Goal: Task Accomplishment & Management: Manage account settings

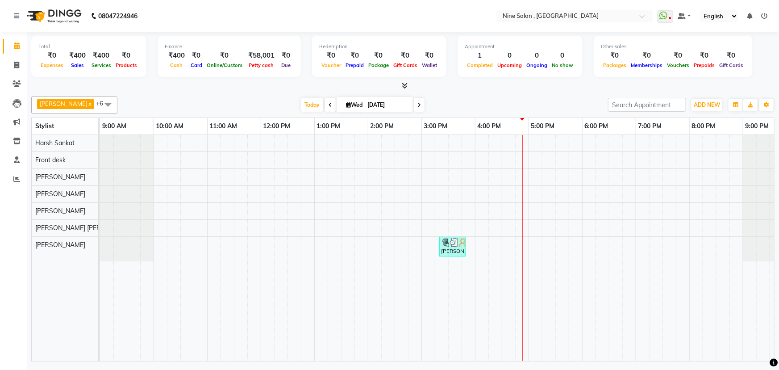
scroll to position [0, 22]
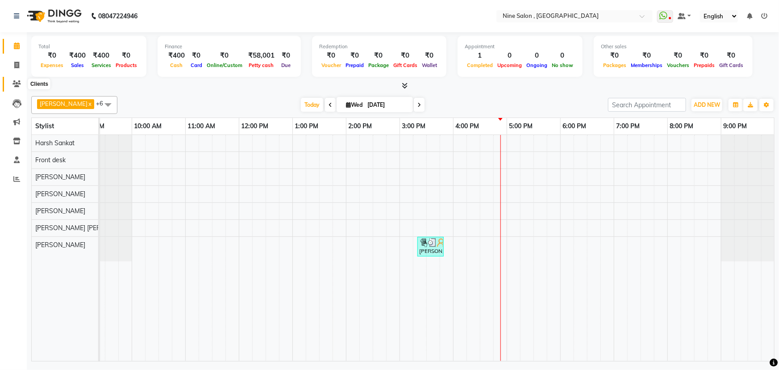
click at [15, 86] on icon at bounding box center [16, 83] width 8 height 7
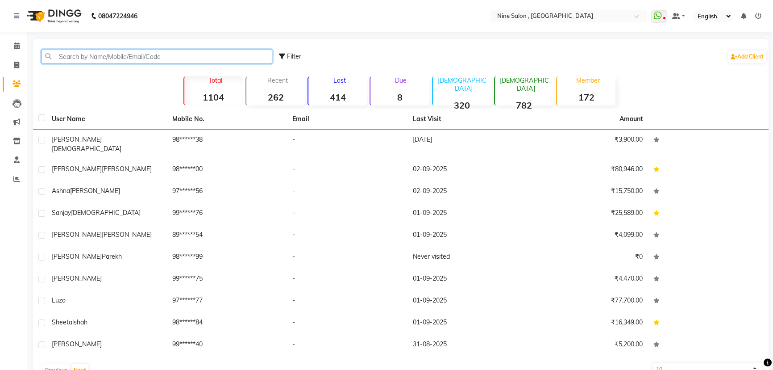
click at [125, 57] on input "text" at bounding box center [157, 57] width 231 height 14
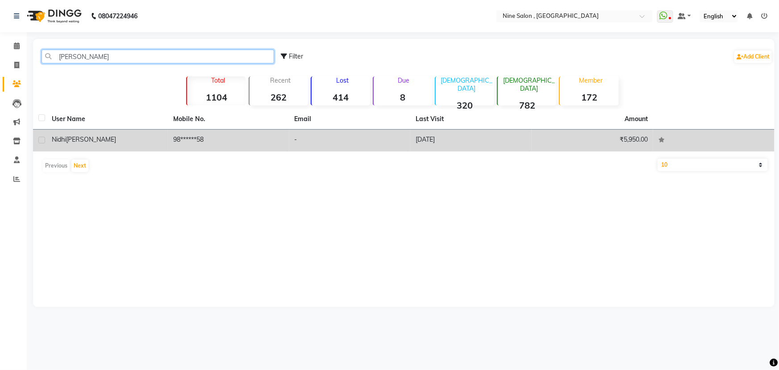
type input "nidhi singh"
click at [68, 142] on span "Singh" at bounding box center [91, 139] width 50 height 8
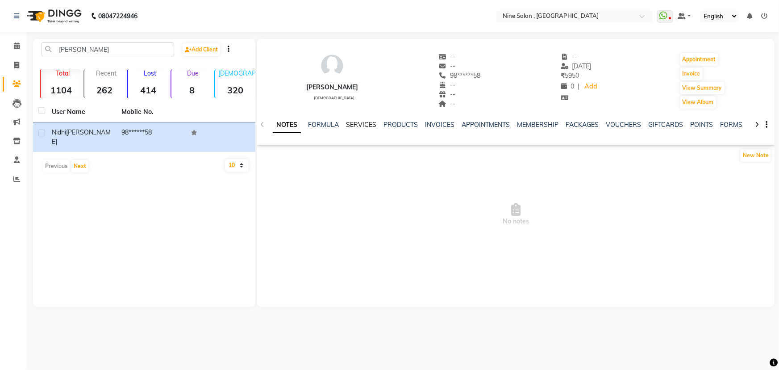
click at [360, 125] on link "SERVICES" at bounding box center [361, 125] width 30 height 8
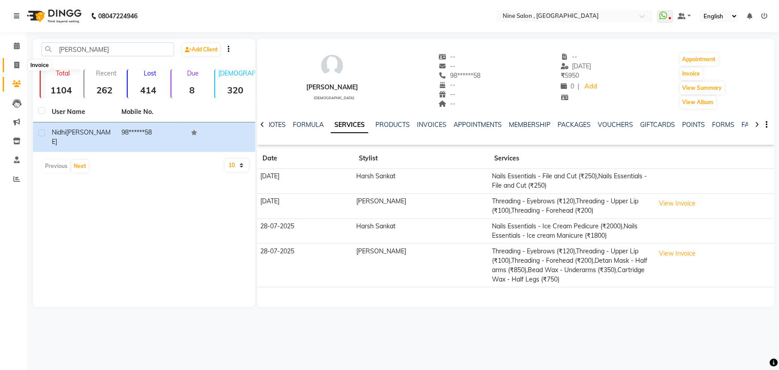
click at [17, 64] on icon at bounding box center [16, 65] width 5 height 7
select select "7341"
select select "service"
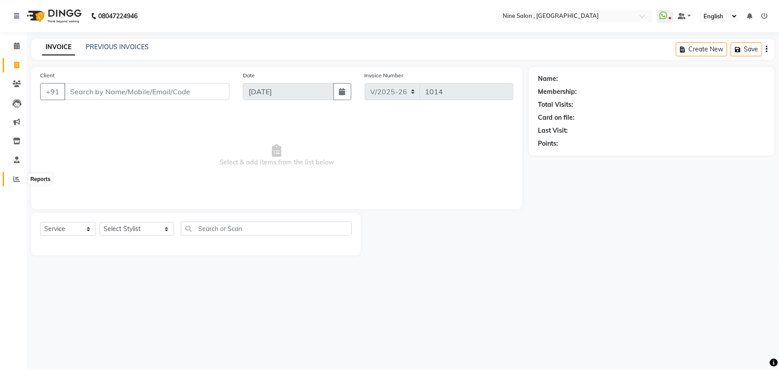
click at [18, 179] on icon at bounding box center [16, 178] width 7 height 7
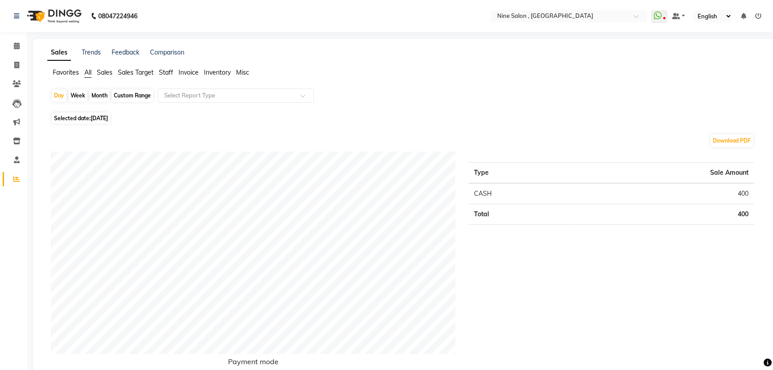
click at [131, 98] on div "Custom Range" at bounding box center [133, 95] width 42 height 12
select select "9"
select select "2025"
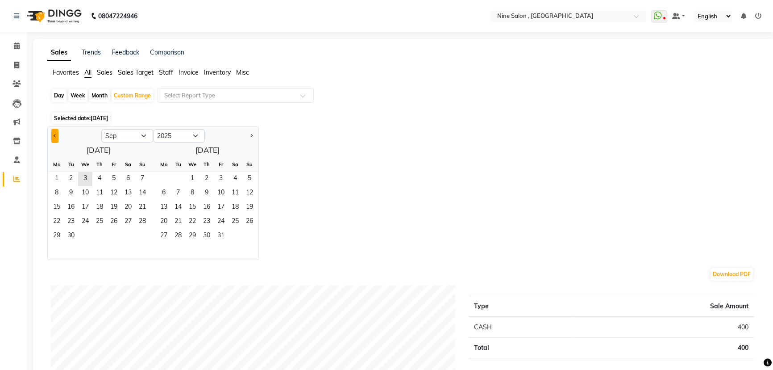
click at [53, 137] on button "Previous month" at bounding box center [54, 136] width 7 height 14
click at [55, 136] on span "Previous month" at bounding box center [55, 134] width 3 height 3
drag, startPoint x: 182, startPoint y: 235, endPoint x: 62, endPoint y: 128, distance: 160.6
click at [182, 234] on span "29" at bounding box center [178, 236] width 14 height 14
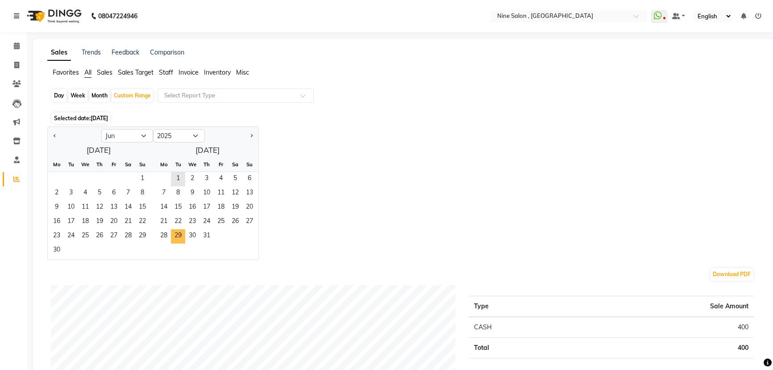
select select "7"
click at [17, 49] on icon at bounding box center [17, 45] width 6 height 7
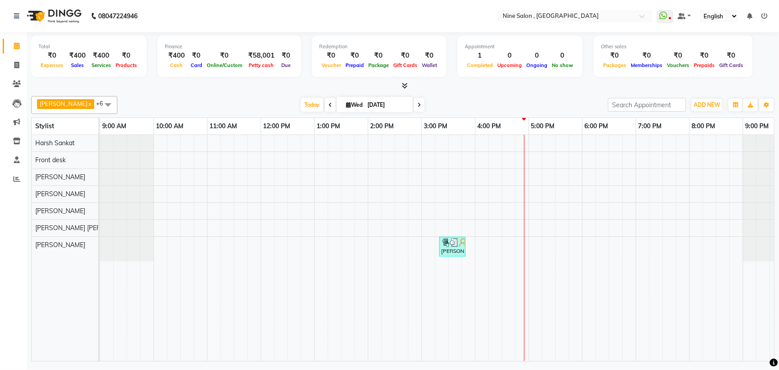
click at [346, 105] on icon at bounding box center [348, 105] width 5 height 6
select select "9"
select select "2025"
drag, startPoint x: 353, startPoint y: 133, endPoint x: 357, endPoint y: 136, distance: 5.4
click at [353, 133] on select "Jan Feb Mar Apr May Jun Jul Aug Sep Oct Nov Dec" at bounding box center [346, 131] width 34 height 13
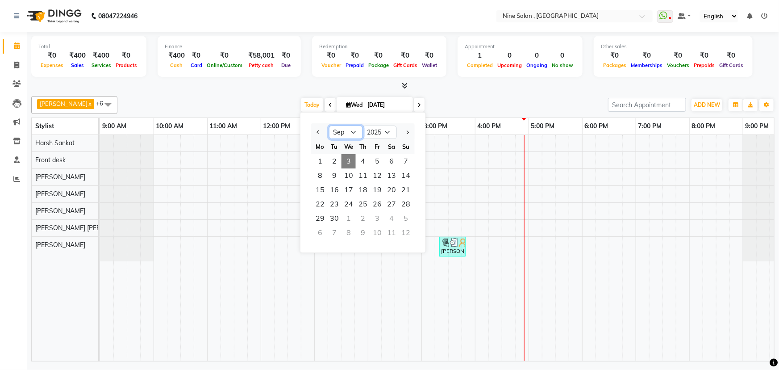
select select "6"
click at [329, 125] on select "Jan Feb Mar Apr May Jun Jul Aug Sep Oct Nov Dec" at bounding box center [346, 131] width 34 height 13
click at [409, 215] on span "29" at bounding box center [406, 218] width 14 height 14
type input "29-06-2025"
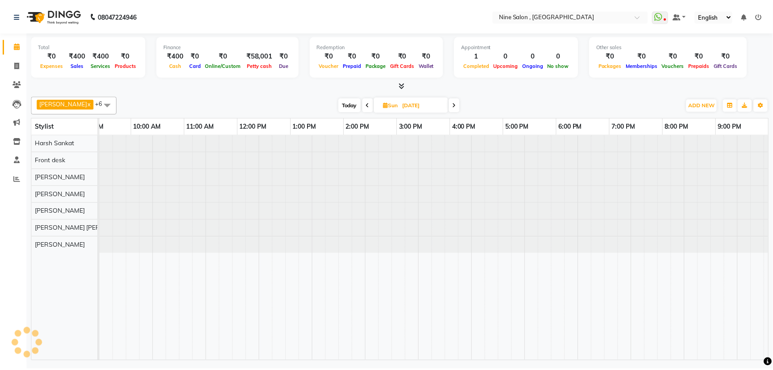
scroll to position [0, 22]
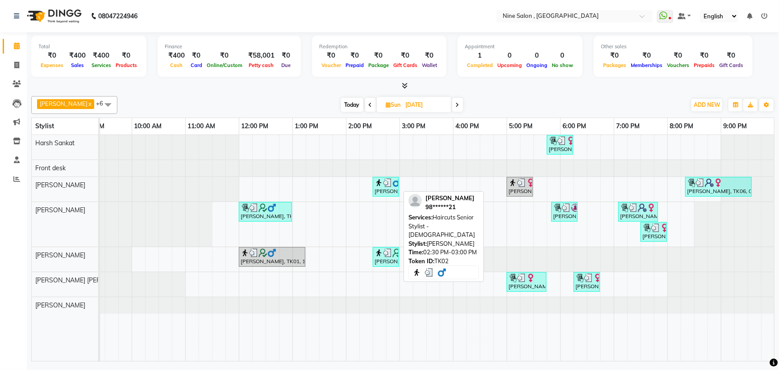
click at [387, 187] on div "Kiran Shah, TK02, 02:30 PM-03:00 PM, Haircuts Senior Stylist - Male" at bounding box center [386, 186] width 25 height 17
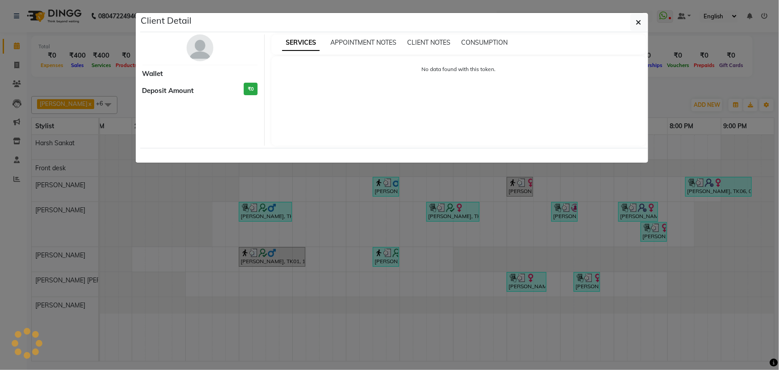
select select "3"
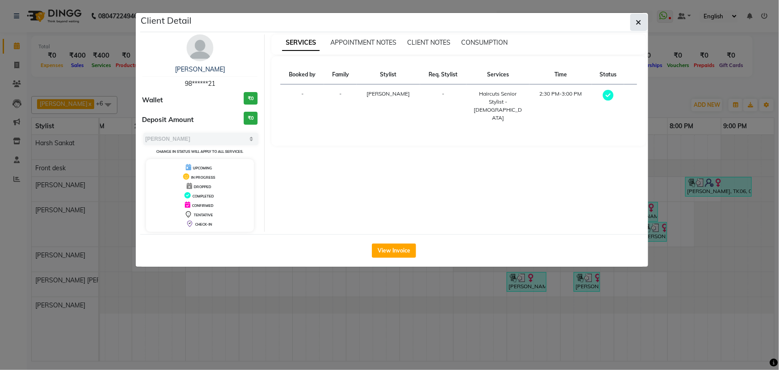
click at [640, 25] on icon "button" at bounding box center [638, 22] width 5 height 7
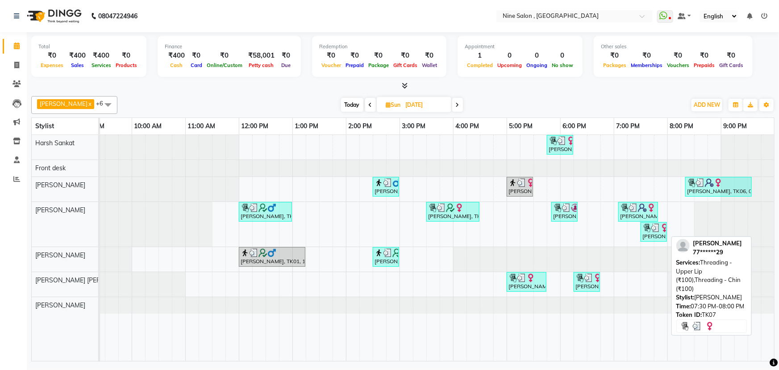
click at [658, 236] on div "Aditi Tripathi, TK07, 07:30 PM-08:00 PM, Threading - Upper Lip (₹100),Threading…" at bounding box center [653, 231] width 25 height 17
select select "3"
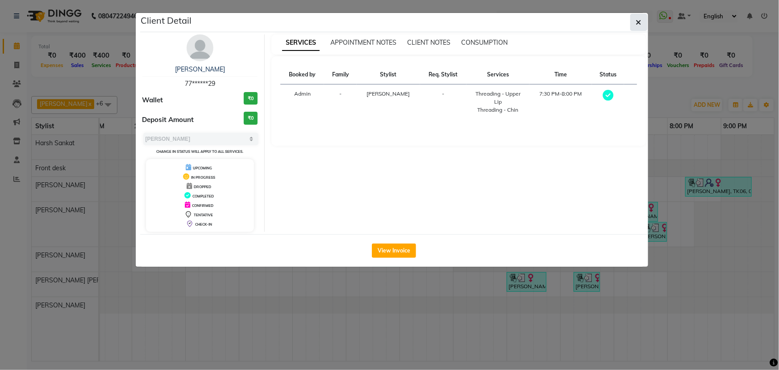
click at [644, 21] on button "button" at bounding box center [638, 22] width 17 height 17
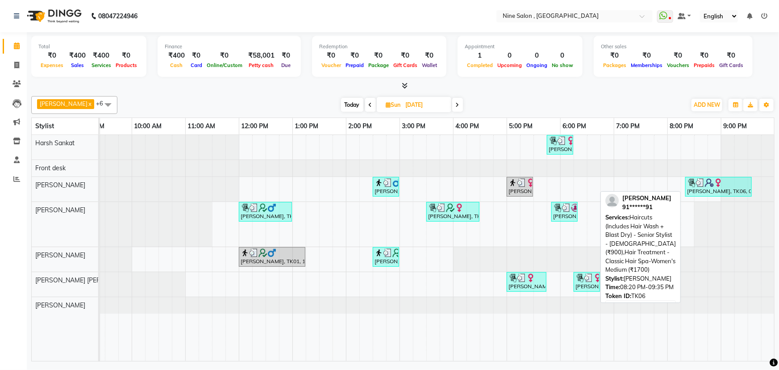
click at [706, 179] on img at bounding box center [709, 182] width 9 height 9
select select "3"
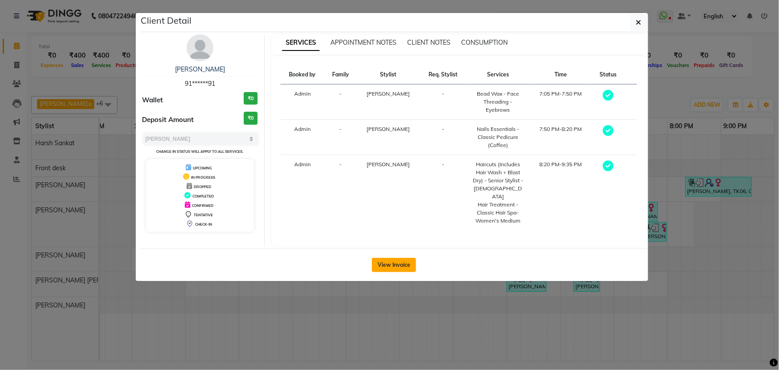
click at [409, 258] on button "View Invoice" at bounding box center [394, 265] width 44 height 14
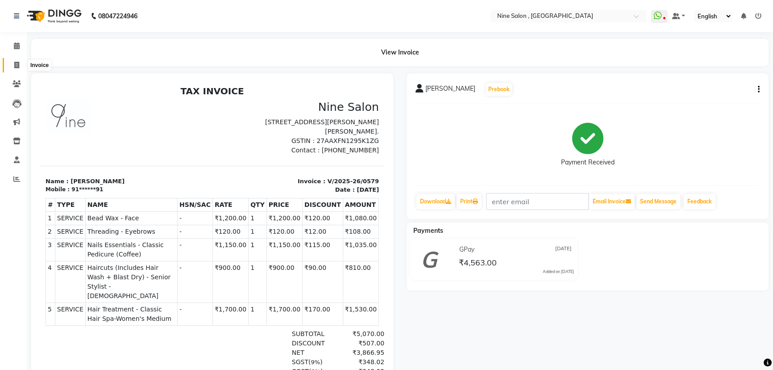
click at [16, 62] on icon at bounding box center [16, 65] width 5 height 7
select select "7341"
select select "service"
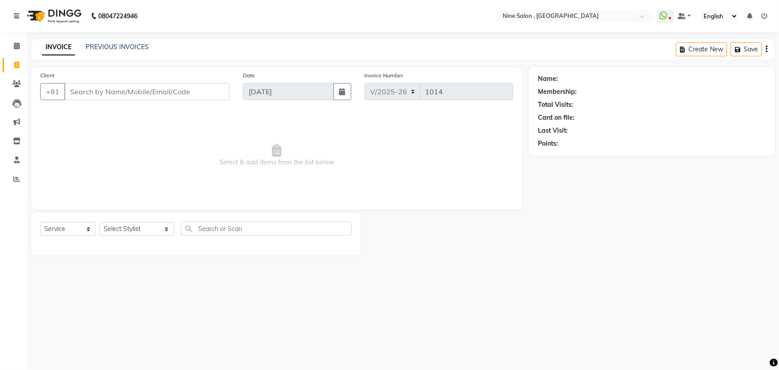
click at [179, 91] on input "Client" at bounding box center [146, 91] width 165 height 17
click at [15, 84] on icon at bounding box center [16, 83] width 8 height 7
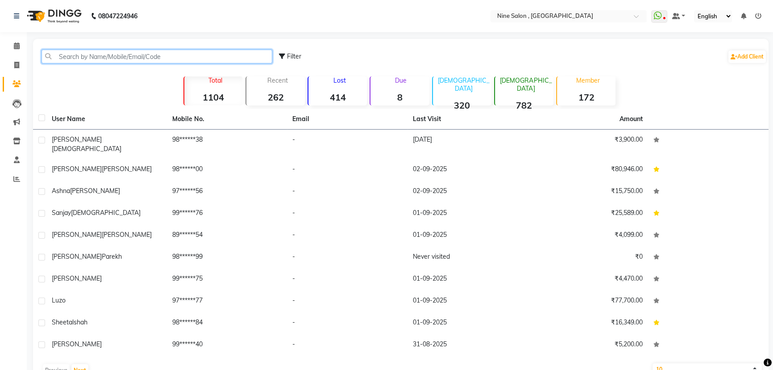
click at [103, 56] on input "text" at bounding box center [157, 57] width 231 height 14
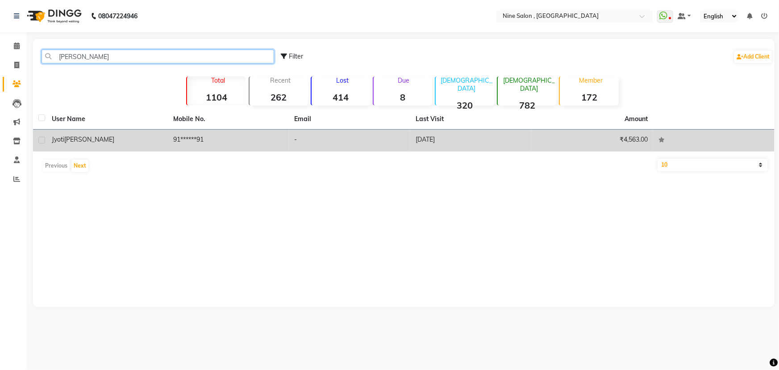
type input "jyoti lokhan"
click at [47, 138] on td "jyoti lokhande" at bounding box center [106, 140] width 121 height 22
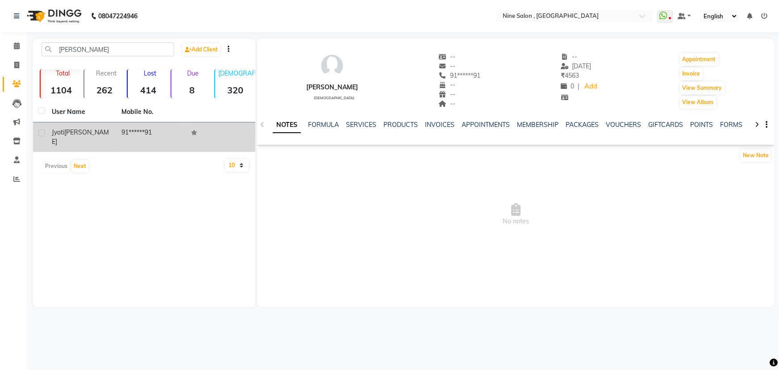
click at [40, 134] on label at bounding box center [41, 132] width 7 height 7
click at [40, 134] on input "checkbox" at bounding box center [41, 133] width 6 height 6
checkbox input "true"
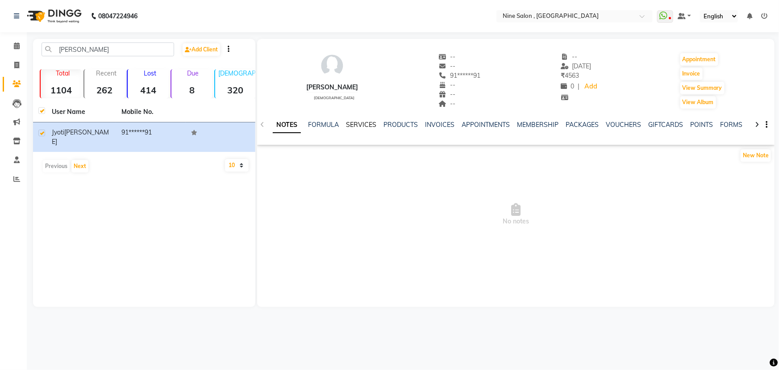
click at [355, 123] on link "SERVICES" at bounding box center [361, 125] width 30 height 8
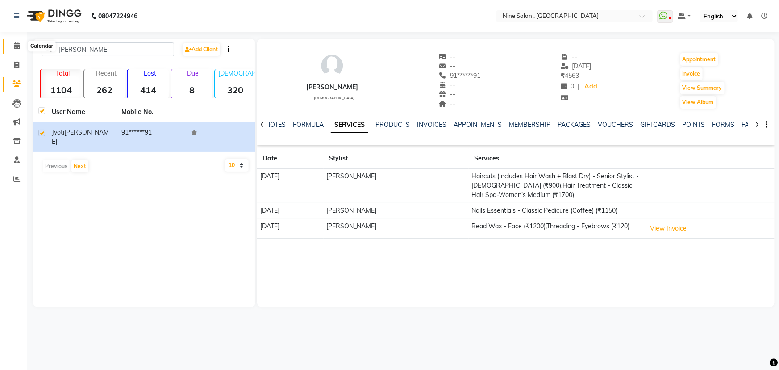
click at [14, 45] on icon at bounding box center [17, 45] width 6 height 7
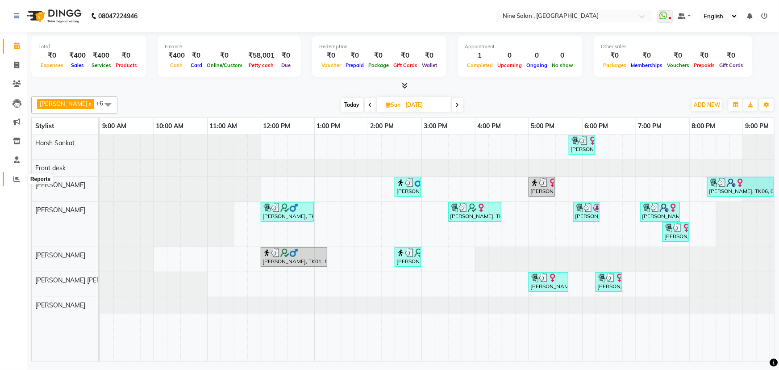
click at [15, 178] on icon at bounding box center [16, 178] width 7 height 7
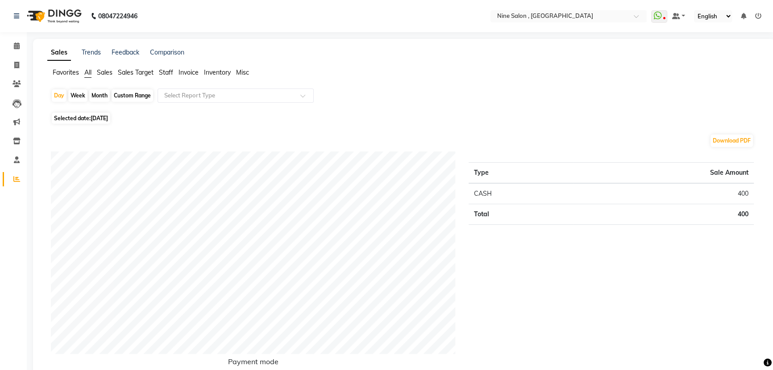
click at [130, 98] on div "Custom Range" at bounding box center [133, 95] width 42 height 12
select select "9"
select select "2025"
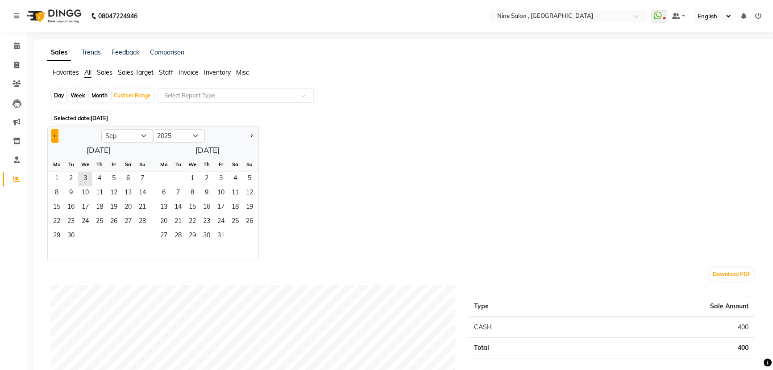
click at [54, 134] on span "Previous month" at bounding box center [55, 134] width 3 height 3
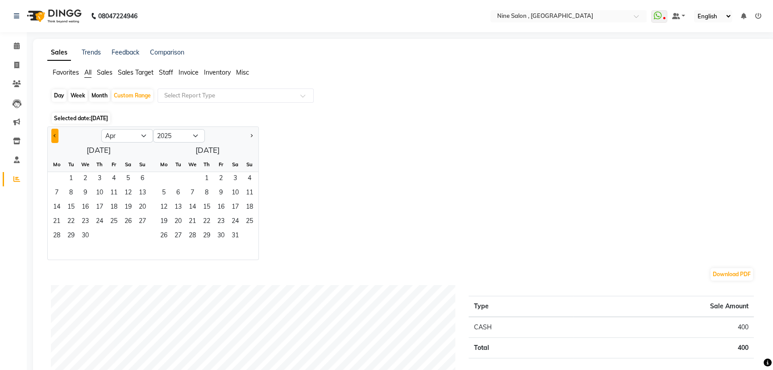
click at [54, 134] on span "Previous month" at bounding box center [55, 134] width 3 height 3
select select "12"
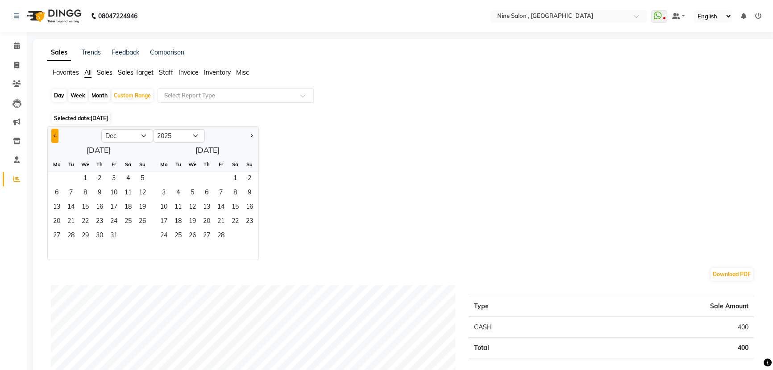
select select "2024"
click at [144, 178] on span "1" at bounding box center [142, 179] width 14 height 14
click at [143, 135] on select "Jan Feb Mar Apr May Jun Jul Aug Sep Oct Nov Dec" at bounding box center [127, 135] width 52 height 13
click at [101, 129] on select "Jan Feb Mar Apr May Jun Jul Aug Sep Oct Nov Dec" at bounding box center [127, 135] width 52 height 13
click at [51, 247] on span "30" at bounding box center [57, 250] width 14 height 14
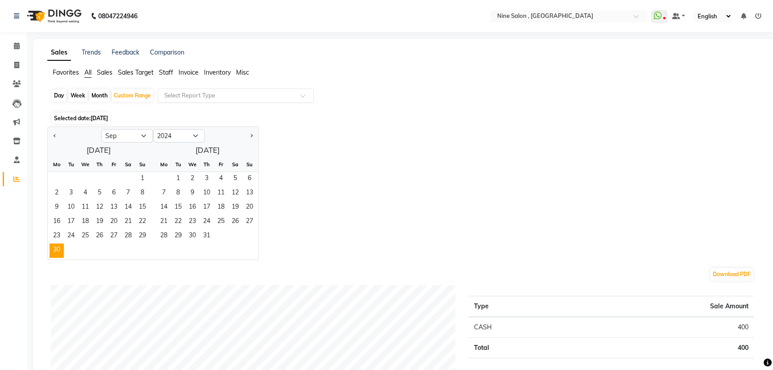
click at [213, 97] on input "text" at bounding box center [226, 95] width 129 height 9
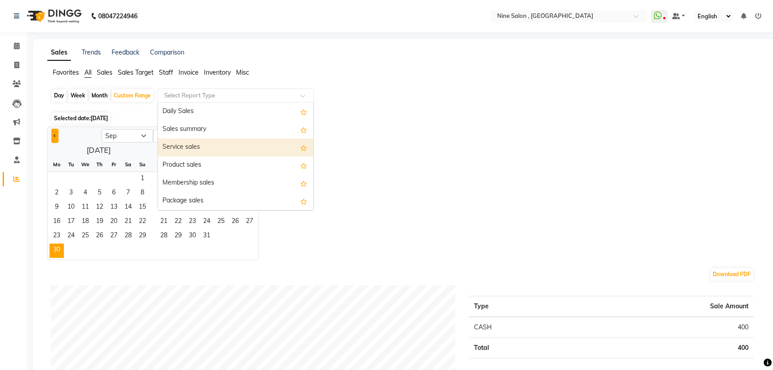
click at [53, 136] on button "Previous month" at bounding box center [54, 136] width 7 height 14
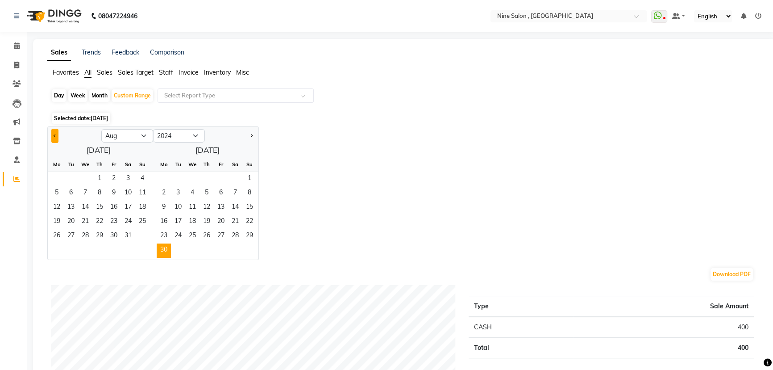
click at [53, 136] on button "Previous month" at bounding box center [54, 136] width 7 height 14
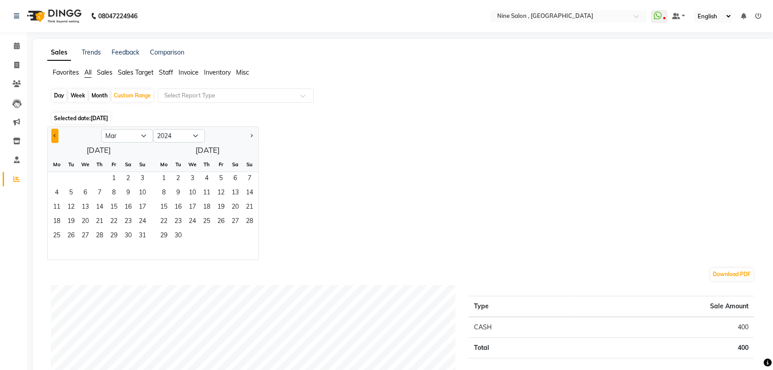
click at [53, 136] on button "Previous month" at bounding box center [54, 136] width 7 height 14
click at [58, 174] on span "1" at bounding box center [57, 179] width 14 height 14
click at [58, 177] on span "1" at bounding box center [57, 179] width 14 height 14
click at [144, 135] on select "Jan Feb Mar Apr May Jun Jul Aug Sep Oct Nov Dec" at bounding box center [127, 135] width 52 height 13
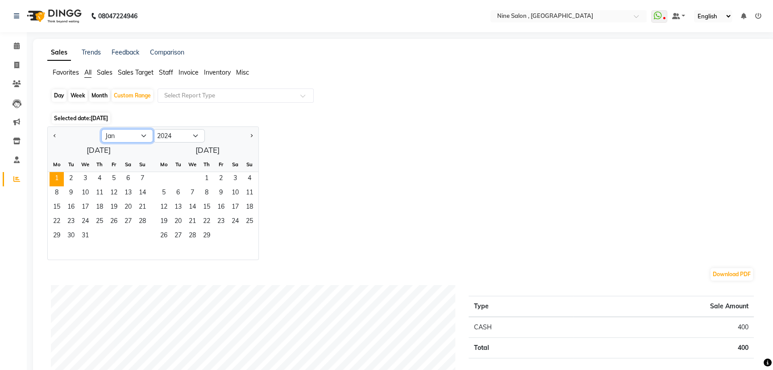
select select "8"
click at [101, 129] on select "Jan Feb Mar Apr May Jun Jul Aug Sep Oct Nov Dec" at bounding box center [127, 135] width 52 height 13
click at [125, 231] on span "31" at bounding box center [128, 236] width 14 height 14
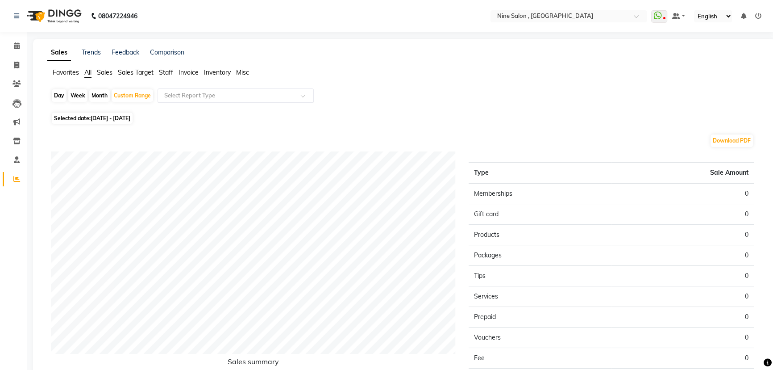
click at [210, 96] on input "text" at bounding box center [226, 95] width 129 height 9
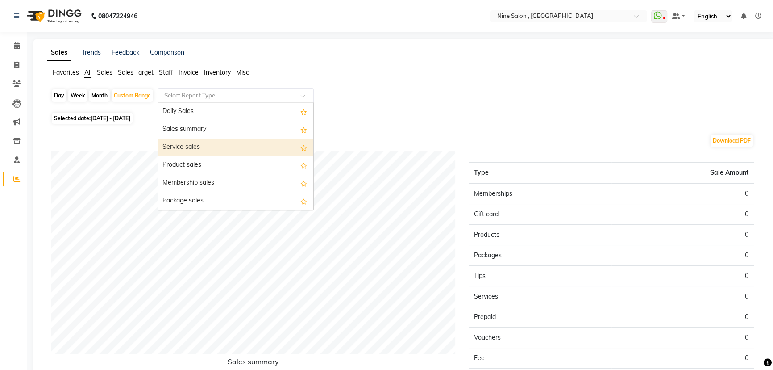
click at [185, 148] on div "Service sales" at bounding box center [235, 147] width 155 height 18
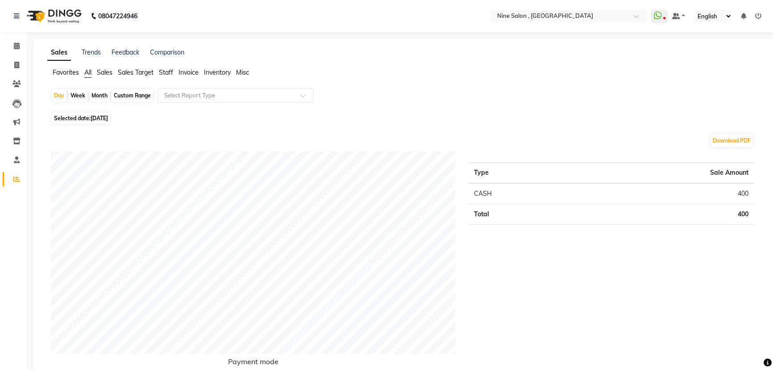
click at [121, 93] on div "Custom Range" at bounding box center [133, 95] width 42 height 12
select select "9"
select select "2025"
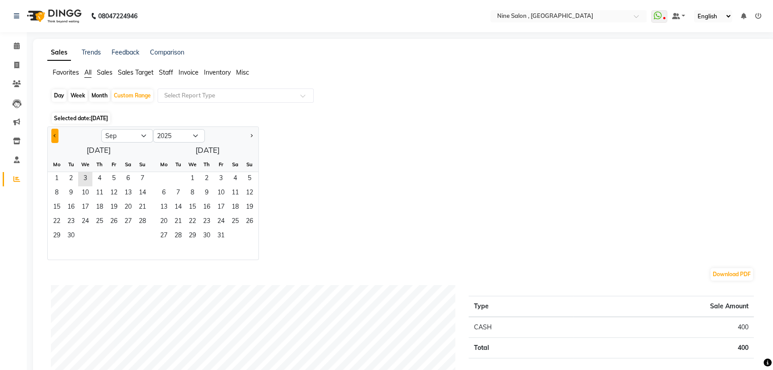
click at [54, 133] on button "Previous month" at bounding box center [54, 136] width 7 height 14
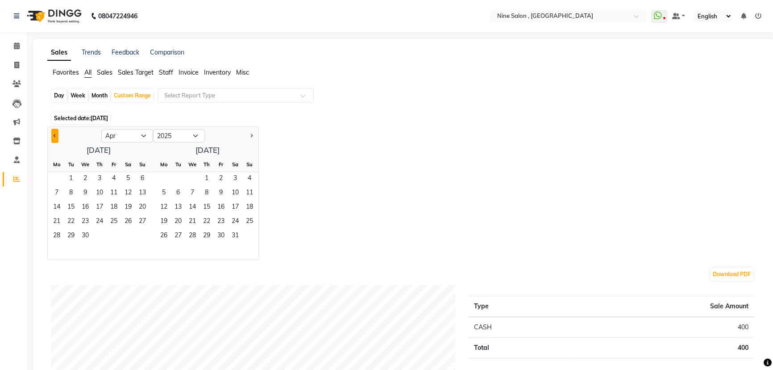
click at [54, 133] on button "Previous month" at bounding box center [54, 136] width 7 height 14
click at [88, 178] on span "1" at bounding box center [85, 179] width 14 height 14
click at [250, 135] on span "Next month" at bounding box center [251, 134] width 3 height 3
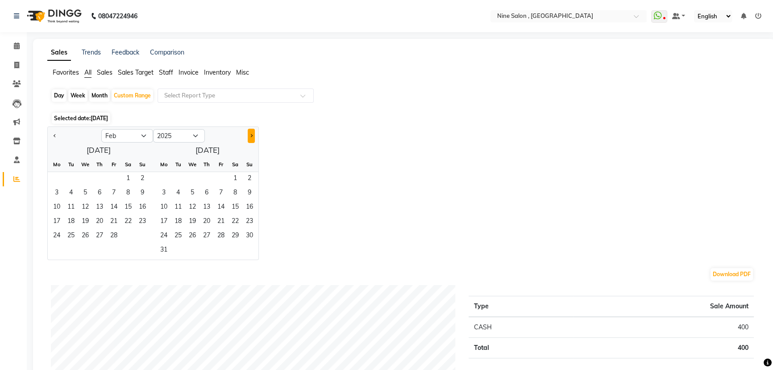
click at [250, 135] on span "Next month" at bounding box center [251, 134] width 3 height 3
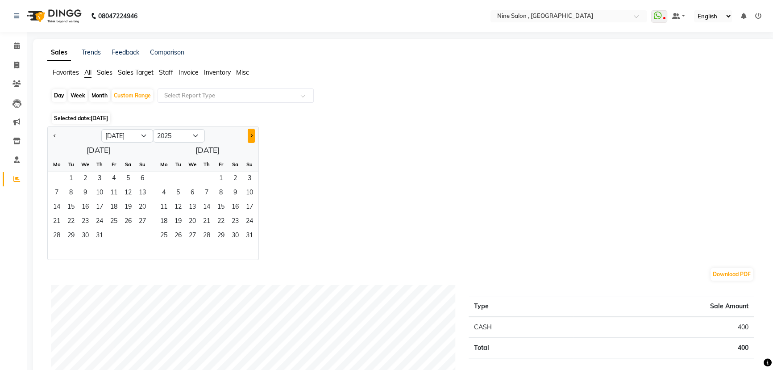
click at [250, 135] on span "Next month" at bounding box center [251, 134] width 3 height 3
select select "9"
click at [71, 233] on span "30" at bounding box center [71, 236] width 14 height 14
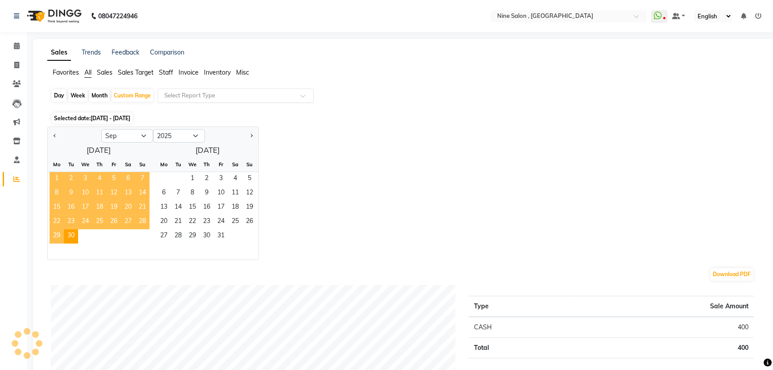
click at [198, 97] on input "text" at bounding box center [226, 95] width 129 height 9
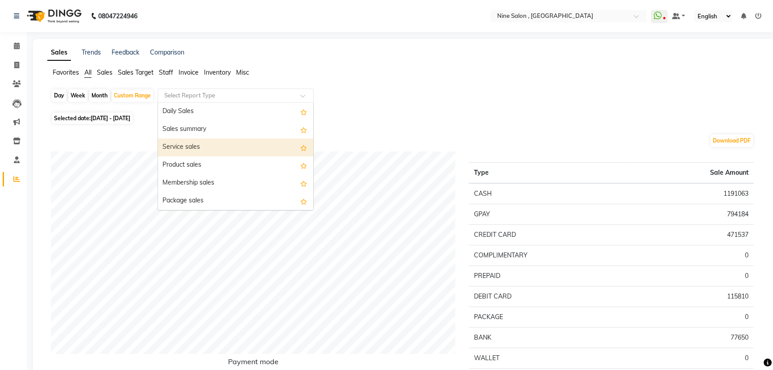
click at [207, 144] on div "Service sales" at bounding box center [235, 147] width 155 height 18
select select "full_report"
select select "csv"
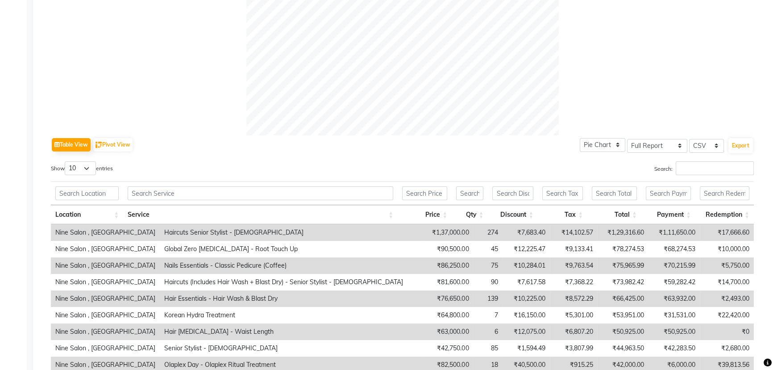
scroll to position [324, 0]
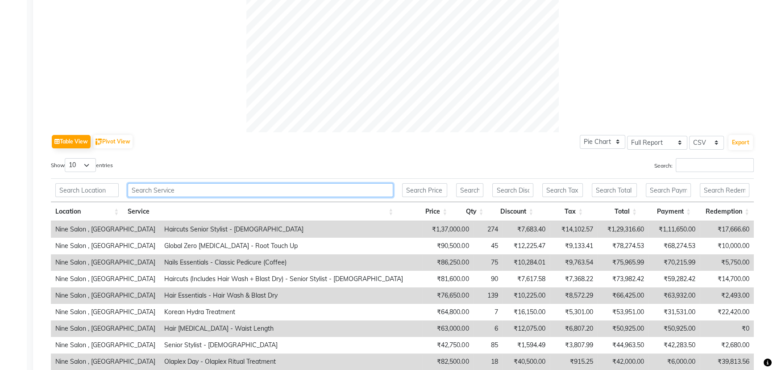
click at [206, 189] on input "text" at bounding box center [261, 190] width 266 height 14
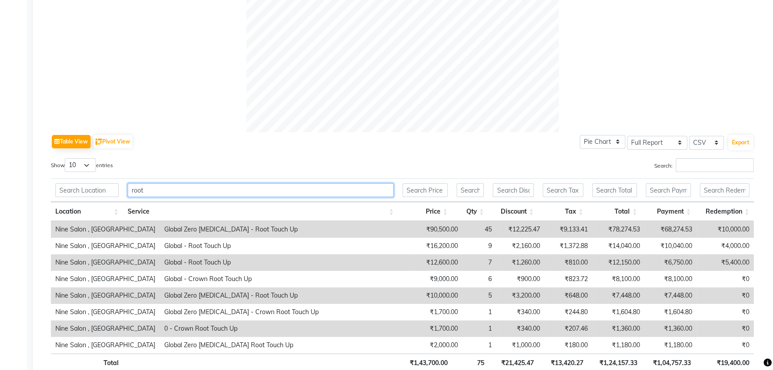
type input "root"
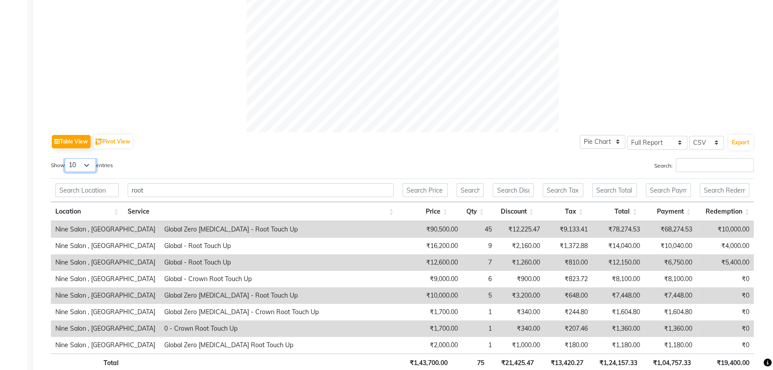
click at [90, 165] on select "10 25 50 100" at bounding box center [80, 165] width 31 height 14
select select "100"
click at [66, 158] on select "10 25 50 100" at bounding box center [80, 165] width 31 height 14
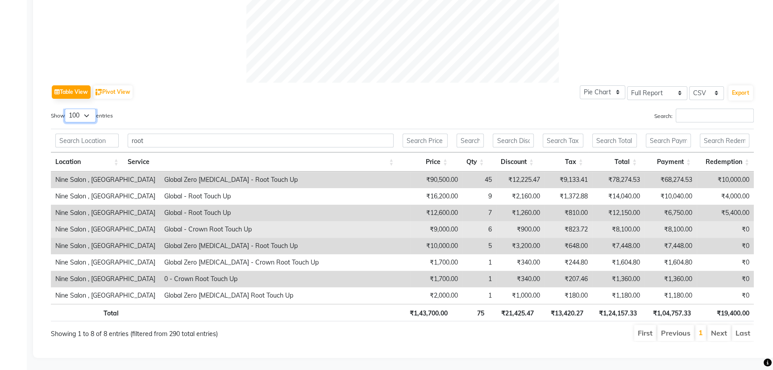
scroll to position [381, 0]
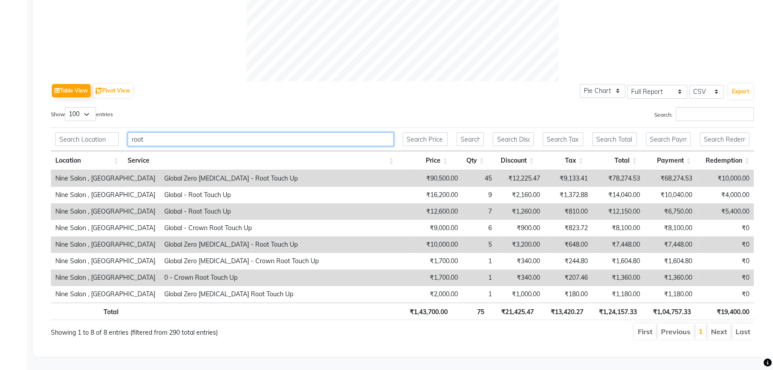
click at [159, 132] on input "root" at bounding box center [261, 139] width 266 height 14
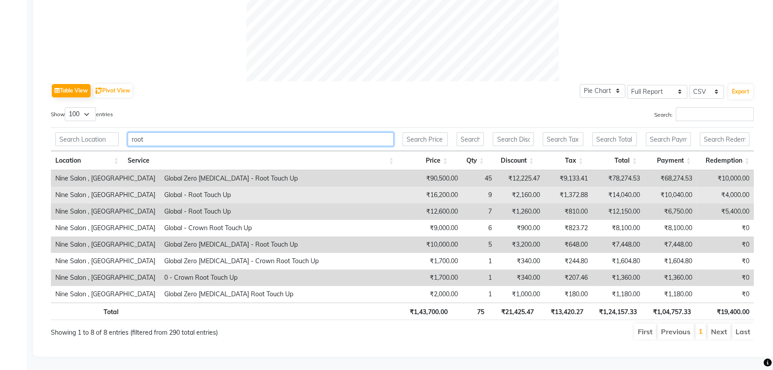
type input "root"
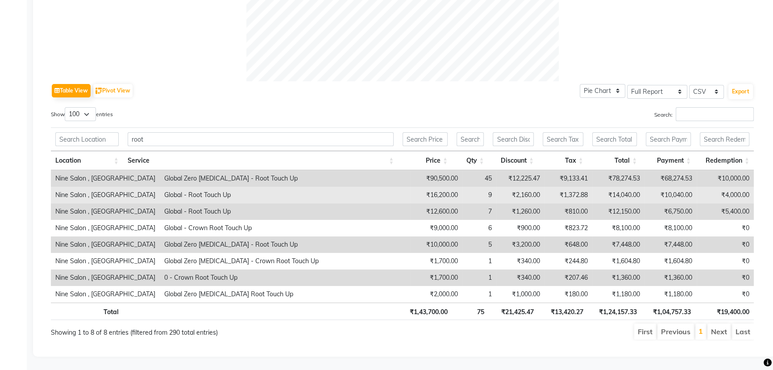
click at [176, 188] on td "Global - Root Touch Up" at bounding box center [285, 195] width 250 height 17
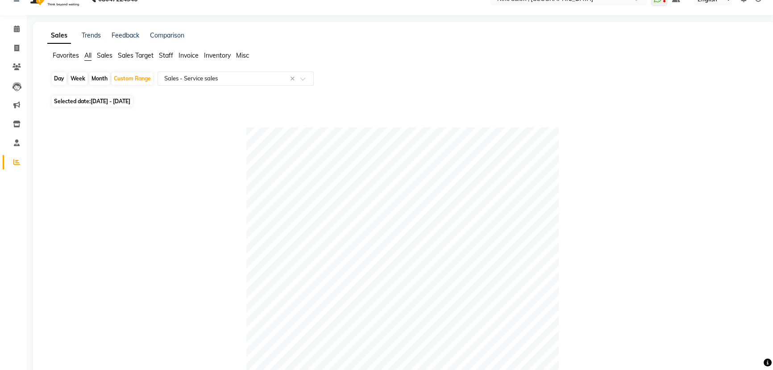
scroll to position [0, 0]
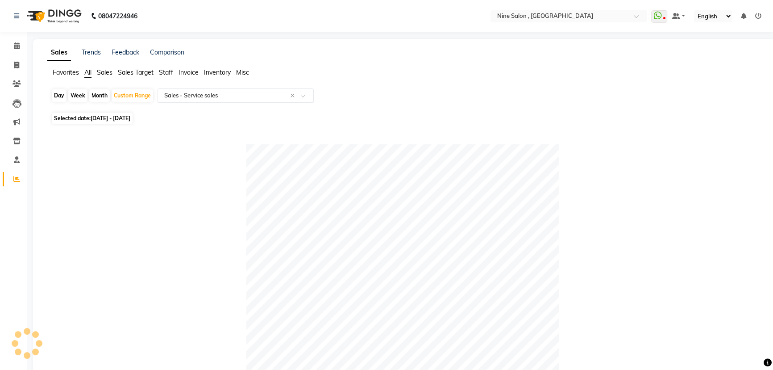
click at [301, 97] on span at bounding box center [305, 98] width 11 height 9
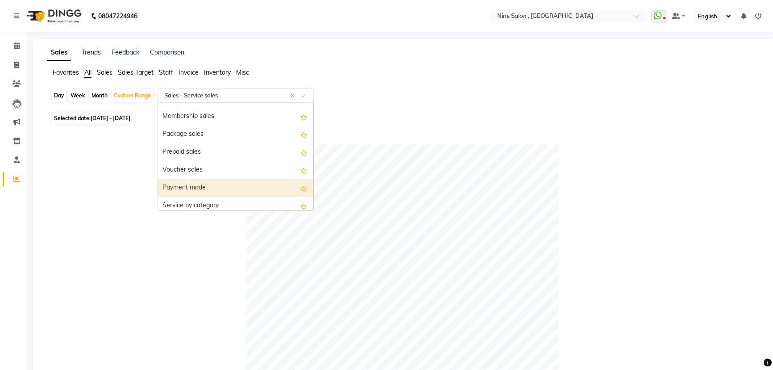
scroll to position [81, 0]
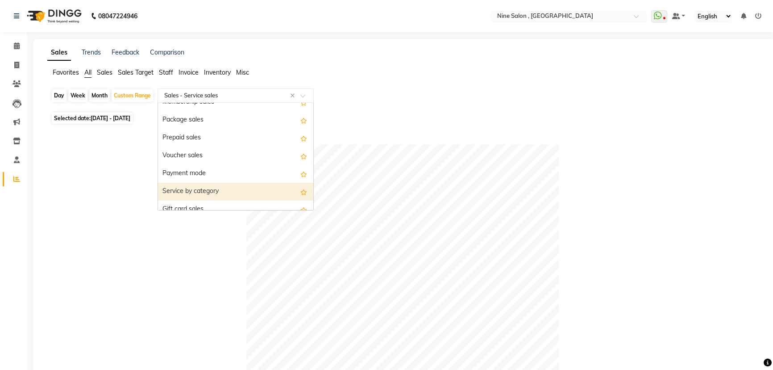
click at [216, 190] on div "Service by category" at bounding box center [235, 192] width 155 height 18
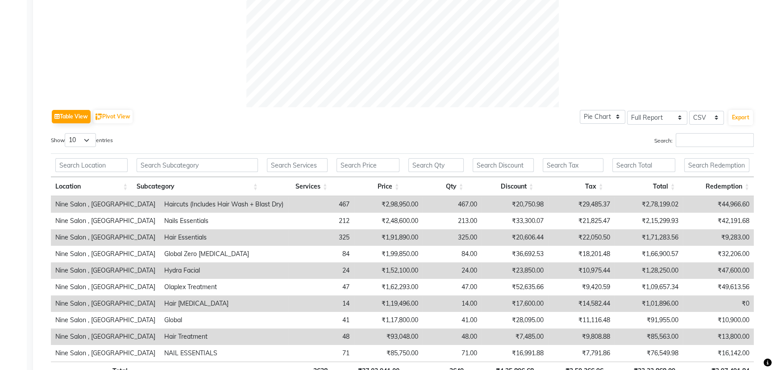
scroll to position [365, 0]
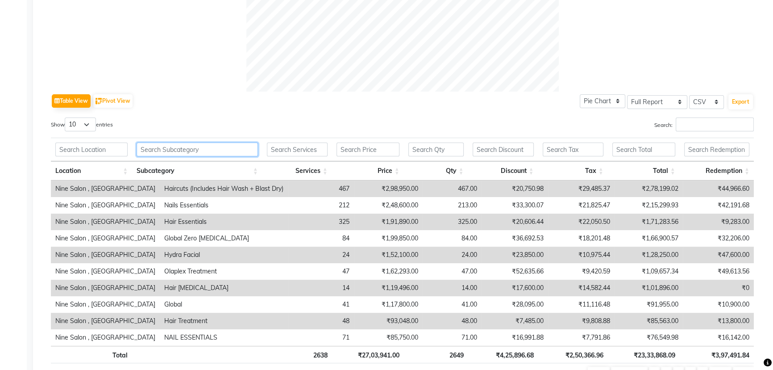
click at [220, 152] on input "text" at bounding box center [197, 149] width 121 height 14
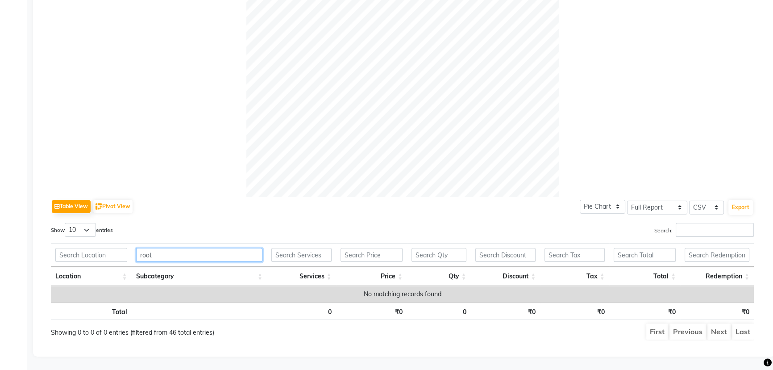
scroll to position [265, 0]
type input "r"
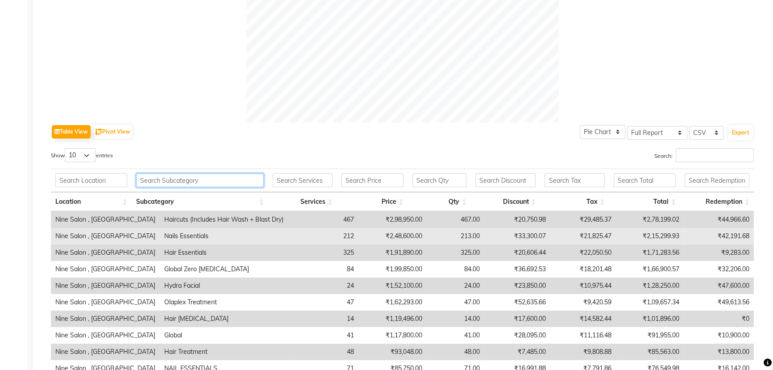
scroll to position [414, 0]
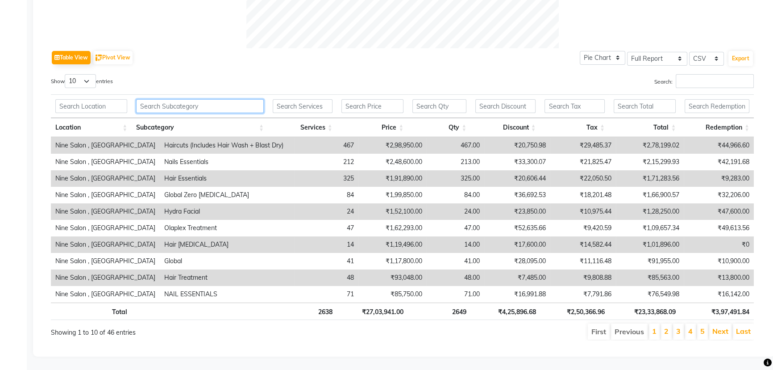
click at [176, 99] on input "text" at bounding box center [200, 106] width 128 height 14
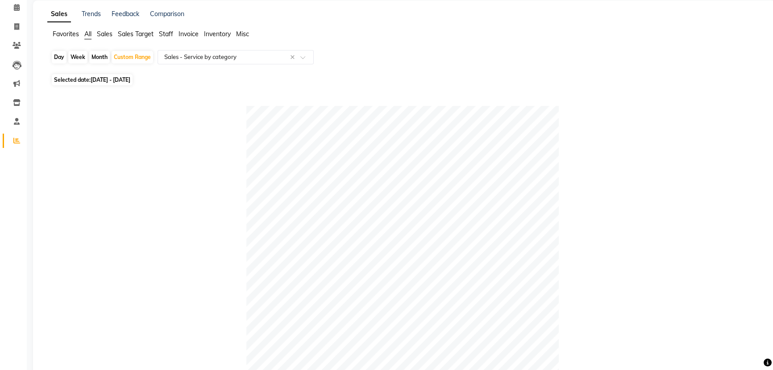
scroll to position [0, 0]
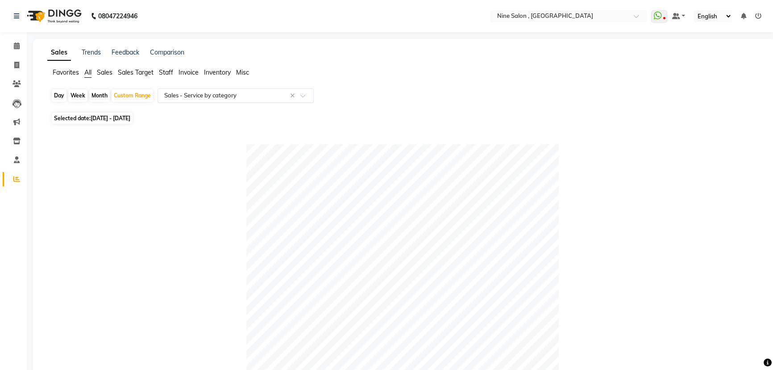
type input "glo"
click at [282, 99] on input "text" at bounding box center [226, 95] width 129 height 9
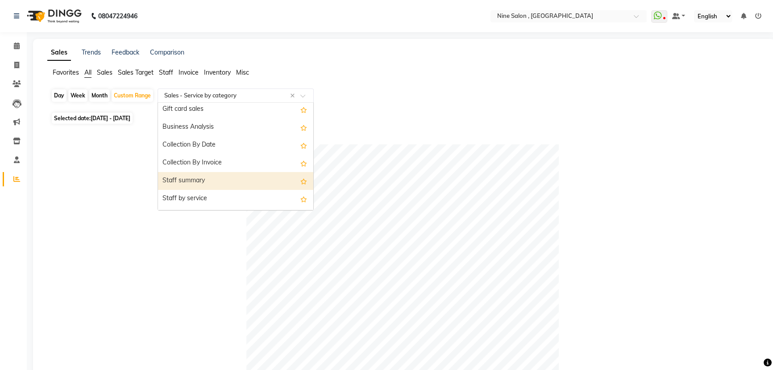
scroll to position [201, 0]
click at [218, 174] on div "Staff by service" at bounding box center [235, 179] width 155 height 18
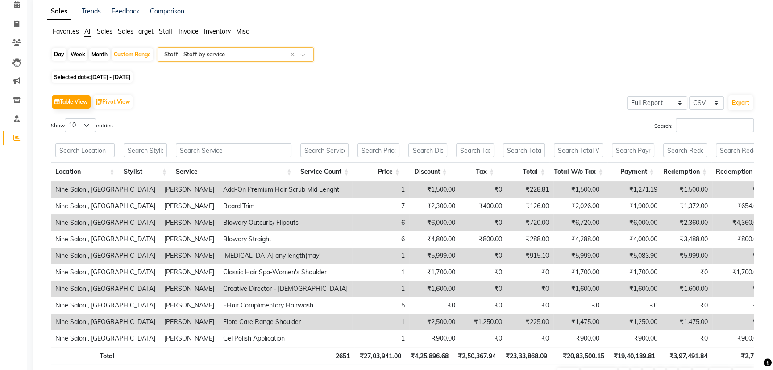
scroll to position [81, 0]
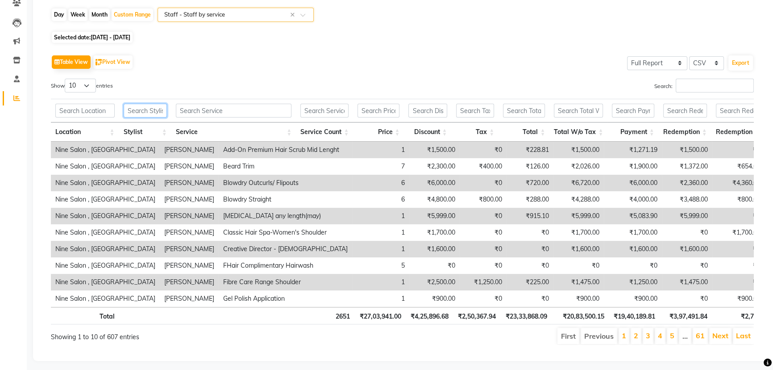
click at [145, 111] on input "text" at bounding box center [145, 111] width 43 height 14
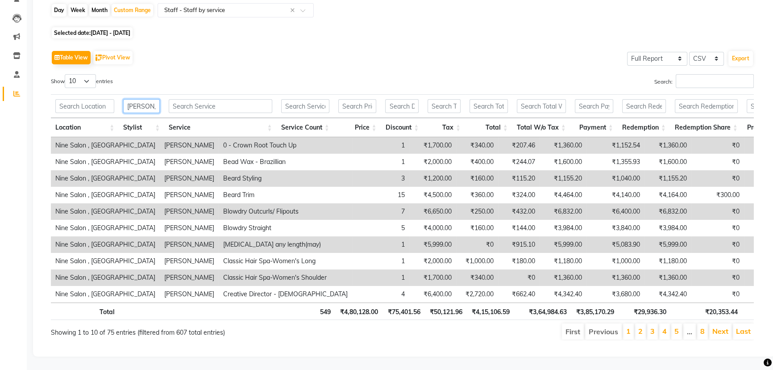
scroll to position [97, 0]
type input "[PERSON_NAME]"
click at [91, 74] on select "10 25 50 100" at bounding box center [80, 81] width 31 height 14
select select "100"
click at [66, 74] on select "10 25 50 100" at bounding box center [80, 81] width 31 height 14
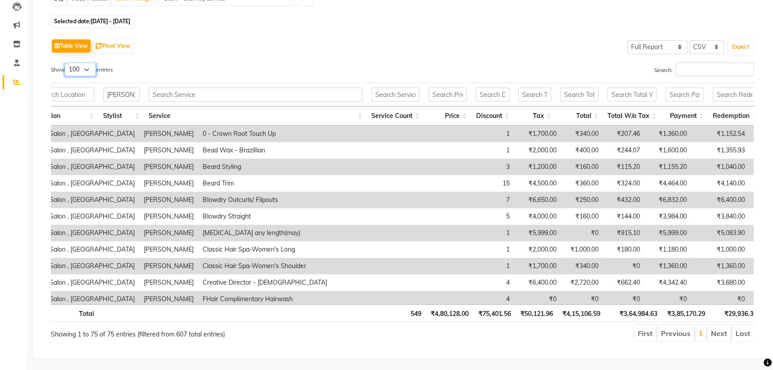
scroll to position [0, 0]
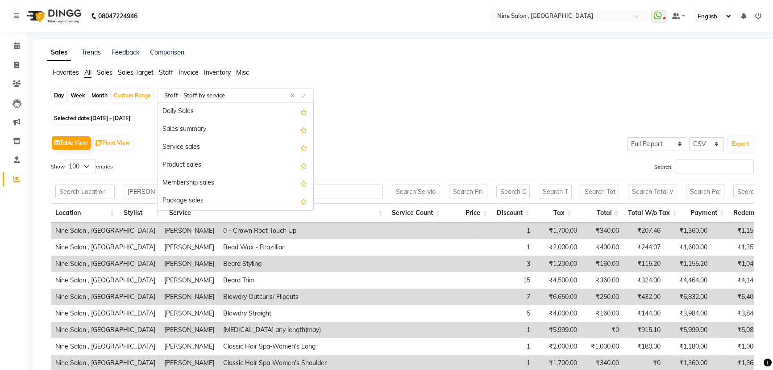
click at [305, 96] on span at bounding box center [305, 98] width 11 height 9
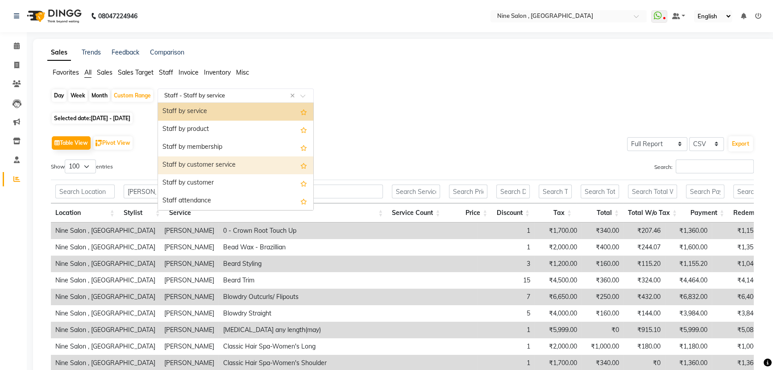
click at [245, 164] on div "Staff by customer service" at bounding box center [235, 165] width 155 height 18
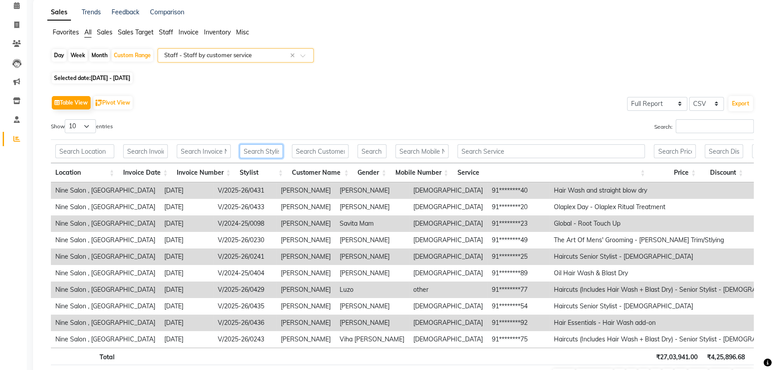
click at [256, 150] on input "text" at bounding box center [261, 151] width 43 height 14
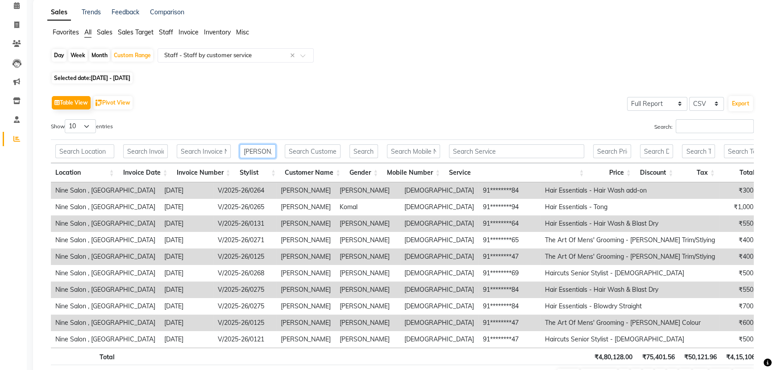
type input "[PERSON_NAME]"
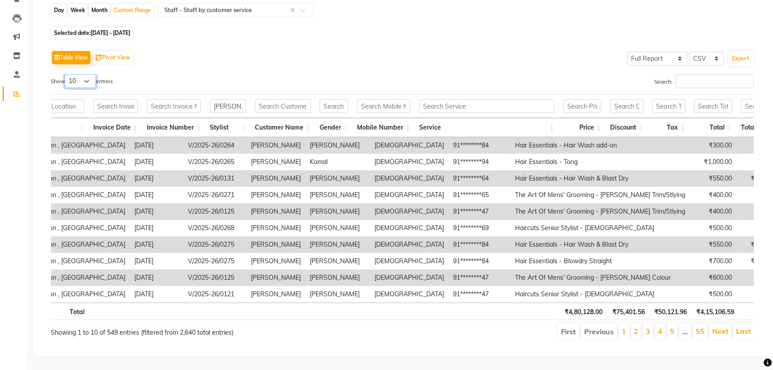
click at [88, 74] on select "10 25 50 100" at bounding box center [80, 81] width 31 height 14
select select "100"
click at [66, 74] on select "10 25 50 100" at bounding box center [80, 81] width 31 height 14
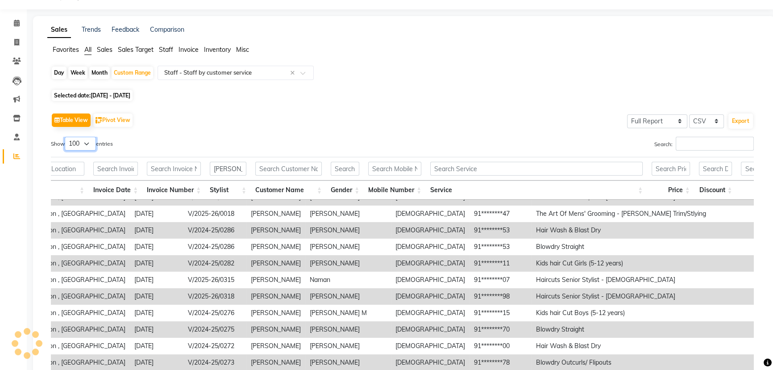
scroll to position [858, 30]
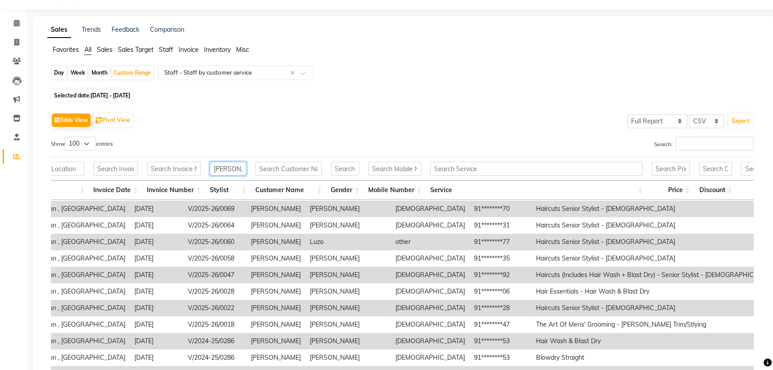
drag, startPoint x: 230, startPoint y: 166, endPoint x: 175, endPoint y: 171, distance: 55.2
click at [175, 171] on tr "[PERSON_NAME]" at bounding box center [565, 169] width 1089 height 24
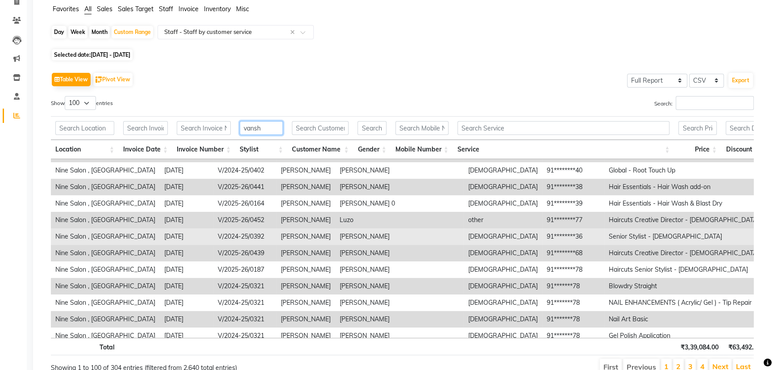
scroll to position [894, 0]
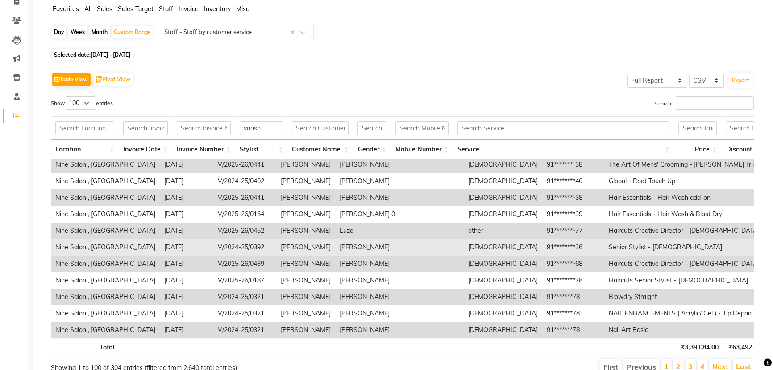
drag, startPoint x: 336, startPoint y: 244, endPoint x: 290, endPoint y: 245, distance: 46.0
click at [335, 245] on td "[PERSON_NAME]" at bounding box center [399, 247] width 129 height 17
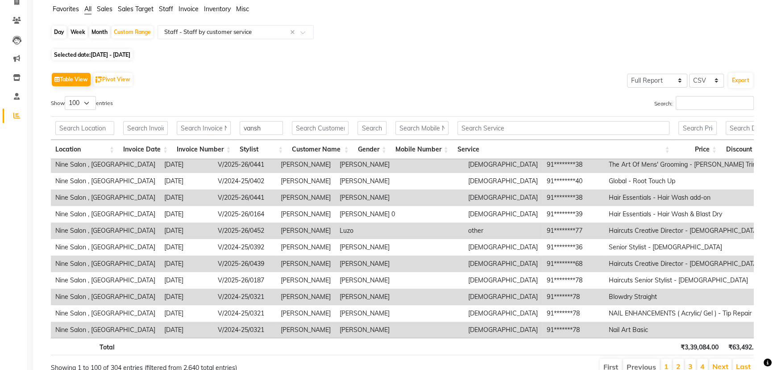
click at [428, 90] on div "Table View Pivot View Select Full Report Filtered Report Select CSV PDF Export …" at bounding box center [402, 222] width 703 height 305
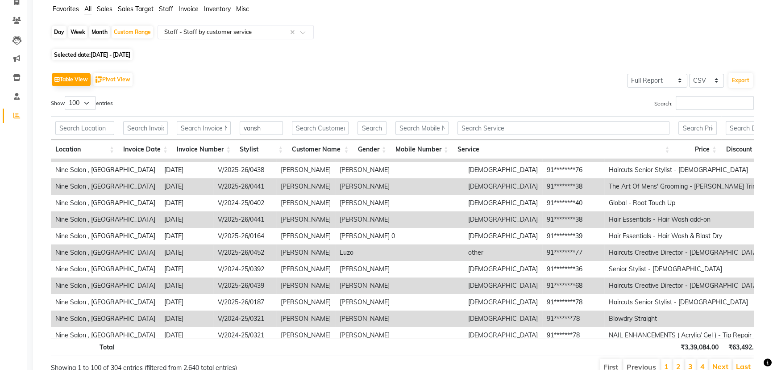
scroll to position [854, 0]
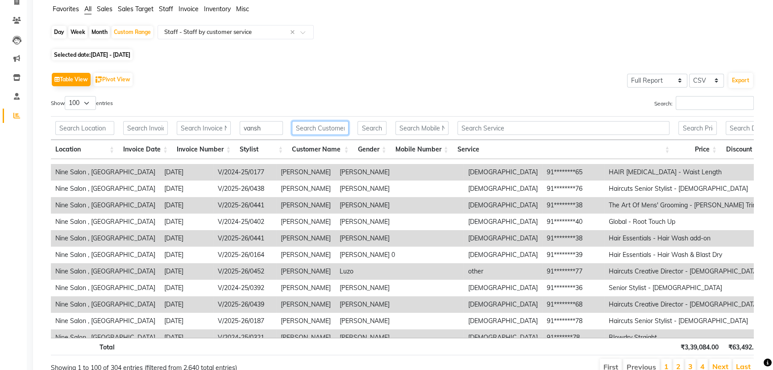
drag, startPoint x: 344, startPoint y: 126, endPoint x: 305, endPoint y: 125, distance: 38.8
click at [292, 126] on input "text" at bounding box center [320, 128] width 57 height 14
drag, startPoint x: 441, startPoint y: 124, endPoint x: 458, endPoint y: 206, distance: 83.9
click at [458, 204] on div "[PERSON_NAME] Location Invoice Date Invoice Number Stylist Customer Name Gender…" at bounding box center [402, 235] width 703 height 244
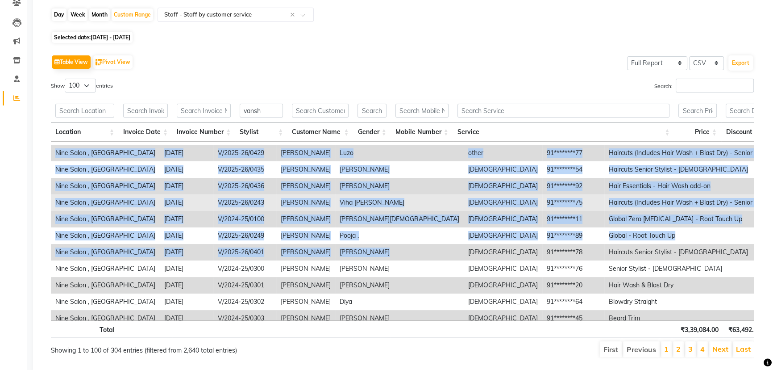
scroll to position [72, 0]
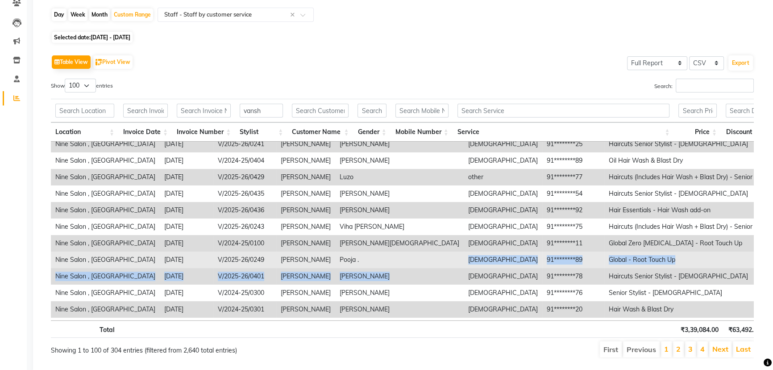
drag, startPoint x: 331, startPoint y: 145, endPoint x: 312, endPoint y: 264, distance: 120.6
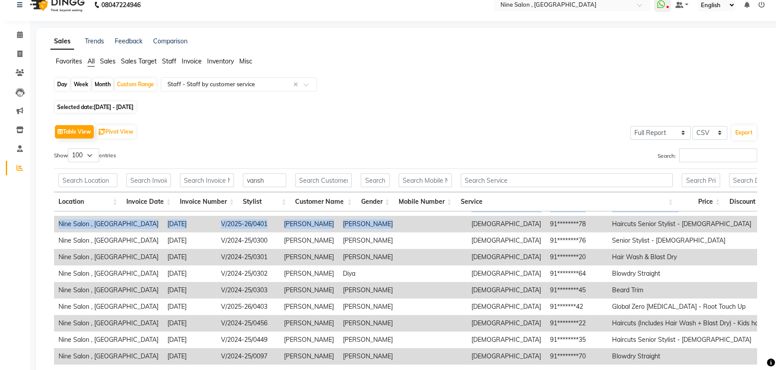
scroll to position [0, 0]
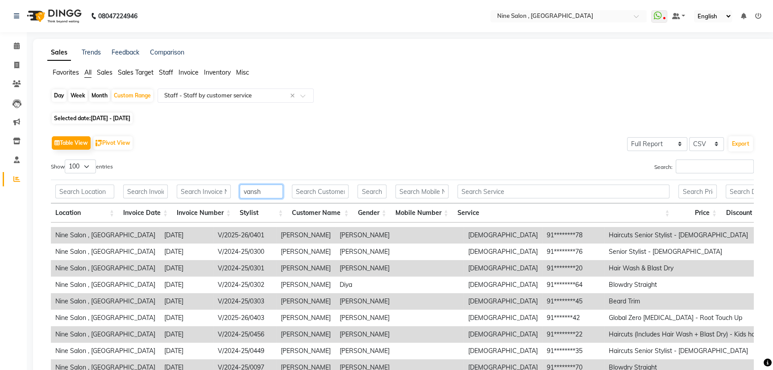
drag, startPoint x: 267, startPoint y: 187, endPoint x: 778, endPoint y: 132, distance: 514.4
click at [328, 182] on tr "vansh" at bounding box center [593, 191] width 1085 height 24
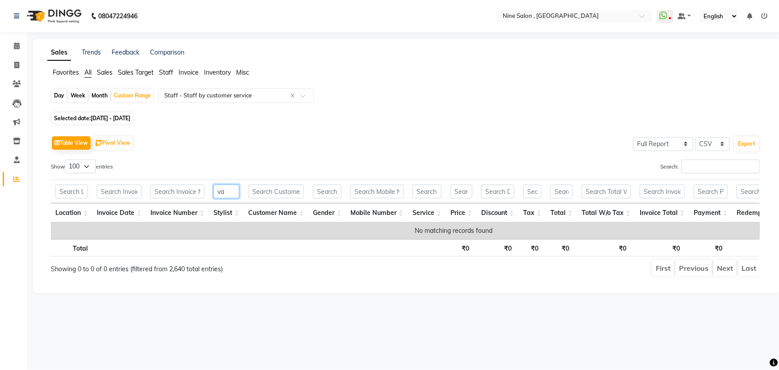
type input "v"
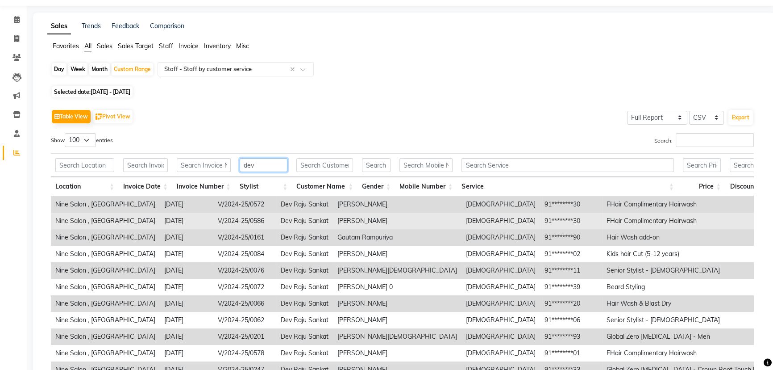
scroll to position [23, 0]
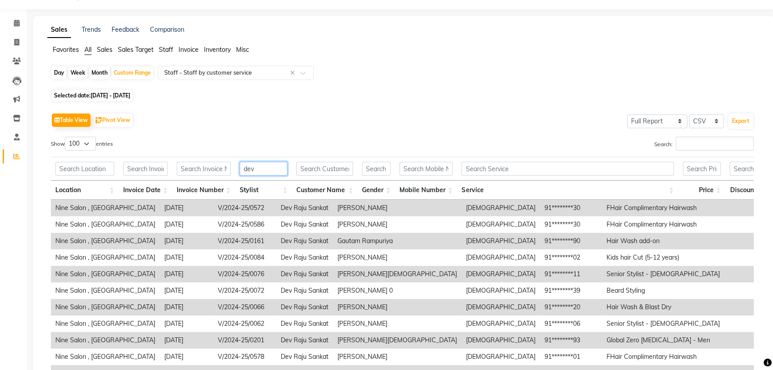
type input "dev"
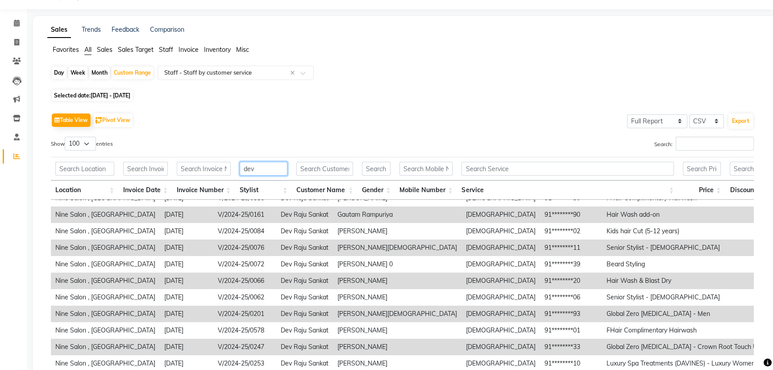
scroll to position [40, 0]
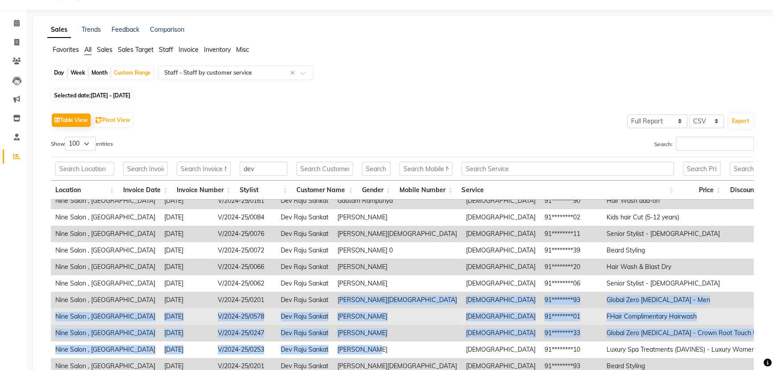
drag, startPoint x: 301, startPoint y: 300, endPoint x: 425, endPoint y: 316, distance: 124.7
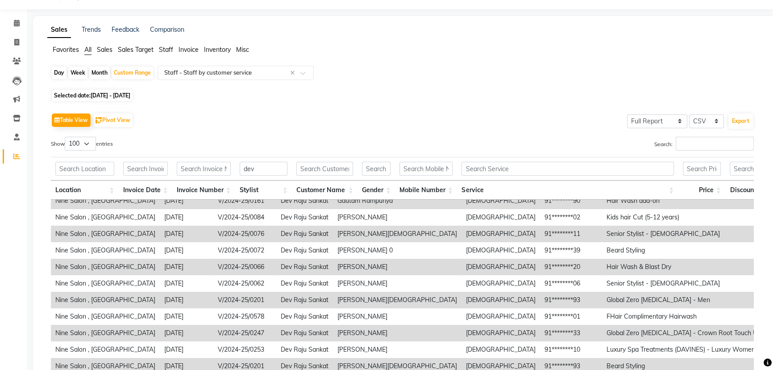
click at [493, 116] on div "Table View Pivot View Select Full Report Filtered Report Select CSV PDF Export" at bounding box center [402, 120] width 703 height 19
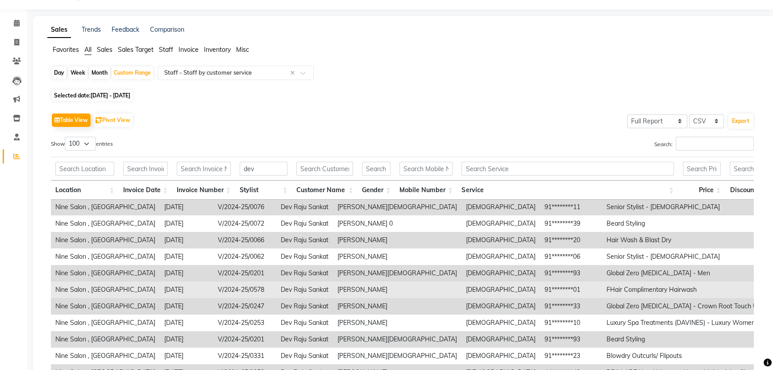
scroll to position [81, 0]
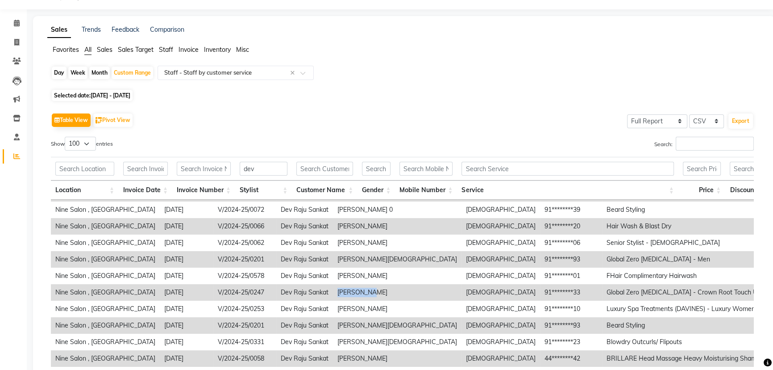
drag, startPoint x: 327, startPoint y: 290, endPoint x: 297, endPoint y: 291, distance: 29.5
click at [333, 291] on td "[PERSON_NAME]" at bounding box center [397, 292] width 129 height 17
click at [375, 126] on div "Table View Pivot View Select Full Report Filtered Report Select CSV PDF Export" at bounding box center [402, 120] width 703 height 19
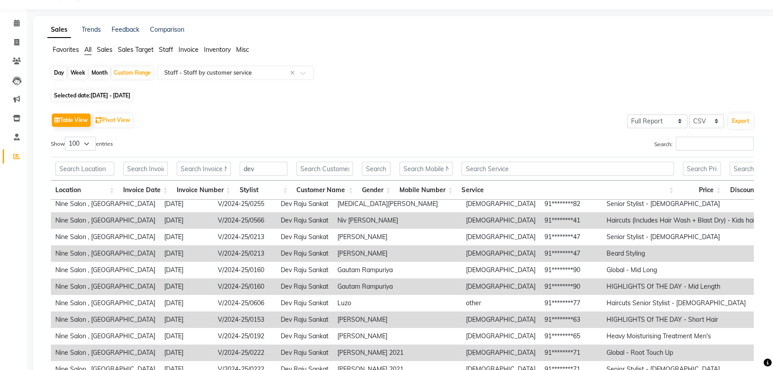
scroll to position [365, 0]
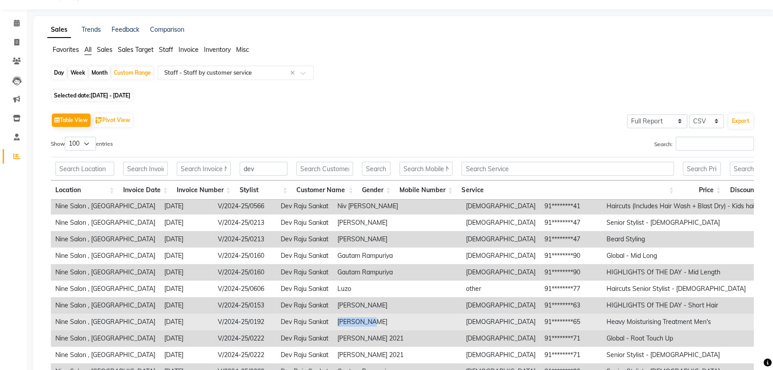
drag, startPoint x: 322, startPoint y: 320, endPoint x: 290, endPoint y: 324, distance: 32.3
click at [290, 324] on tr "Nine Salon , [GEOGRAPHIC_DATA] [DATE] V/2024-25/0192 Dev Raju Sankat [PERSON_NA…" at bounding box center [666, 321] width 1231 height 17
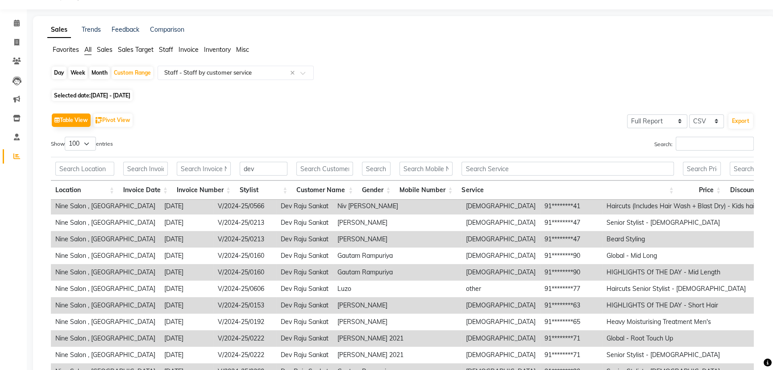
click at [378, 113] on div "Table View Pivot View Select Full Report Filtered Report Select CSV PDF Export" at bounding box center [402, 120] width 703 height 19
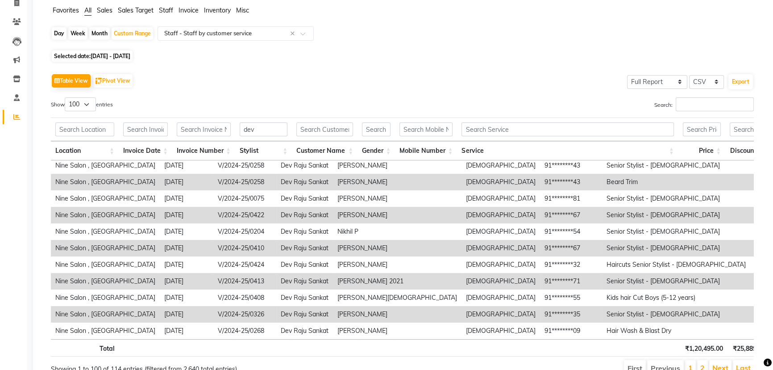
scroll to position [104, 0]
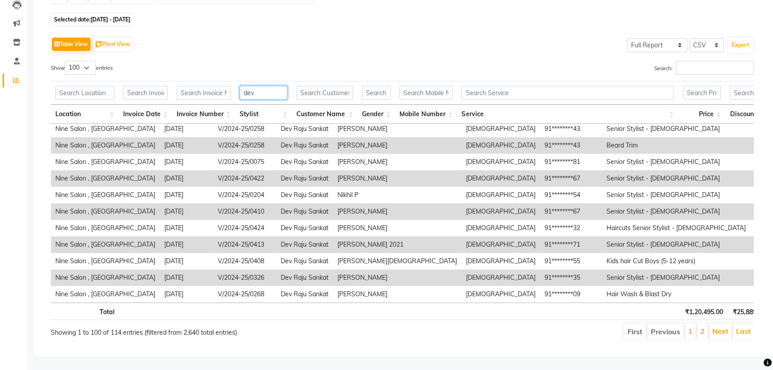
drag, startPoint x: 258, startPoint y: 89, endPoint x: 200, endPoint y: 88, distance: 58.0
click at [200, 88] on tr "dev" at bounding box center [593, 93] width 1085 height 24
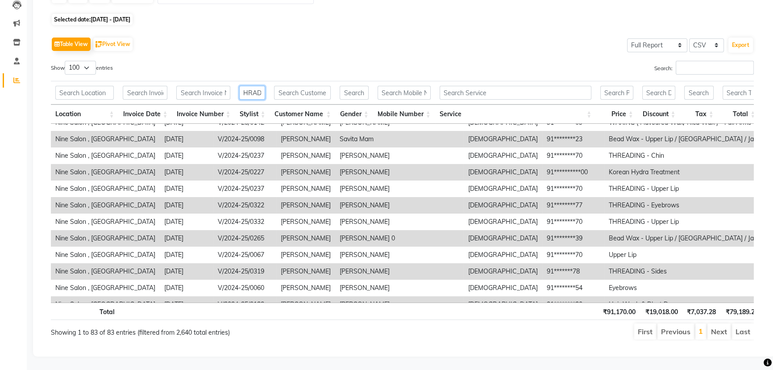
scroll to position [752, 0]
type input "SHRAD"
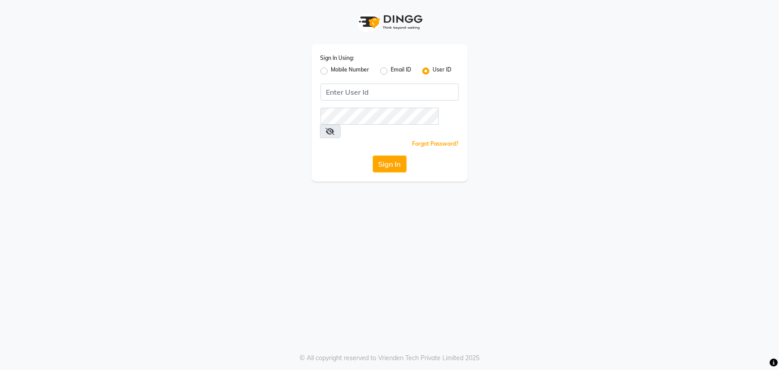
click at [331, 69] on label "Mobile Number" at bounding box center [350, 71] width 38 height 11
click at [331, 69] on input "Mobile Number" at bounding box center [334, 69] width 6 height 6
radio input "true"
radio input "false"
click at [366, 89] on input "Username" at bounding box center [404, 91] width 108 height 17
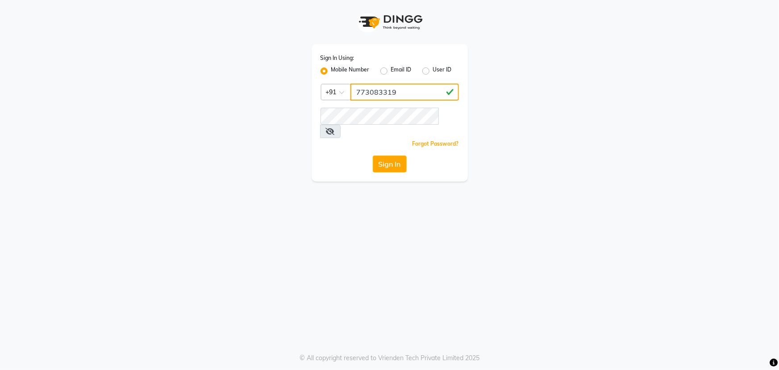
click at [386, 96] on input "773083319" at bounding box center [404, 91] width 108 height 17
drag, startPoint x: 409, startPoint y: 89, endPoint x: 257, endPoint y: 106, distance: 153.5
click at [257, 106] on div "Sign In Using: Mobile Number Email ID User ID Country Code × [PHONE_NUMBER] Rem…" at bounding box center [389, 90] width 509 height 181
click at [398, 155] on button "Sign In" at bounding box center [390, 163] width 34 height 17
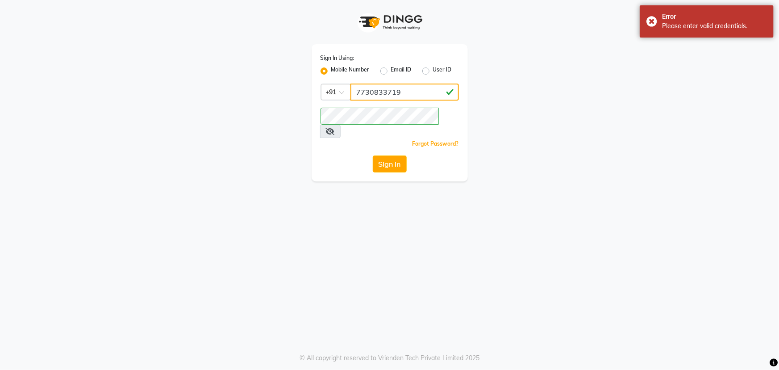
click at [391, 91] on input "7730833719" at bounding box center [404, 91] width 108 height 17
click at [378, 93] on input "773083319" at bounding box center [404, 91] width 108 height 17
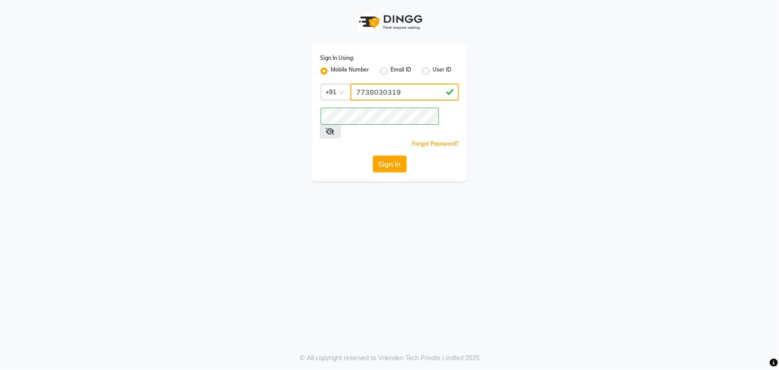
drag, startPoint x: 406, startPoint y: 89, endPoint x: 324, endPoint y: 101, distance: 82.6
click at [324, 101] on div "Sign In Using: Mobile Number Email ID User ID Country Code × [PHONE_NUMBER] Rem…" at bounding box center [390, 112] width 156 height 137
type input "7738030319"
click at [212, 121] on div "Sign In Using: Mobile Number Email ID User ID Country Code × [PHONE_NUMBER] Rem…" at bounding box center [389, 90] width 509 height 181
click at [383, 155] on button "Sign In" at bounding box center [390, 163] width 34 height 17
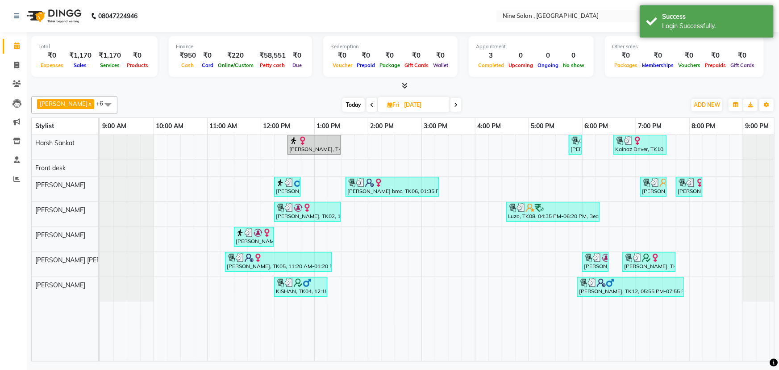
click at [349, 106] on span "Today" at bounding box center [353, 105] width 22 height 14
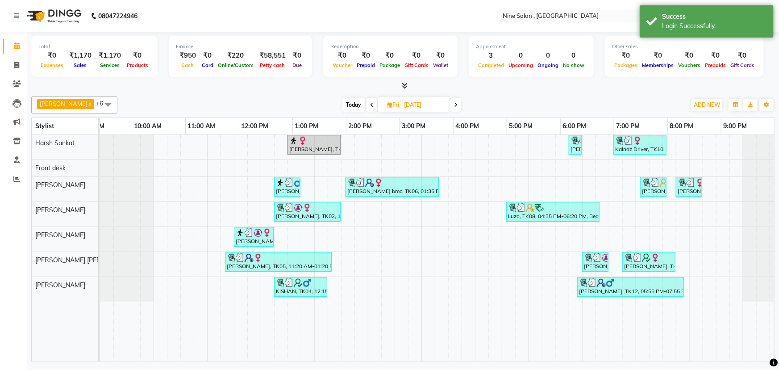
scroll to position [0, 22]
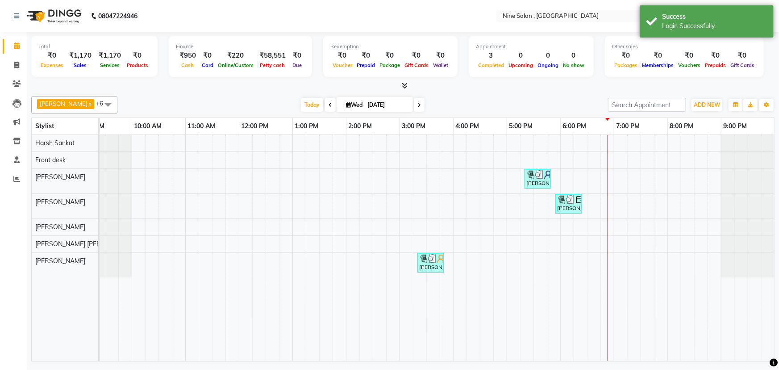
click at [414, 105] on span at bounding box center [419, 105] width 11 height 14
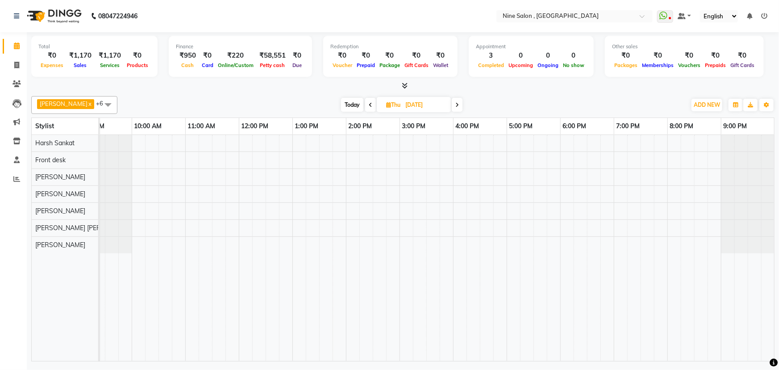
click at [455, 105] on icon at bounding box center [457, 104] width 4 height 5
type input "[DATE]"
click at [141, 224] on div at bounding box center [426, 248] width 696 height 226
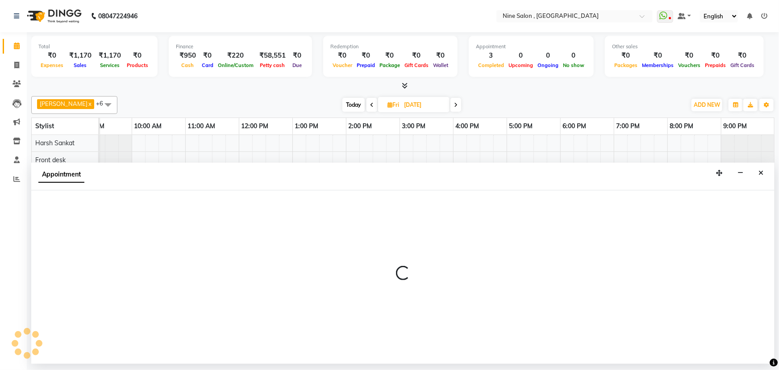
select select "83991"
select select "600"
select select "tentative"
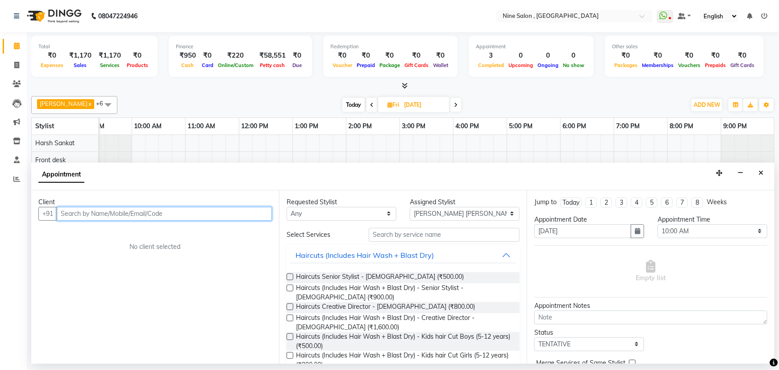
click at [141, 211] on input "text" at bounding box center [164, 214] width 215 height 14
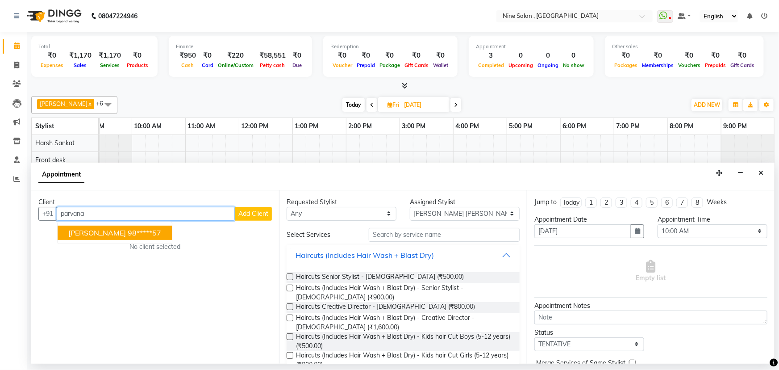
click at [104, 229] on span "[PERSON_NAME]" at bounding box center [97, 232] width 58 height 9
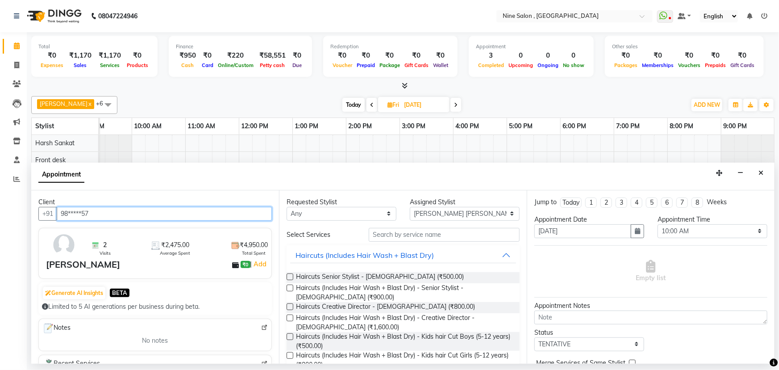
type input "98*****57"
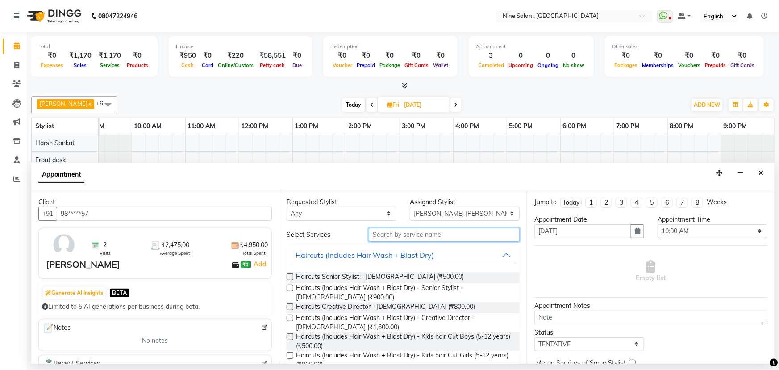
click at [423, 232] on input "text" at bounding box center [444, 235] width 151 height 14
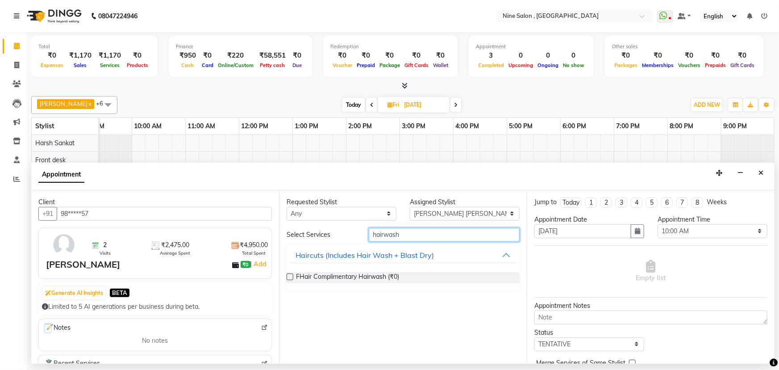
scroll to position [44, 0]
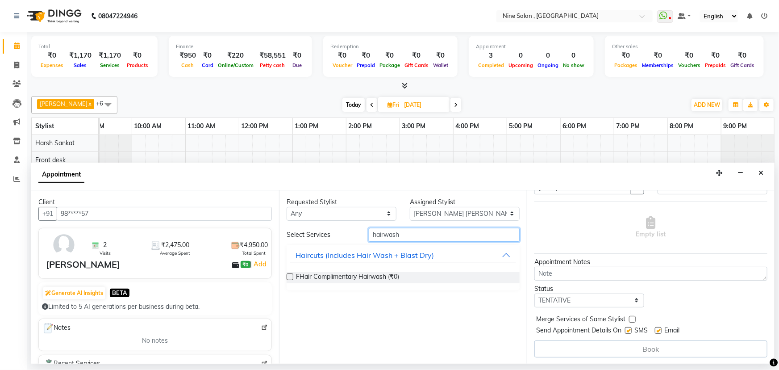
type input "hairwash"
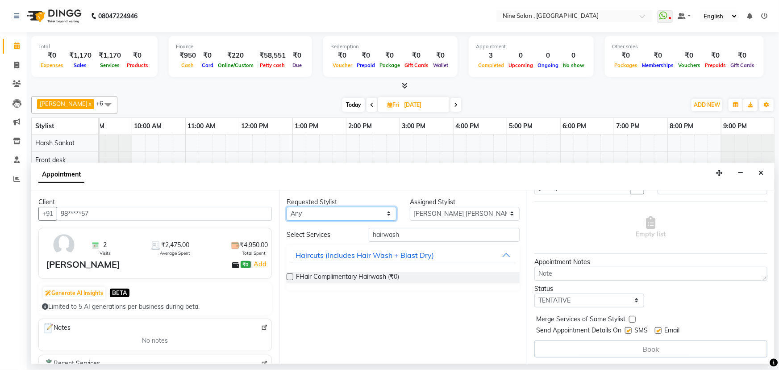
click at [335, 214] on select "Any [PERSON_NAME] Front desk [PERSON_NAME] [PERSON_NAME] [PERSON_NAME] [PERSON_…" at bounding box center [342, 214] width 110 height 14
click at [765, 158] on div at bounding box center [748, 160] width 54 height 17
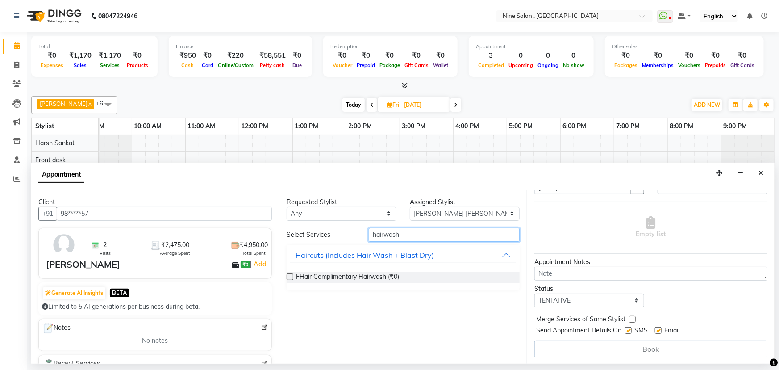
drag, startPoint x: 412, startPoint y: 233, endPoint x: 315, endPoint y: 234, distance: 97.3
click at [315, 234] on div "Select Services hairwash" at bounding box center [403, 235] width 246 height 14
click at [366, 254] on div "Haircuts (Includes Hair Wash + Blast Dry)" at bounding box center [364, 255] width 138 height 11
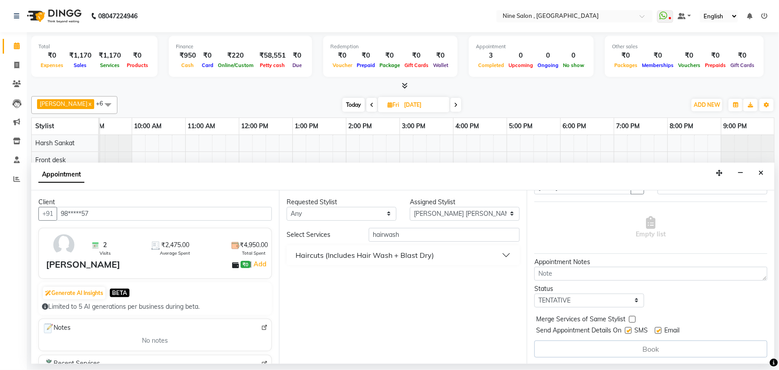
click at [366, 254] on div "Haircuts (Includes Hair Wash + Blast Dry)" at bounding box center [364, 255] width 138 height 11
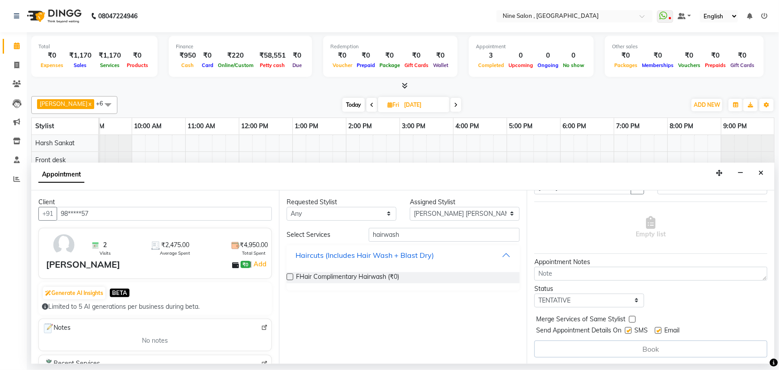
click at [366, 254] on div "Haircuts (Includes Hair Wash + Blast Dry)" at bounding box center [364, 255] width 138 height 11
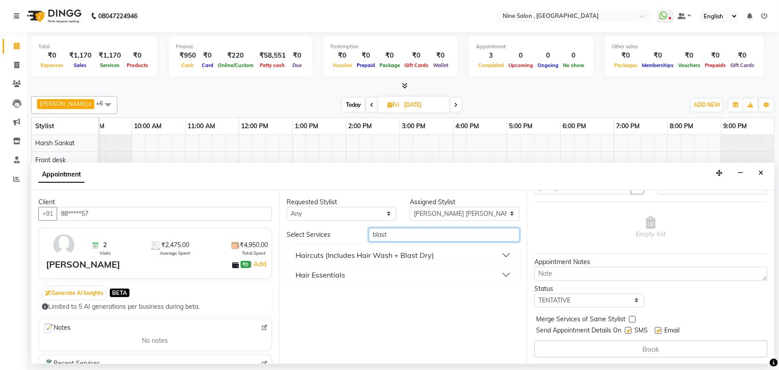
type input "blast"
click at [503, 253] on button "Haircuts (Includes Hair Wash + Blast Dry)" at bounding box center [403, 255] width 226 height 16
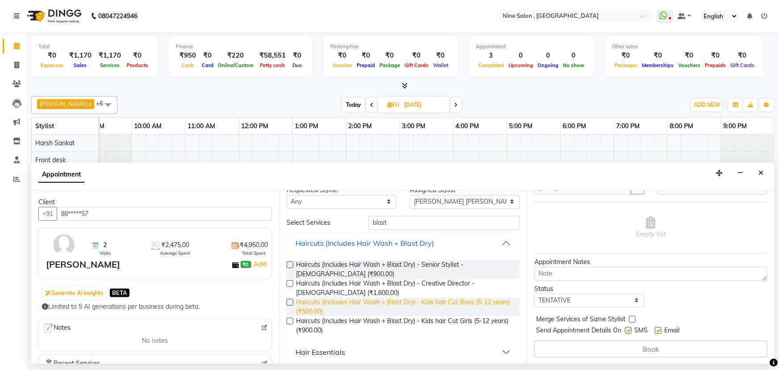
scroll to position [17, 0]
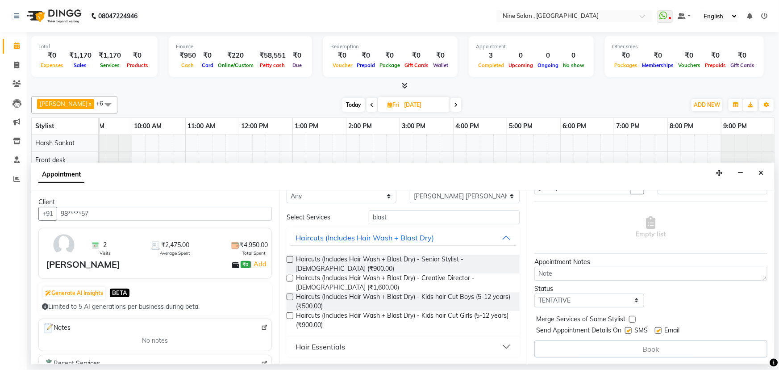
click at [497, 344] on button "Hair Essentials" at bounding box center [403, 346] width 226 height 16
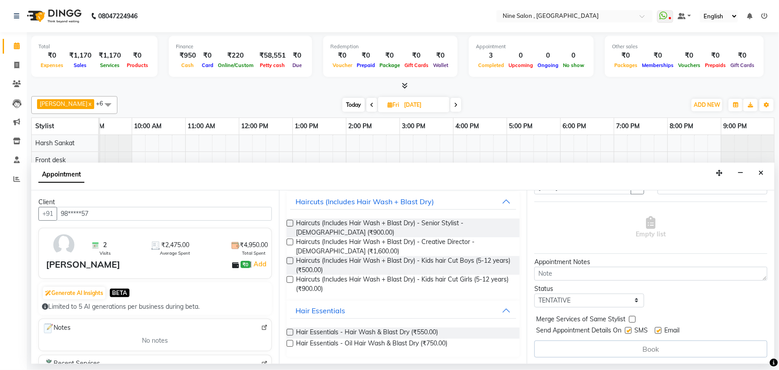
click at [291, 331] on label at bounding box center [290, 332] width 7 height 7
click at [291, 331] on input "checkbox" at bounding box center [290, 333] width 6 height 6
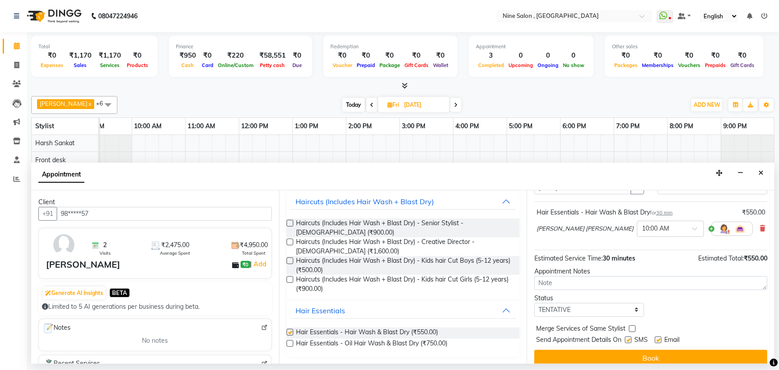
checkbox input "false"
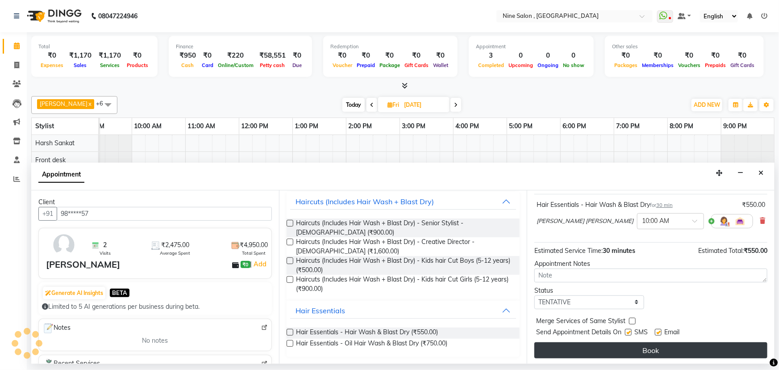
scroll to position [53, 0]
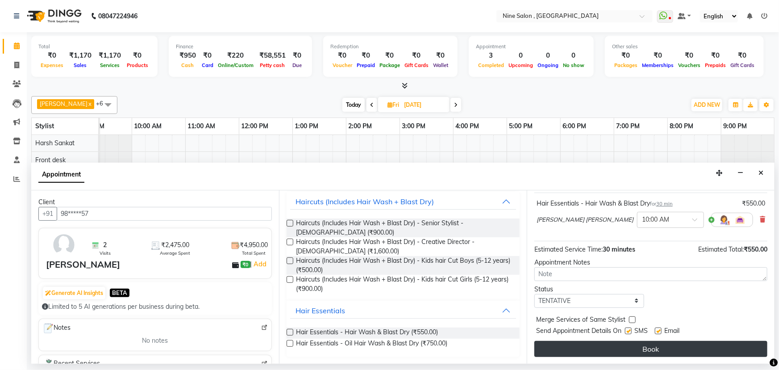
click at [637, 343] on button "Book" at bounding box center [650, 349] width 233 height 16
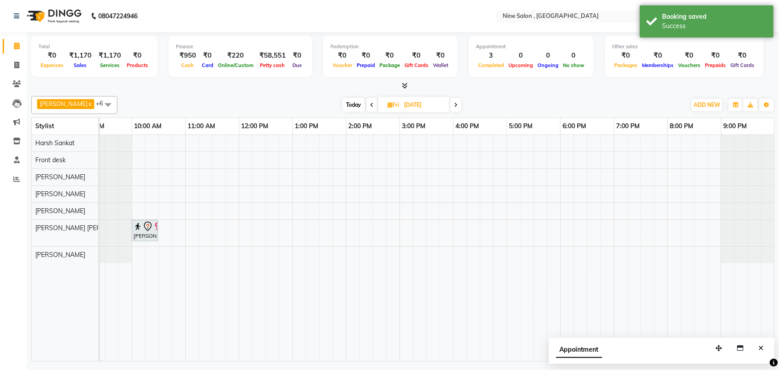
click at [369, 108] on span at bounding box center [371, 105] width 11 height 14
type input "[DATE]"
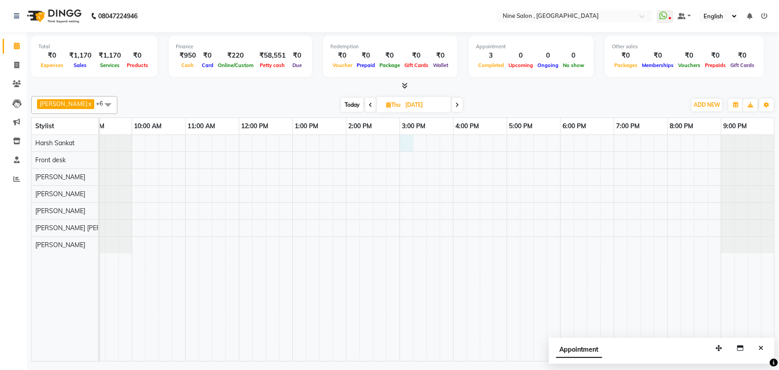
click at [406, 142] on div at bounding box center [426, 248] width 696 height 226
select select "64471"
select select "900"
select select "tentative"
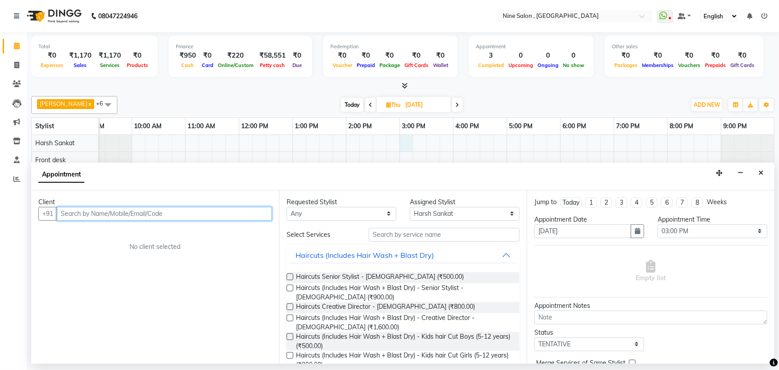
click at [199, 210] on input "text" at bounding box center [164, 214] width 215 height 14
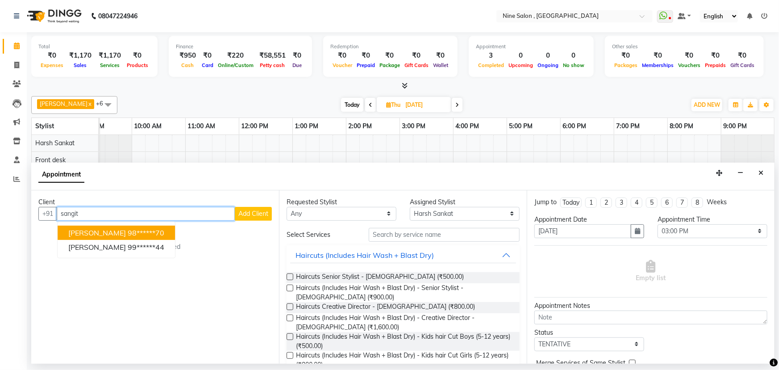
click at [158, 231] on ngb-highlight "98******70" at bounding box center [146, 232] width 37 height 9
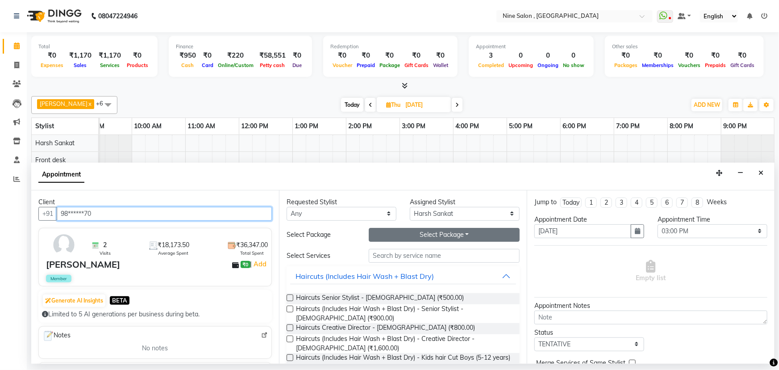
type input "98******70"
click at [429, 231] on button "Select Package Toggle Dropdown" at bounding box center [444, 235] width 151 height 14
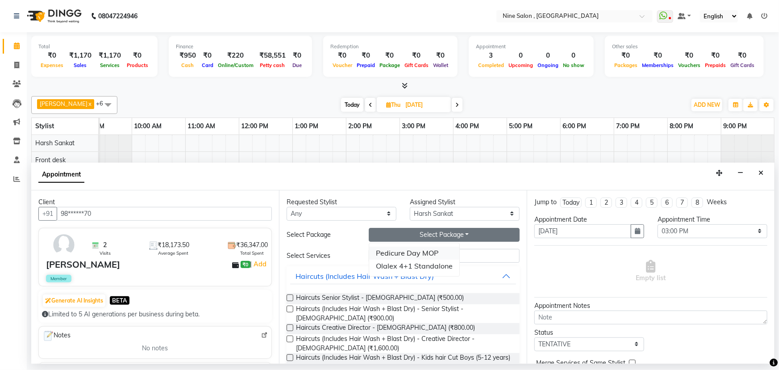
click at [415, 251] on li "Pedicure Day MOP" at bounding box center [414, 252] width 90 height 13
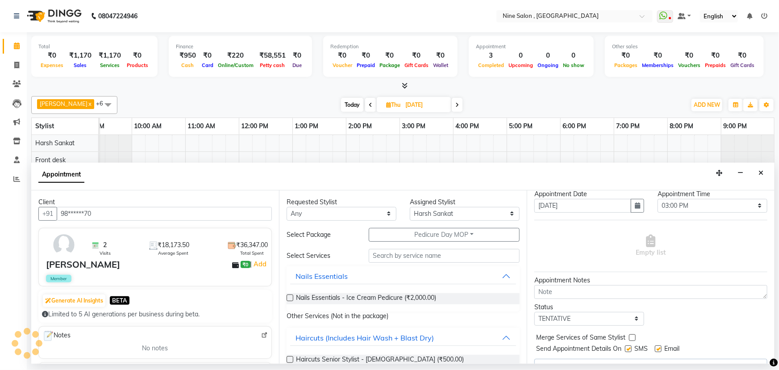
scroll to position [44, 0]
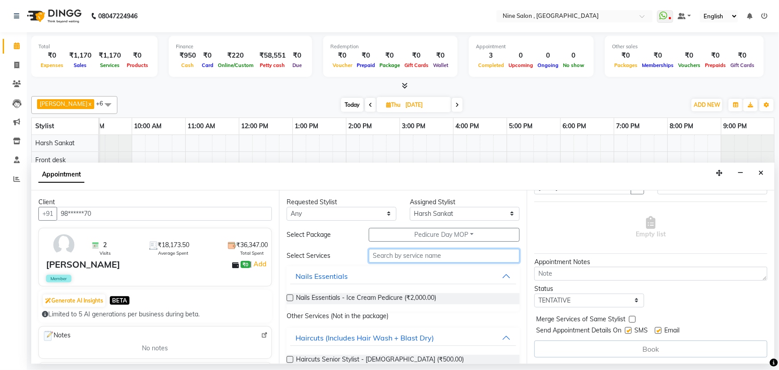
click at [419, 256] on input "text" at bounding box center [444, 256] width 151 height 14
type input "ice"
click at [289, 295] on label at bounding box center [290, 297] width 7 height 7
click at [289, 295] on input "checkbox" at bounding box center [290, 298] width 6 height 6
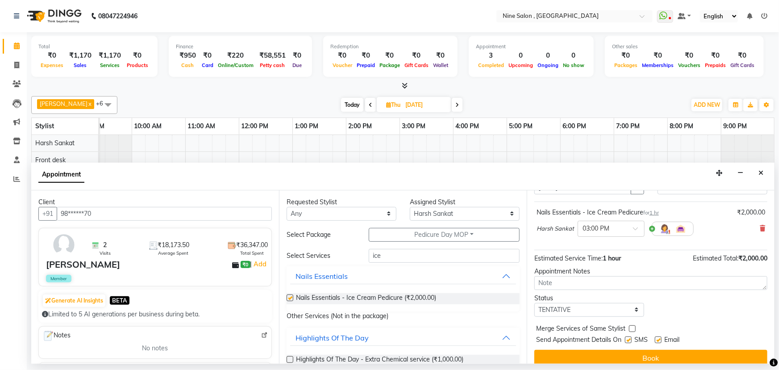
checkbox input "false"
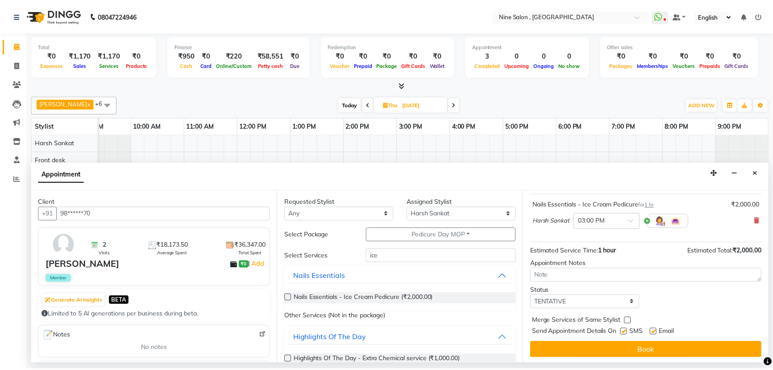
scroll to position [53, 0]
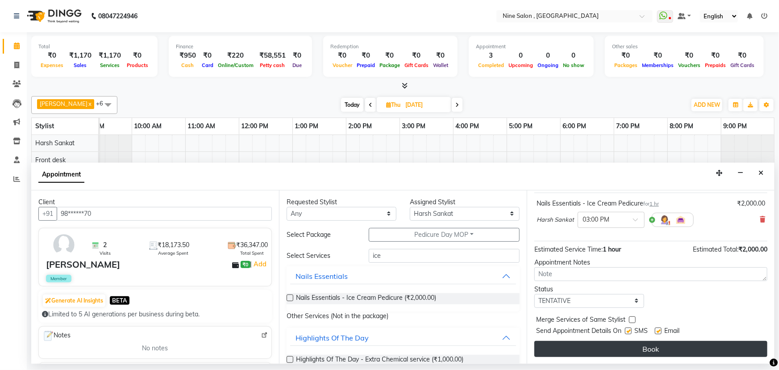
click at [665, 348] on button "Book" at bounding box center [650, 349] width 233 height 16
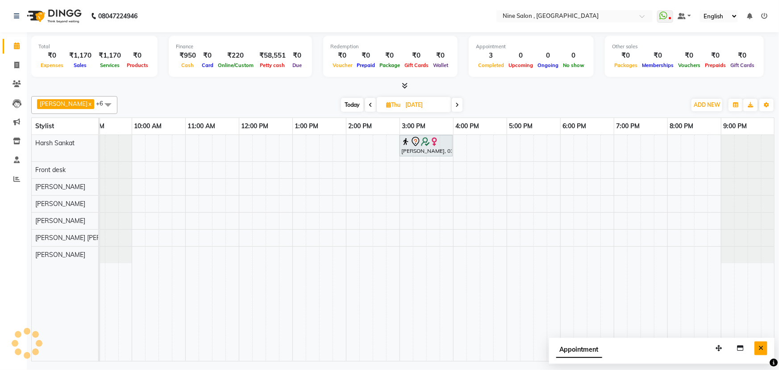
click at [764, 348] on button "Close" at bounding box center [760, 348] width 13 height 14
click at [15, 58] on link "Invoice" at bounding box center [13, 65] width 21 height 15
select select "service"
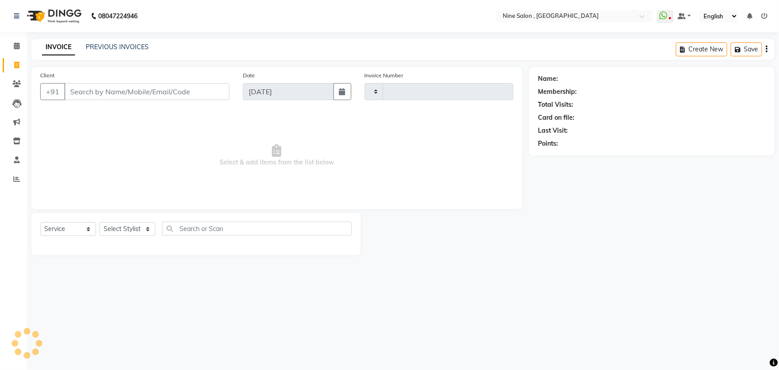
type input "1016"
select select "7341"
click at [181, 89] on input "Client" at bounding box center [146, 91] width 165 height 17
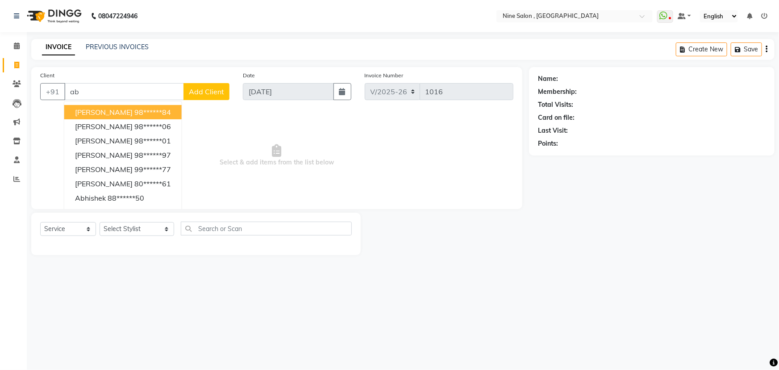
type input "a"
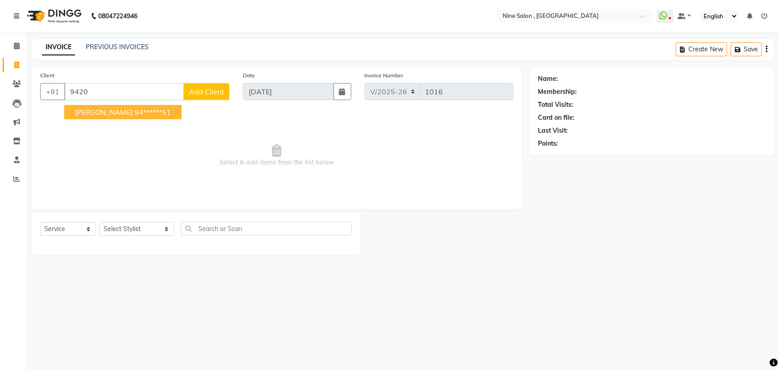
click at [94, 112] on span "[PERSON_NAME]" at bounding box center [104, 112] width 58 height 9
type input "94******51"
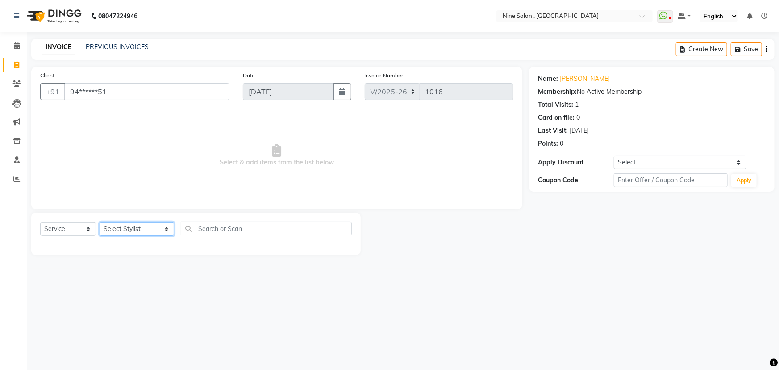
click at [144, 230] on select "Select Stylist [PERSON_NAME] Front desk Harsh Sankat [PERSON_NAME] [PERSON_NAME…" at bounding box center [137, 229] width 75 height 14
select select "87306"
click at [100, 222] on select "Select Stylist [PERSON_NAME] Front desk Harsh Sankat [PERSON_NAME] [PERSON_NAME…" at bounding box center [137, 229] width 75 height 14
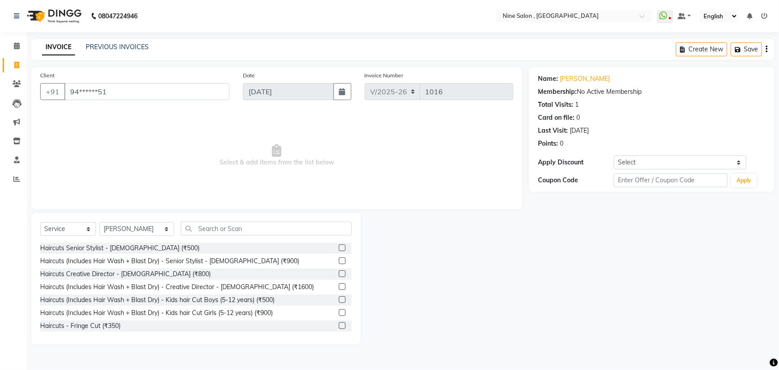
click at [332, 245] on div "Haircuts Senior Stylist - [DEMOGRAPHIC_DATA] (₹500)" at bounding box center [196, 247] width 312 height 11
click at [339, 248] on label at bounding box center [342, 247] width 7 height 7
click at [339, 248] on input "checkbox" at bounding box center [342, 248] width 6 height 6
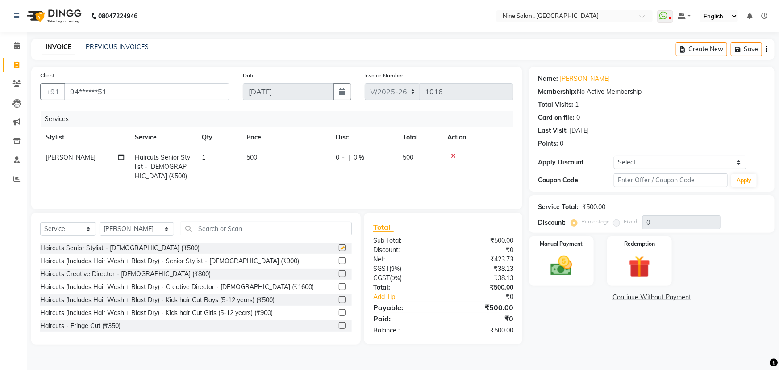
checkbox input "false"
click at [576, 247] on label "Manual Payment" at bounding box center [561, 243] width 45 height 8
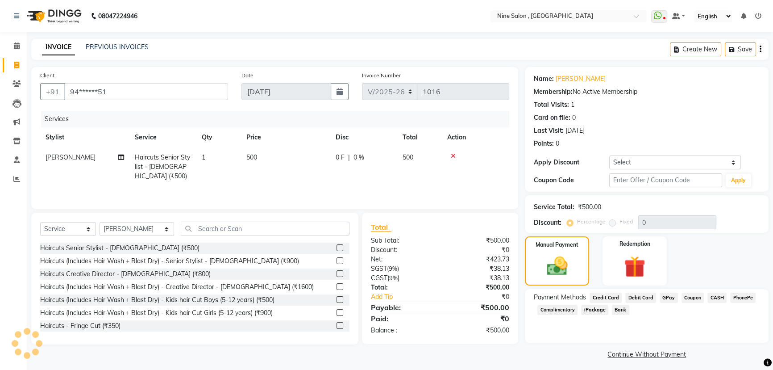
click at [670, 299] on span "GPay" at bounding box center [669, 297] width 18 height 10
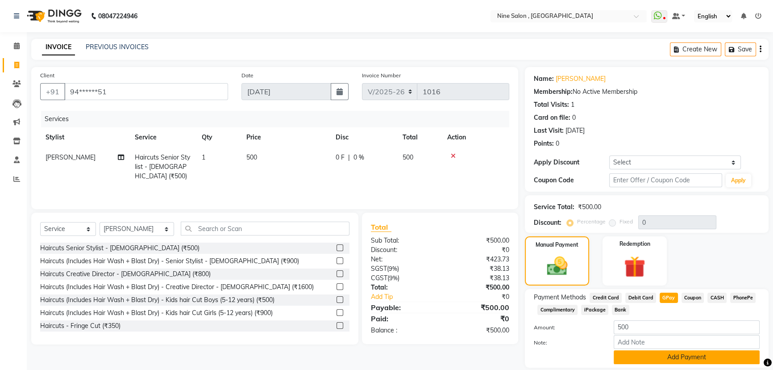
click at [676, 357] on button "Add Payment" at bounding box center [687, 357] width 146 height 14
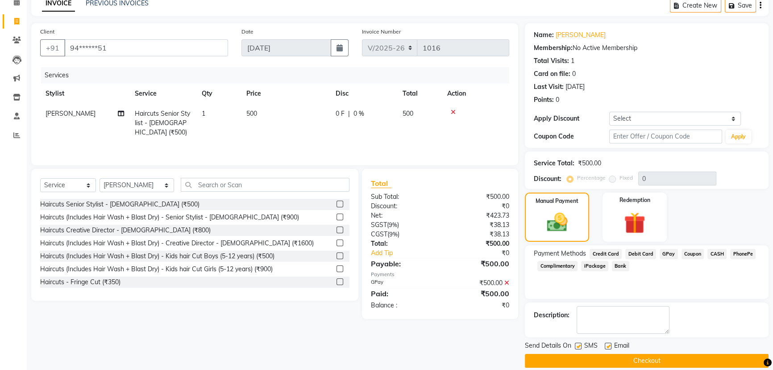
scroll to position [54, 0]
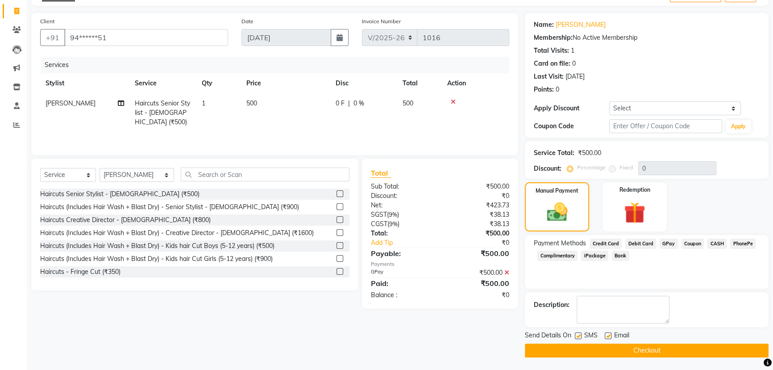
click at [629, 350] on button "Checkout" at bounding box center [647, 350] width 244 height 14
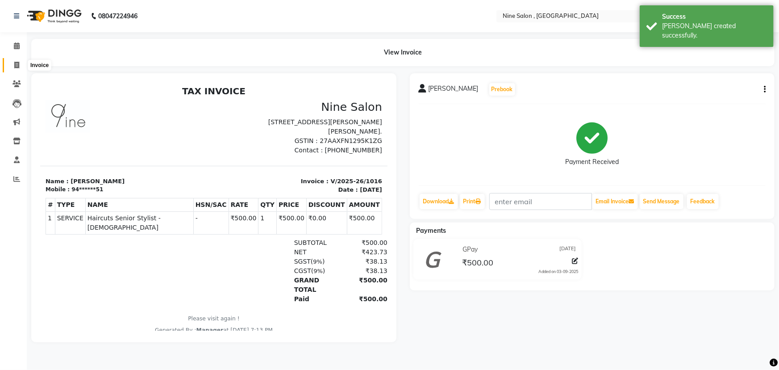
click at [16, 62] on icon at bounding box center [16, 65] width 5 height 7
select select "7341"
select select "service"
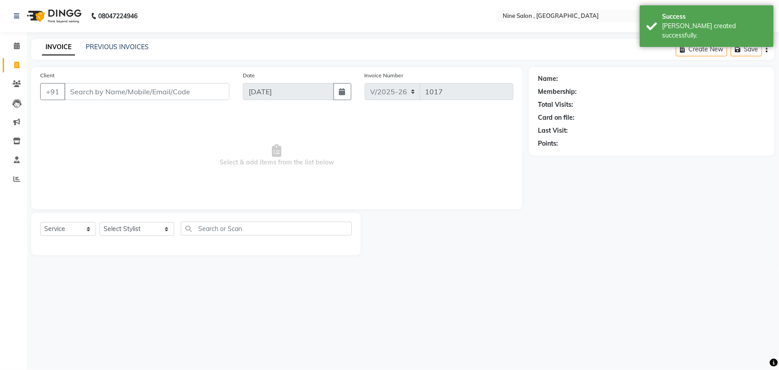
click at [156, 89] on input "Client" at bounding box center [146, 91] width 165 height 17
type input "g"
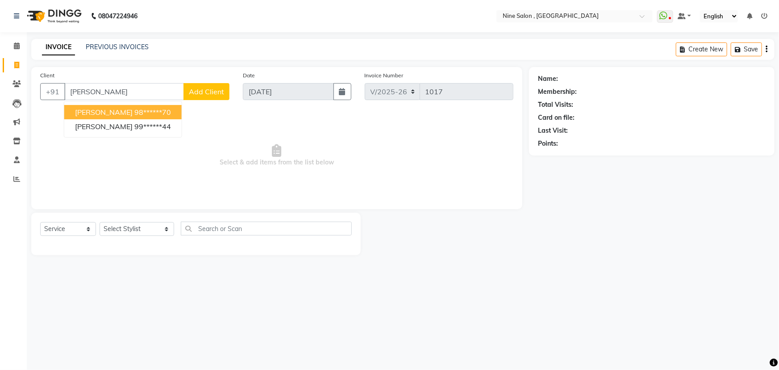
click at [129, 108] on span "[PERSON_NAME]" at bounding box center [104, 112] width 58 height 9
type input "98******70"
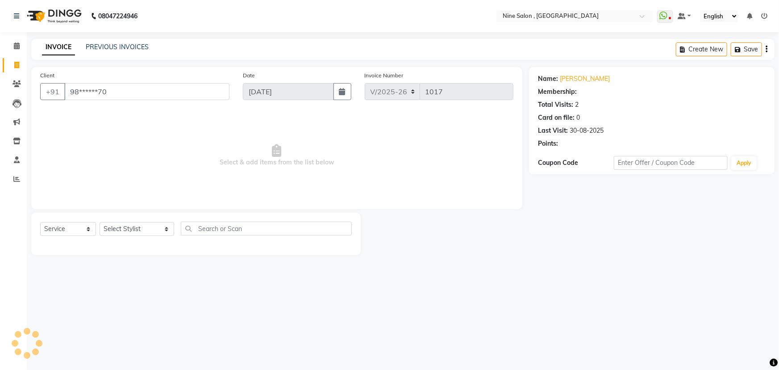
select select "1: Object"
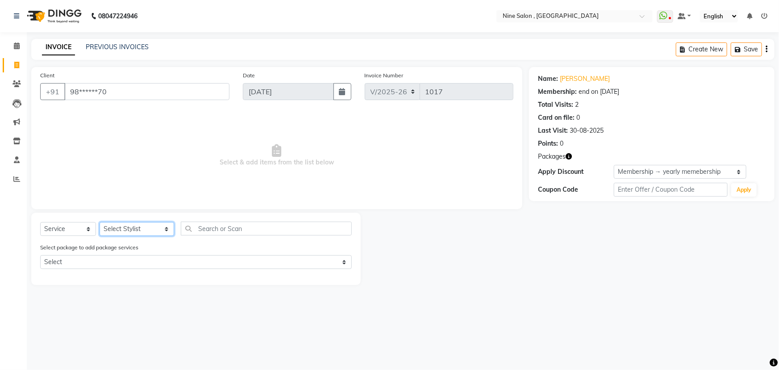
click at [152, 229] on select "Select Stylist [PERSON_NAME] Front desk Harsh Sankat [PERSON_NAME] [PERSON_NAME…" at bounding box center [137, 229] width 75 height 14
select select "66158"
click at [100, 222] on select "Select Stylist [PERSON_NAME] Front desk Harsh Sankat [PERSON_NAME] [PERSON_NAME…" at bounding box center [137, 229] width 75 height 14
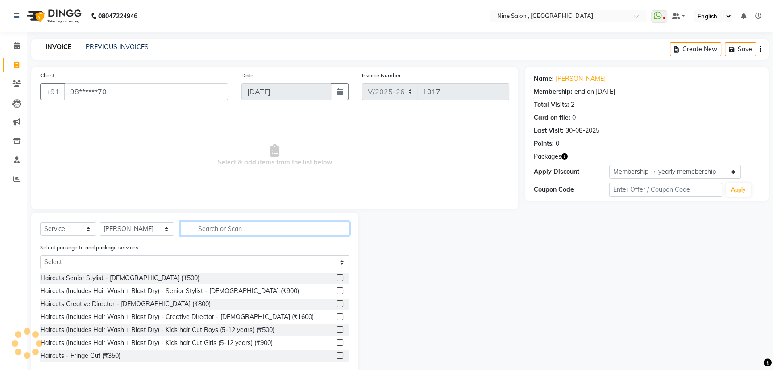
click at [227, 227] on input "text" at bounding box center [265, 228] width 169 height 14
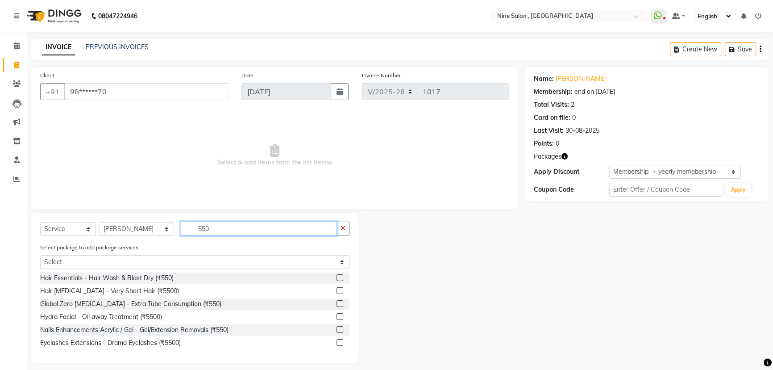
type input "550"
click at [338, 274] on label at bounding box center [340, 277] width 7 height 7
click at [338, 275] on input "checkbox" at bounding box center [340, 278] width 6 height 6
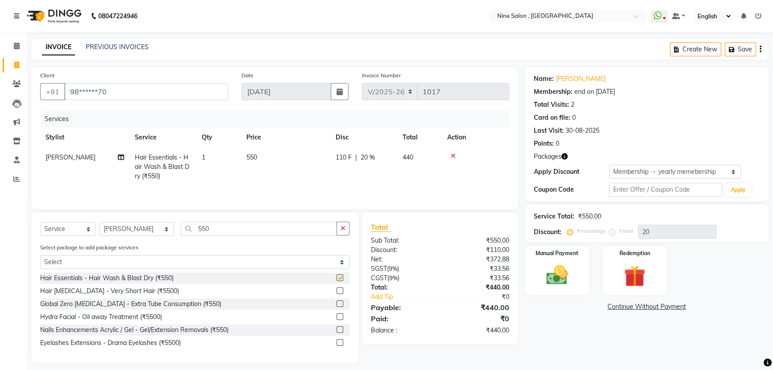
checkbox input "false"
click at [546, 291] on div "Manual Payment" at bounding box center [557, 270] width 67 height 51
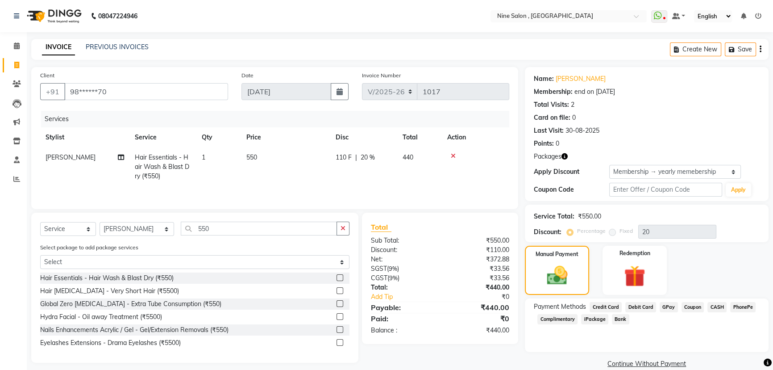
click at [668, 310] on span "GPay" at bounding box center [669, 307] width 18 height 10
click at [661, 364] on button "Add Payment" at bounding box center [687, 366] width 146 height 14
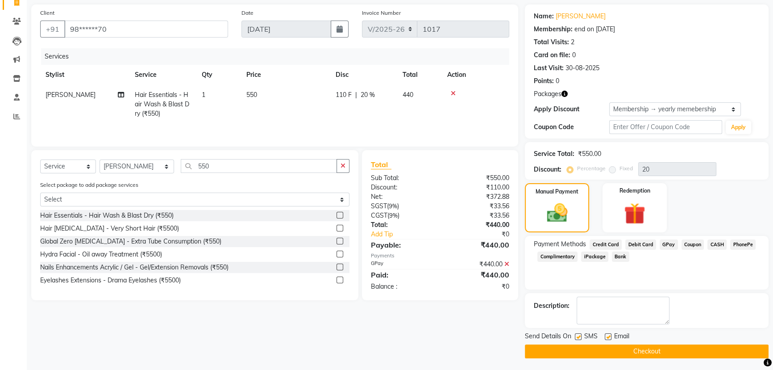
scroll to position [63, 0]
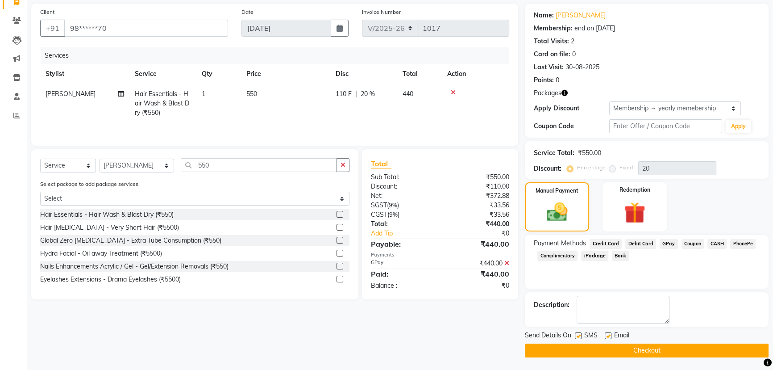
click at [660, 350] on button "Checkout" at bounding box center [647, 350] width 244 height 14
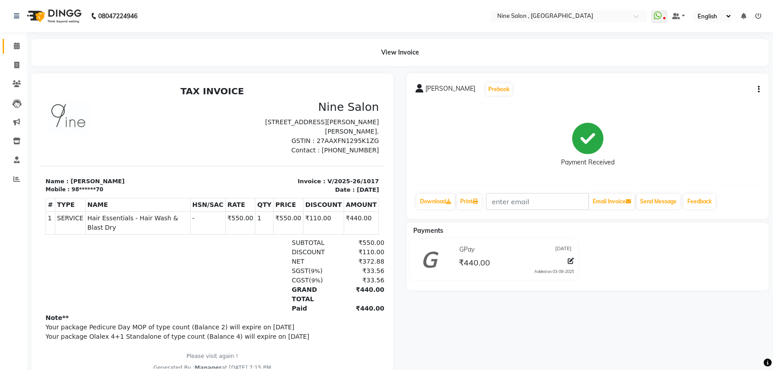
click at [14, 44] on icon at bounding box center [17, 45] width 6 height 7
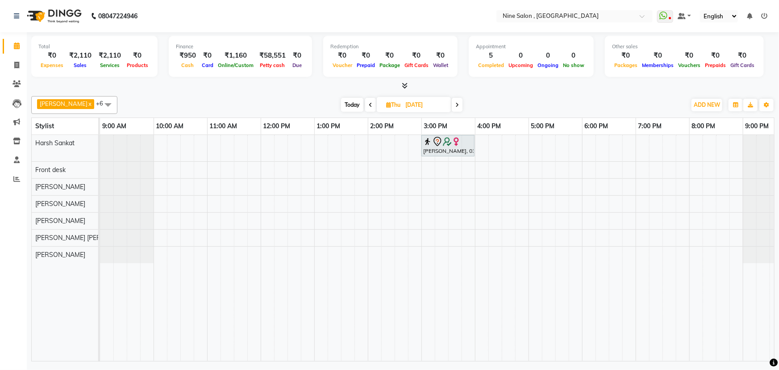
click at [369, 107] on icon at bounding box center [371, 104] width 4 height 5
type input "[DATE]"
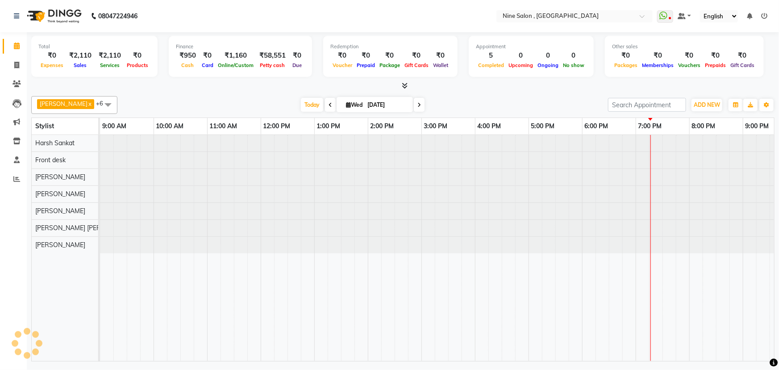
scroll to position [0, 22]
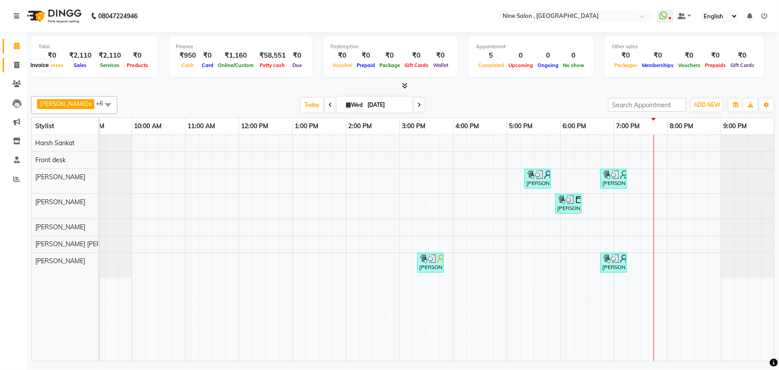
click at [12, 64] on span at bounding box center [17, 65] width 16 height 10
select select "service"
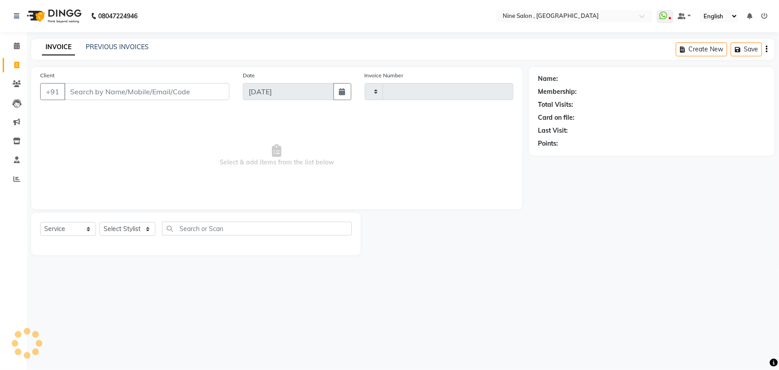
type input "1018"
select select "7341"
click at [140, 96] on input "Client" at bounding box center [146, 91] width 165 height 17
type input "9425151487"
click at [221, 85] on button "Add Client" at bounding box center [206, 91] width 46 height 17
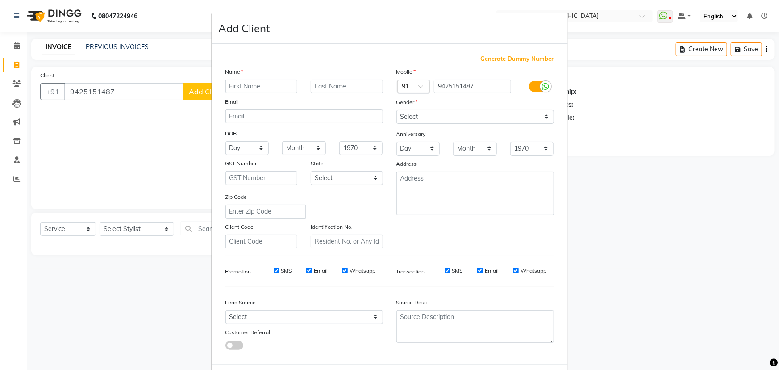
click at [254, 85] on input "text" at bounding box center [261, 86] width 72 height 14
type input "Sharivali"
click at [320, 87] on input "text" at bounding box center [347, 86] width 72 height 14
type input "Moha"
click at [543, 118] on select "Select [DEMOGRAPHIC_DATA] [DEMOGRAPHIC_DATA] Other Prefer Not To Say" at bounding box center [475, 117] width 158 height 14
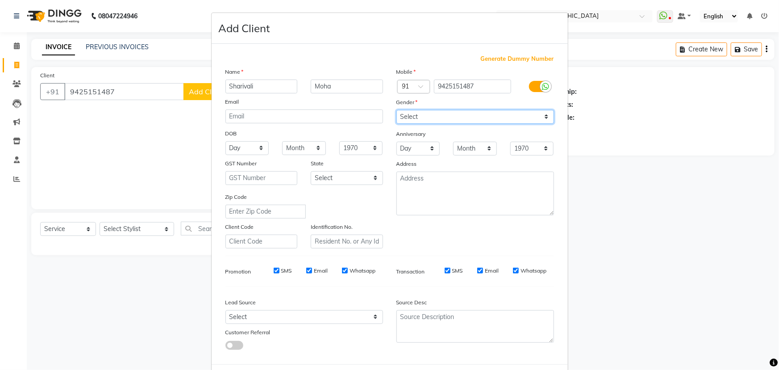
select select "[DEMOGRAPHIC_DATA]"
click at [396, 110] on select "Select [DEMOGRAPHIC_DATA] [DEMOGRAPHIC_DATA] Other Prefer Not To Say" at bounding box center [475, 117] width 158 height 14
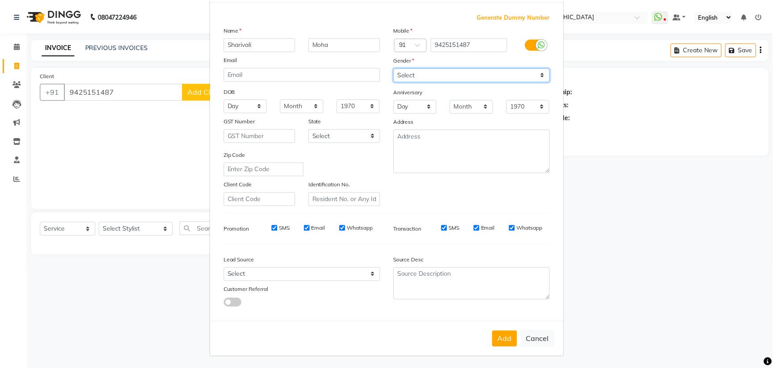
scroll to position [45, 0]
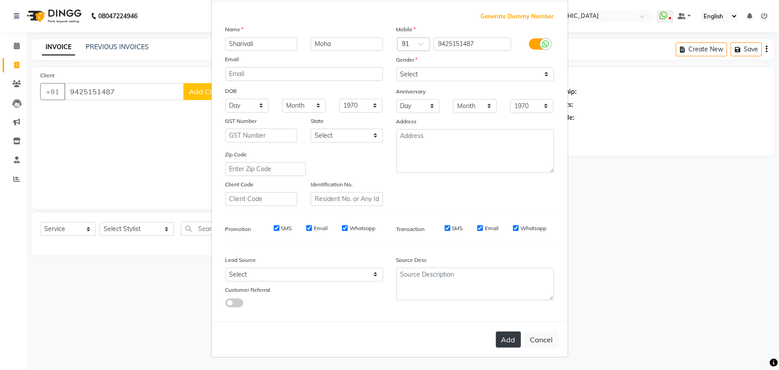
click at [503, 340] on button "Add" at bounding box center [508, 339] width 25 height 16
type input "94******87"
select select
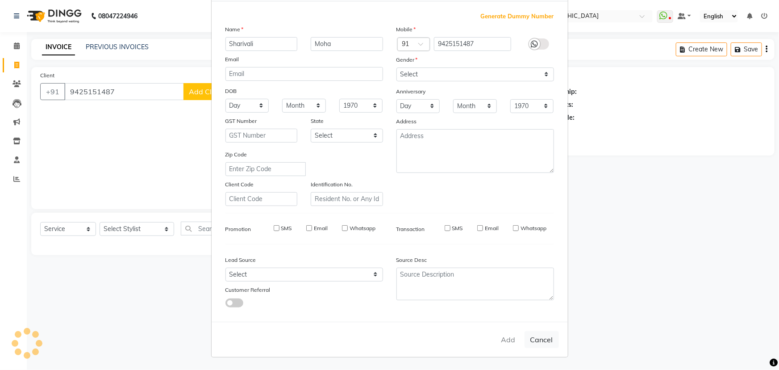
select select
checkbox input "false"
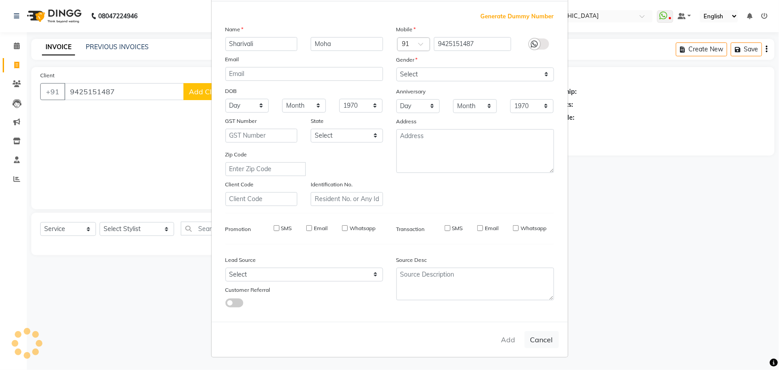
checkbox input "false"
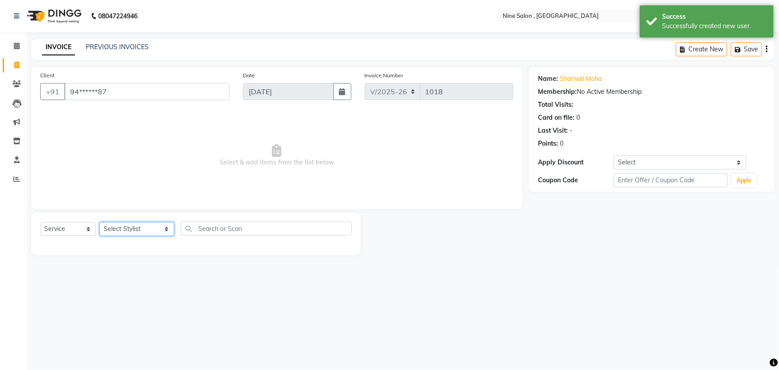
click at [151, 224] on select "Select Stylist [PERSON_NAME] Front desk Harsh Sankat [PERSON_NAME] [PERSON_NAME…" at bounding box center [137, 229] width 75 height 14
select select "69878"
click at [100, 222] on select "Select Stylist [PERSON_NAME] Front desk Harsh Sankat [PERSON_NAME] [PERSON_NAME…" at bounding box center [137, 229] width 75 height 14
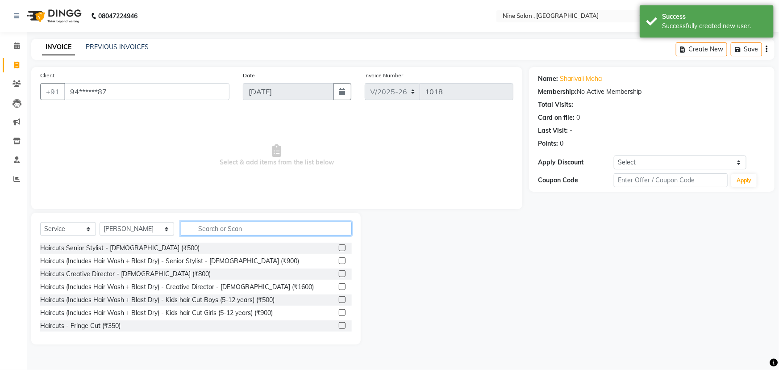
click at [181, 233] on input "text" at bounding box center [266, 228] width 171 height 14
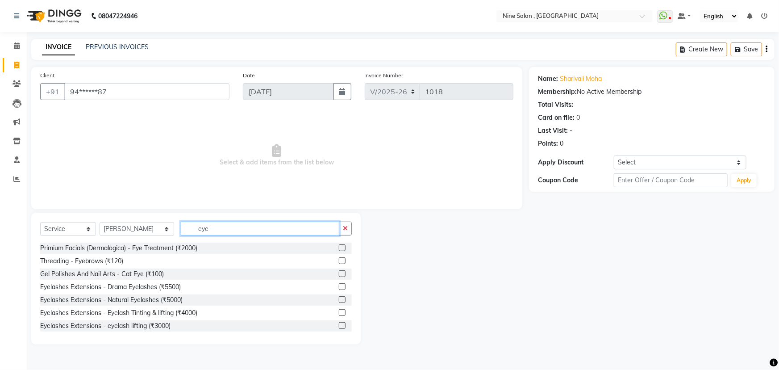
type input "eye"
click at [339, 260] on label at bounding box center [342, 260] width 7 height 7
click at [339, 260] on input "checkbox" at bounding box center [342, 261] width 6 height 6
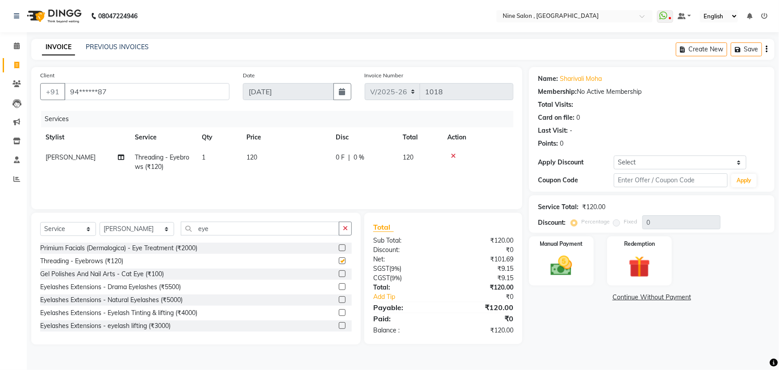
checkbox input "false"
click at [259, 230] on input "eye" at bounding box center [260, 228] width 158 height 14
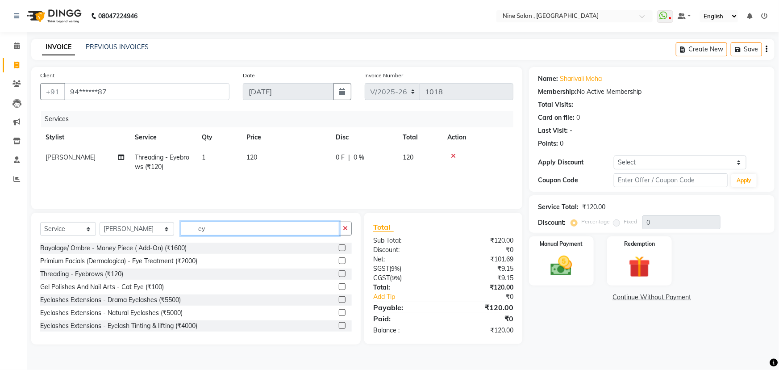
type input "e"
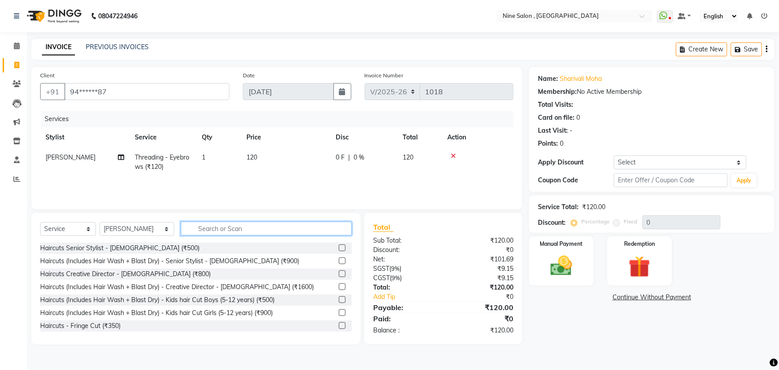
type input "b"
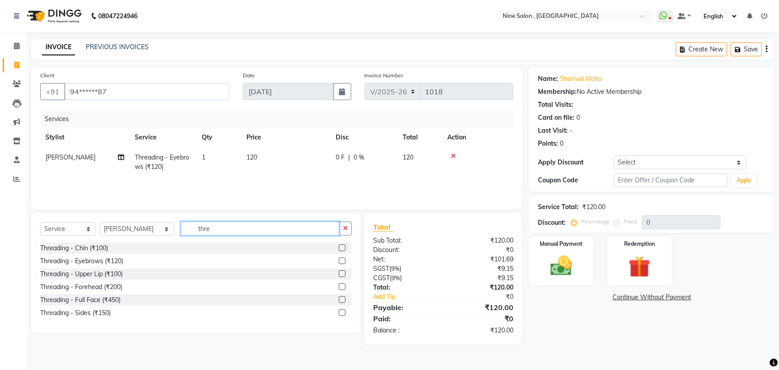
type input "thre"
click at [341, 270] on label at bounding box center [342, 273] width 7 height 7
click at [341, 271] on input "checkbox" at bounding box center [342, 274] width 6 height 6
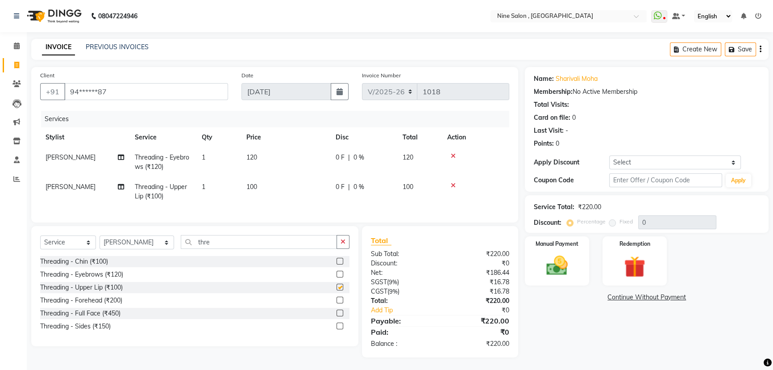
checkbox input "false"
click at [558, 252] on img at bounding box center [557, 264] width 36 height 25
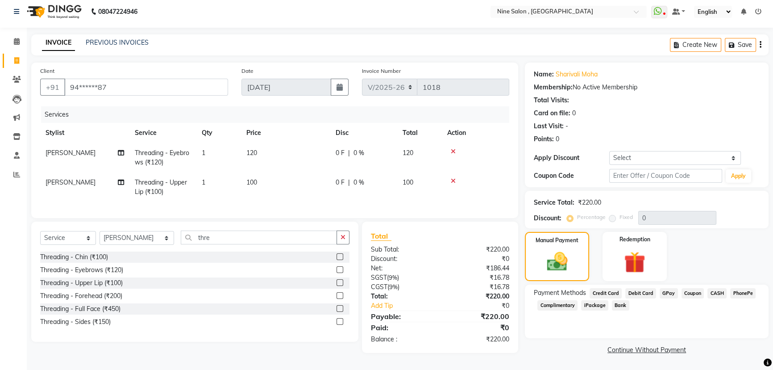
click at [673, 290] on span "GPay" at bounding box center [669, 293] width 18 height 10
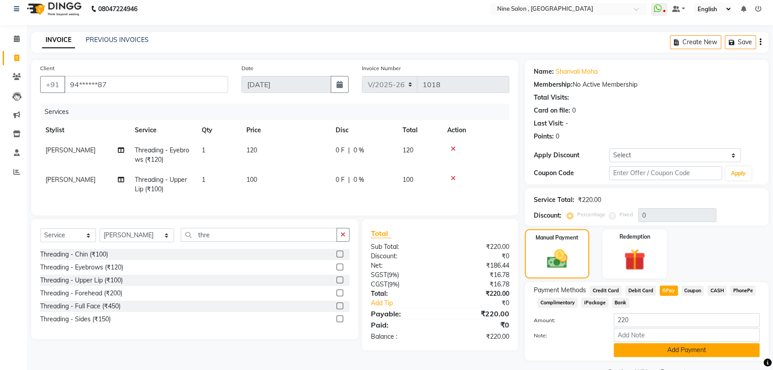
click at [678, 355] on button "Add Payment" at bounding box center [687, 350] width 146 height 14
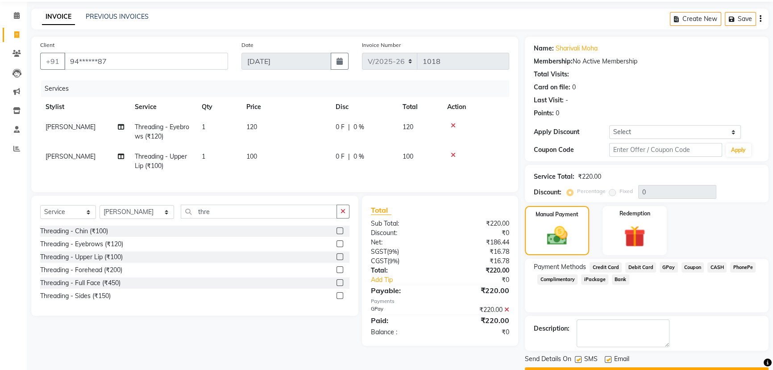
scroll to position [54, 0]
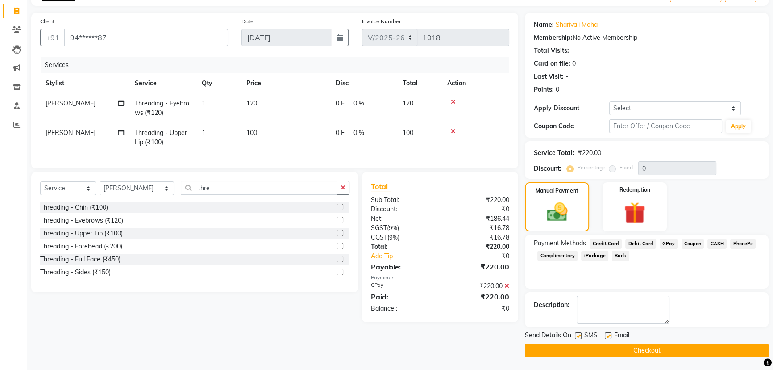
click at [625, 348] on button "Checkout" at bounding box center [647, 350] width 244 height 14
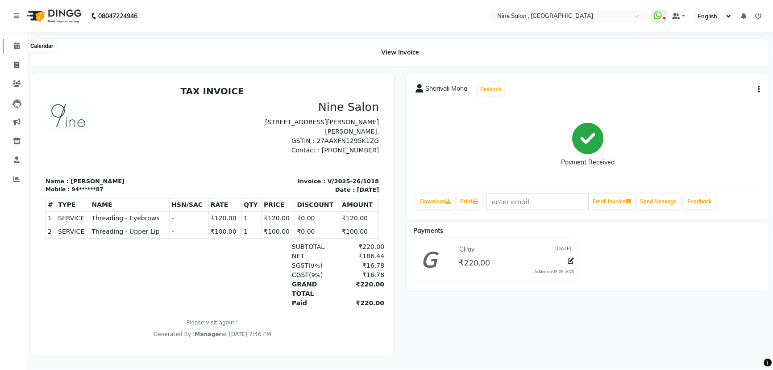
click at [14, 45] on icon at bounding box center [17, 45] width 6 height 7
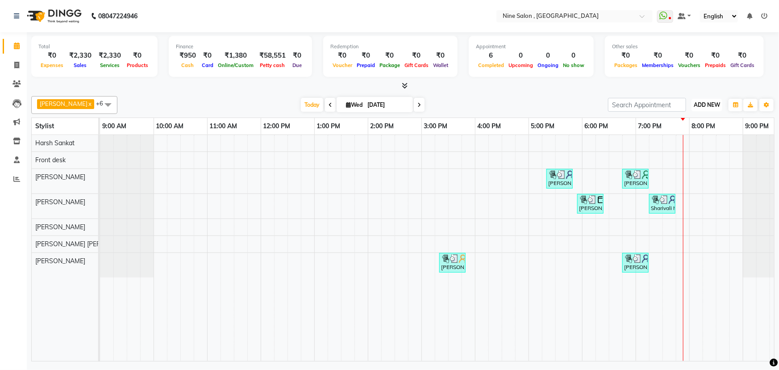
click at [697, 105] on span "ADD NEW" at bounding box center [707, 104] width 26 height 7
click at [689, 146] on link "Add Expense" at bounding box center [687, 145] width 71 height 12
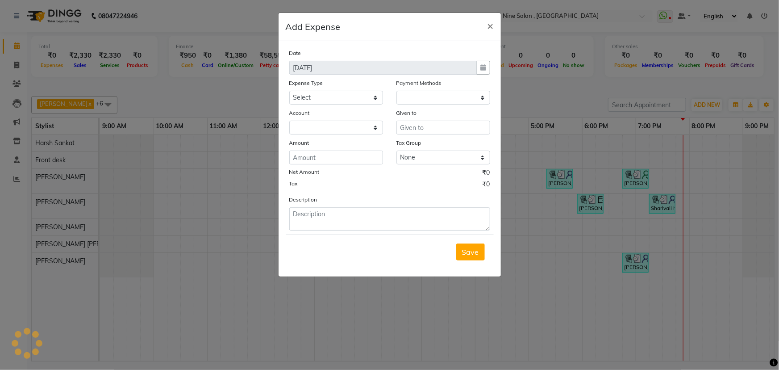
select select "1"
select select "6442"
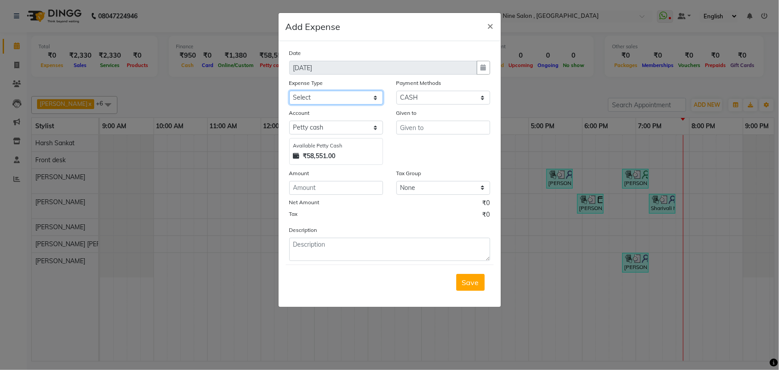
click at [378, 99] on select "Select advance salary Advance Salary Bank charges beauty palace Car maintenance…" at bounding box center [336, 98] width 94 height 14
select select "21227"
click at [289, 91] on select "Select advance salary Advance Salary Bank charges beauty palace Car maintenance…" at bounding box center [336, 98] width 94 height 14
click at [335, 127] on select "Select [PERSON_NAME] cash Default account" at bounding box center [336, 128] width 94 height 14
click at [289, 121] on select "Select [PERSON_NAME] cash Default account" at bounding box center [336, 128] width 94 height 14
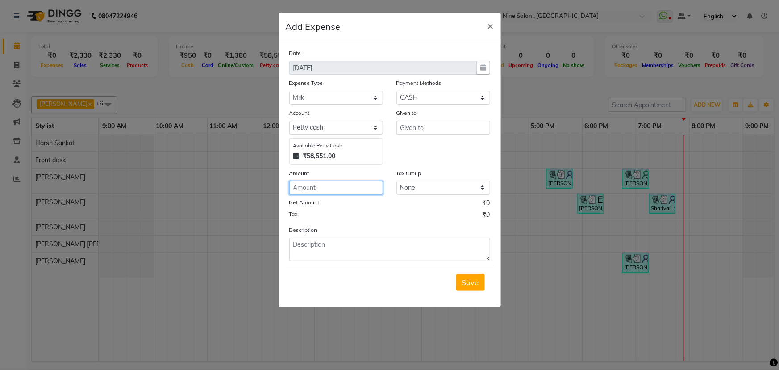
click at [329, 192] on input "number" at bounding box center [336, 188] width 94 height 14
type input "50"
click at [456, 130] on input "text" at bounding box center [443, 128] width 94 height 14
click at [410, 130] on input "text" at bounding box center [443, 128] width 94 height 14
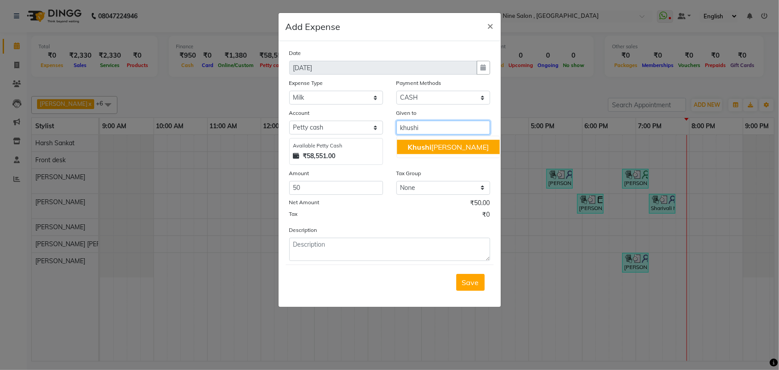
click at [434, 141] on button "[PERSON_NAME] [PERSON_NAME]" at bounding box center [448, 147] width 103 height 14
type input "[PERSON_NAME] [PERSON_NAME]"
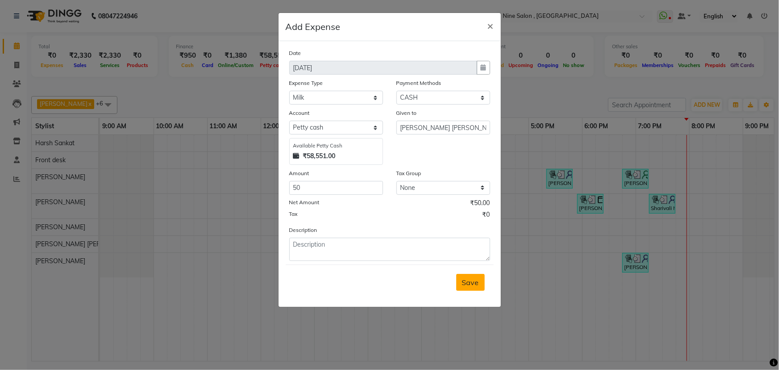
click at [472, 287] on span "Save" at bounding box center [470, 282] width 17 height 9
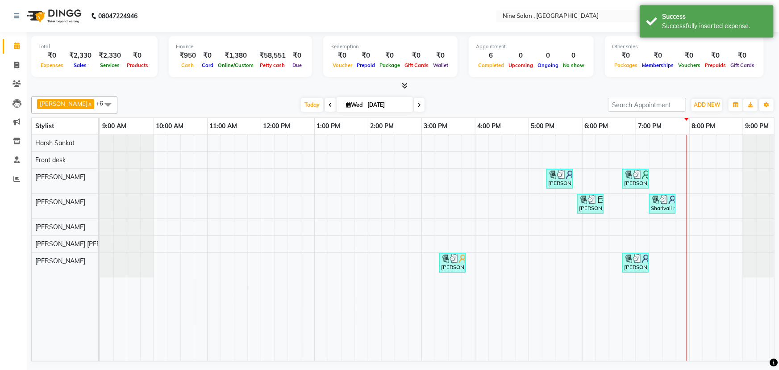
click at [530, 103] on div "[DATE] [DATE]" at bounding box center [363, 104] width 482 height 13
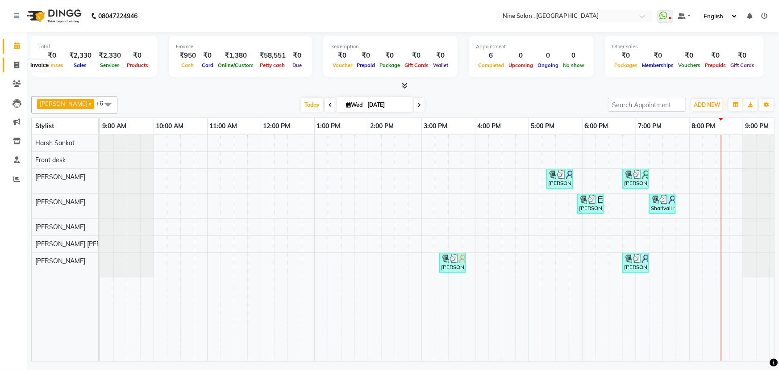
click at [19, 64] on icon at bounding box center [16, 65] width 5 height 7
select select "service"
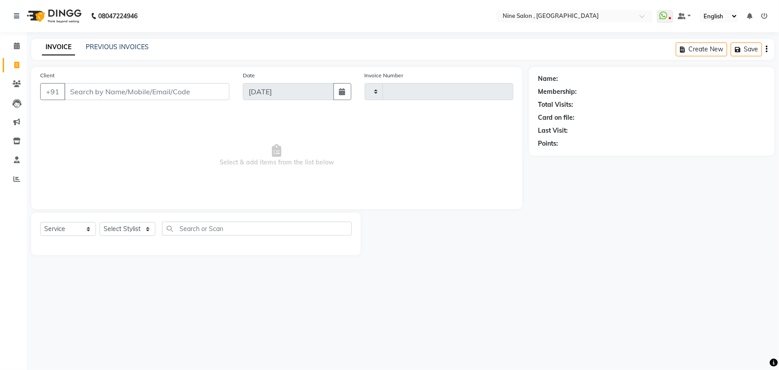
type input "1019"
select select "7341"
click at [142, 98] on input "Client" at bounding box center [146, 91] width 165 height 17
click at [145, 94] on input "Client" at bounding box center [146, 91] width 165 height 17
click at [118, 85] on input "Client" at bounding box center [146, 91] width 165 height 17
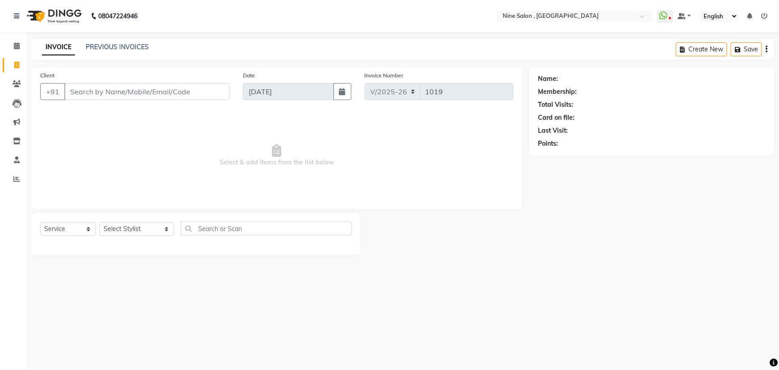
click at [161, 93] on input "Client" at bounding box center [146, 91] width 165 height 17
type input "8104607128"
click at [205, 89] on span "Add Client" at bounding box center [206, 91] width 35 height 9
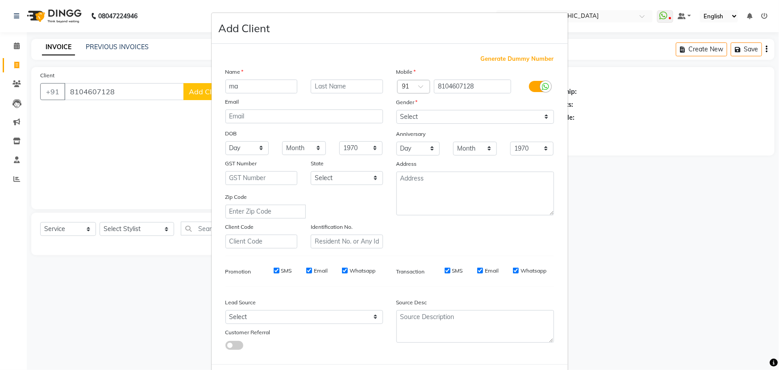
type input "m"
type input "Madhu"
click at [347, 85] on input "text" at bounding box center [347, 86] width 72 height 14
click at [341, 88] on input "text" at bounding box center [347, 86] width 72 height 14
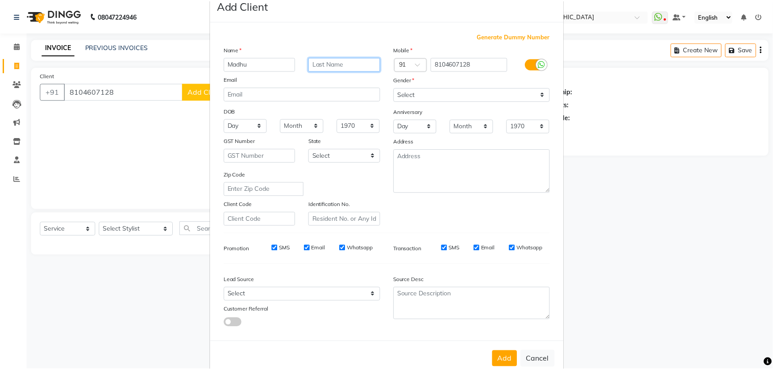
scroll to position [45, 0]
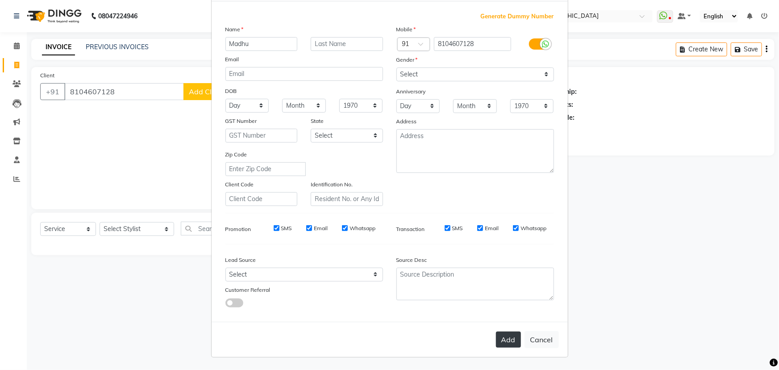
click at [509, 338] on button "Add" at bounding box center [508, 339] width 25 height 16
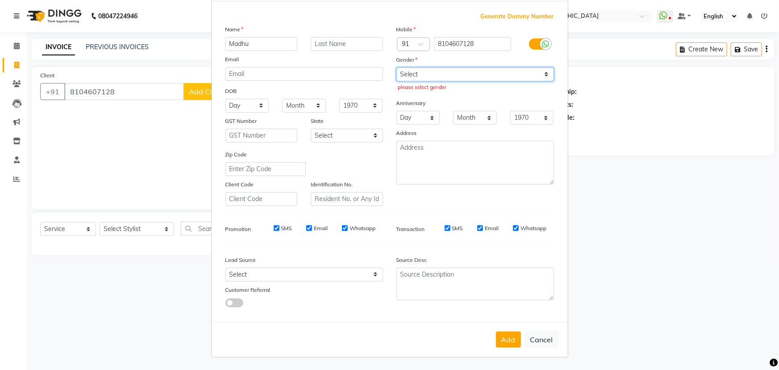
click at [545, 70] on select "Select [DEMOGRAPHIC_DATA] [DEMOGRAPHIC_DATA] Other Prefer Not To Say" at bounding box center [475, 74] width 158 height 14
select select "[DEMOGRAPHIC_DATA]"
click at [396, 67] on select "Select [DEMOGRAPHIC_DATA] [DEMOGRAPHIC_DATA] Other Prefer Not To Say" at bounding box center [475, 74] width 158 height 14
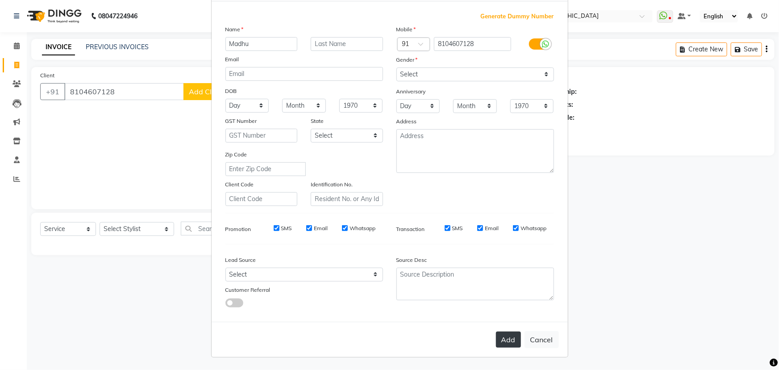
click at [502, 341] on button "Add" at bounding box center [508, 339] width 25 height 16
type input "81******28"
select select
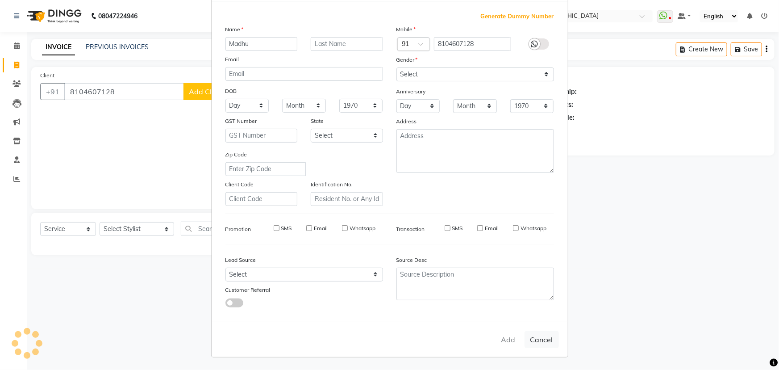
select select
checkbox input "false"
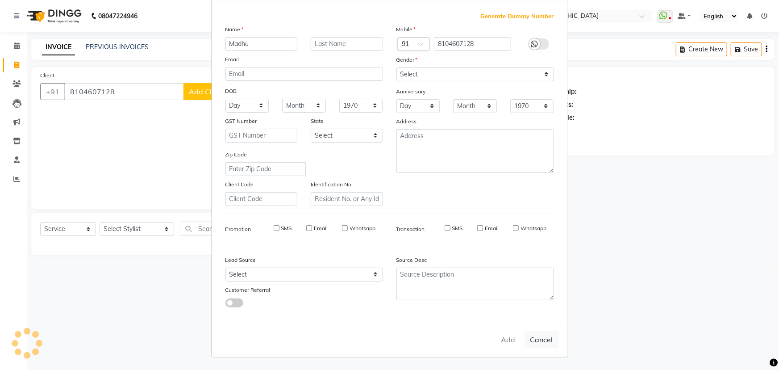
checkbox input "false"
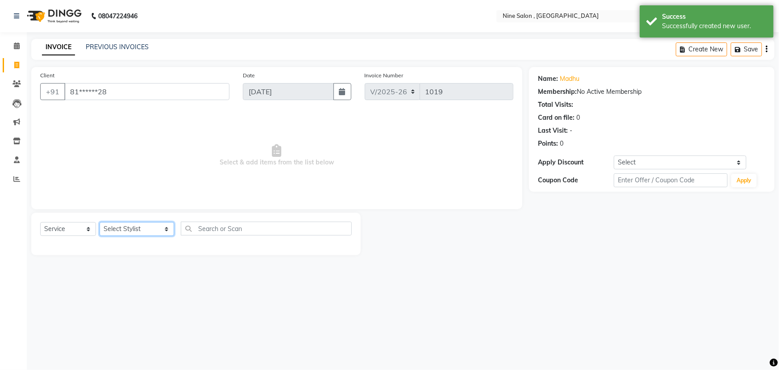
click at [150, 228] on select "Select Stylist [PERSON_NAME] Front desk Harsh Sankat [PERSON_NAME] [PERSON_NAME…" at bounding box center [137, 229] width 75 height 14
select select "66158"
click at [100, 222] on select "Select Stylist [PERSON_NAME] Front desk Harsh Sankat [PERSON_NAME] [PERSON_NAME…" at bounding box center [137, 229] width 75 height 14
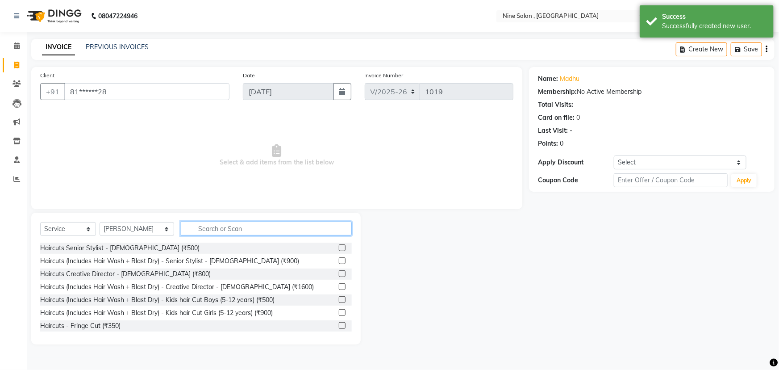
click at [264, 226] on input "text" at bounding box center [266, 228] width 171 height 14
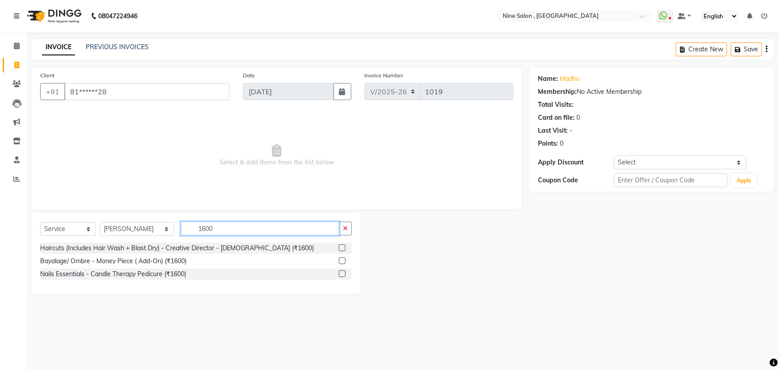
type input "1600"
click at [344, 248] on label at bounding box center [342, 247] width 7 height 7
click at [344, 248] on input "checkbox" at bounding box center [342, 248] width 6 height 6
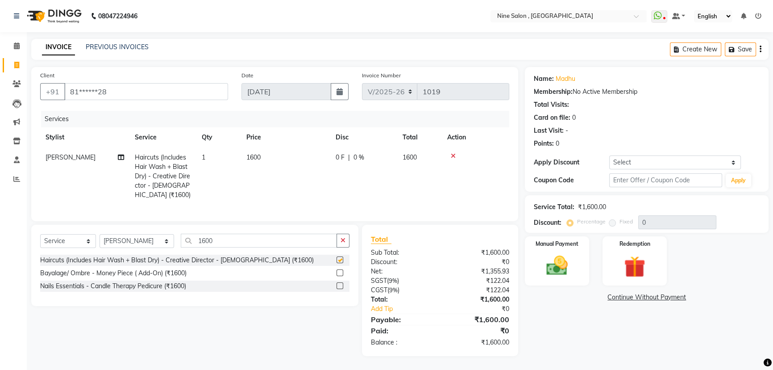
checkbox input "false"
click at [546, 271] on img at bounding box center [557, 265] width 36 height 25
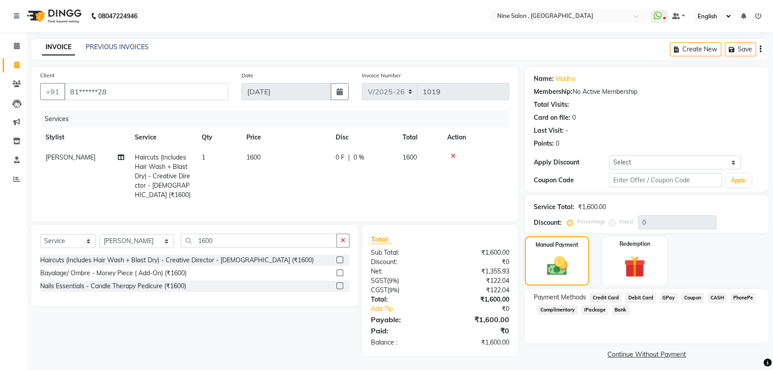
click at [611, 297] on span "Credit Card" at bounding box center [606, 297] width 32 height 10
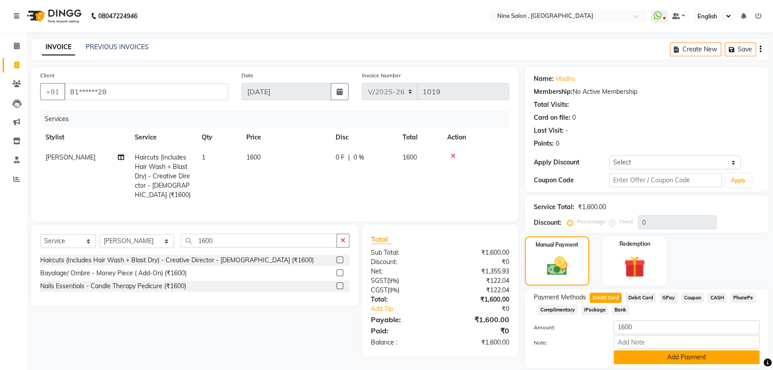
click at [690, 356] on button "Add Payment" at bounding box center [687, 357] width 146 height 14
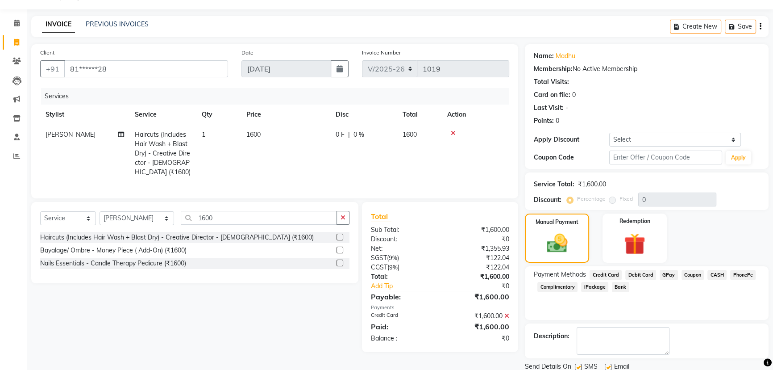
scroll to position [54, 0]
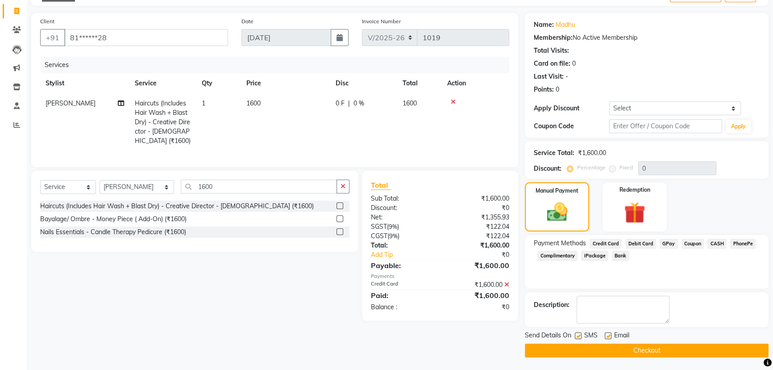
click at [676, 348] on button "Checkout" at bounding box center [647, 350] width 244 height 14
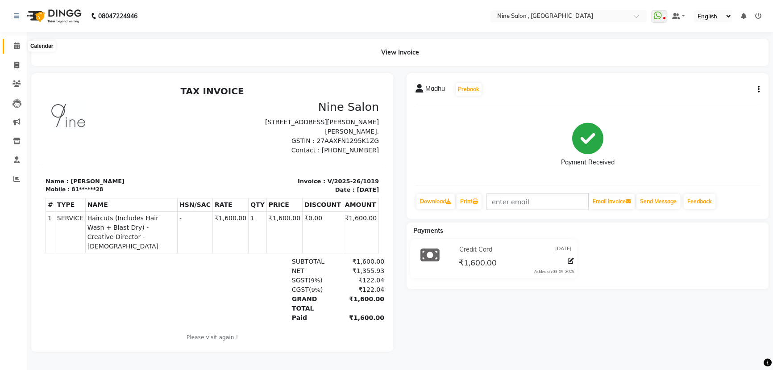
click at [12, 46] on span at bounding box center [17, 46] width 16 height 10
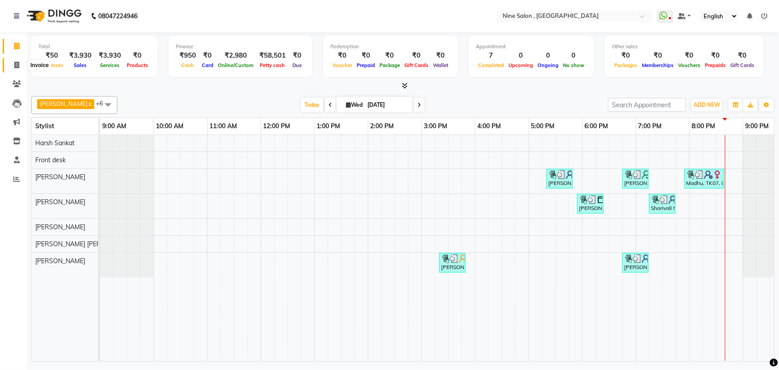
click at [14, 62] on icon at bounding box center [16, 65] width 5 height 7
select select "7341"
select select "service"
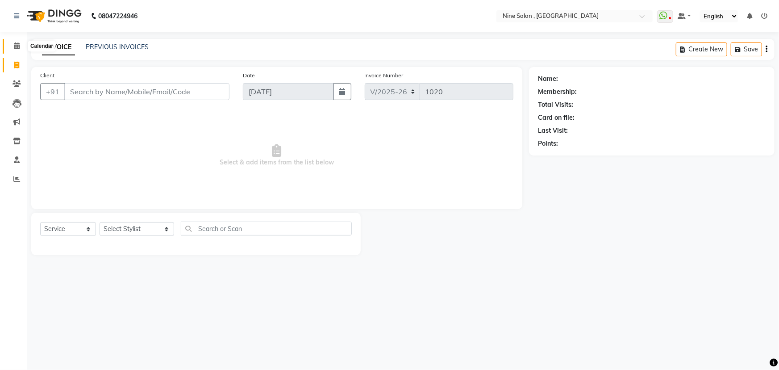
click at [10, 45] on span at bounding box center [17, 46] width 16 height 10
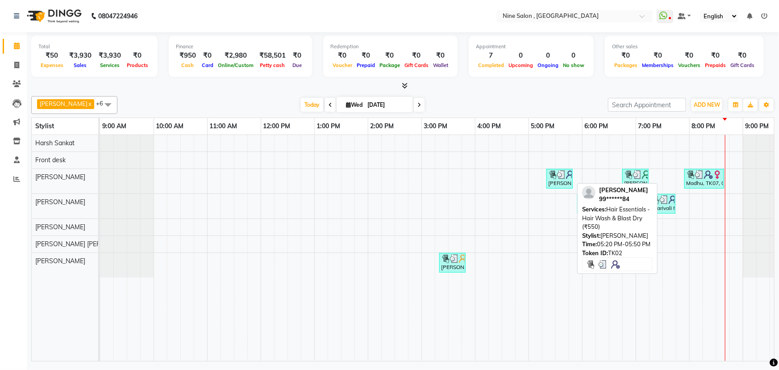
click at [559, 182] on div "[PERSON_NAME], TK02, 05:20 PM-05:50 PM, Hair Essentials - Hair Wash & Blast Dry…" at bounding box center [559, 178] width 25 height 17
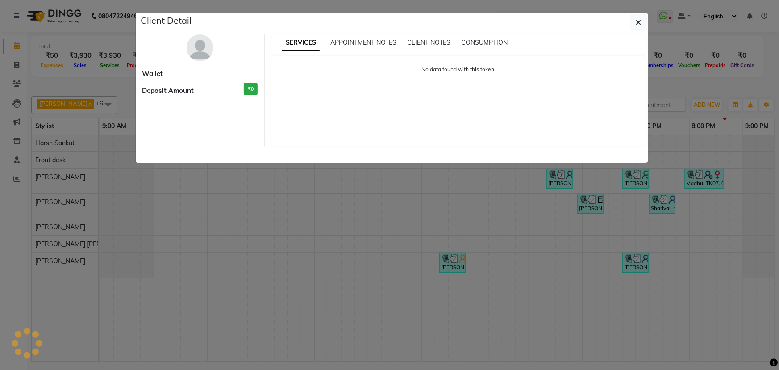
select select "3"
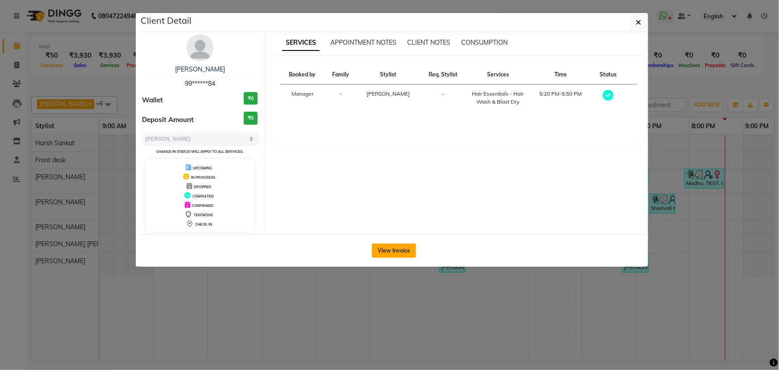
click at [391, 245] on button "View Invoice" at bounding box center [394, 250] width 44 height 14
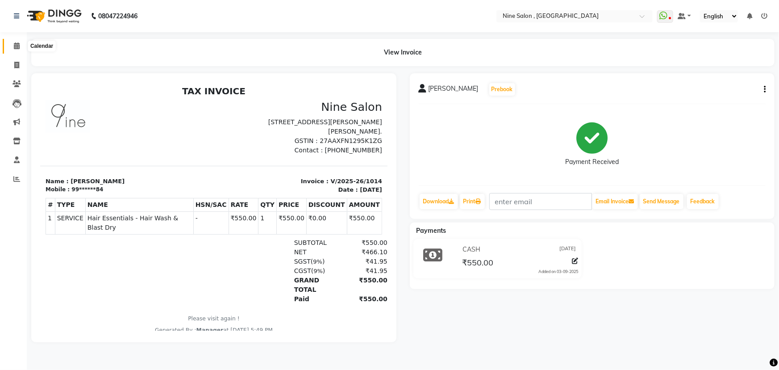
click at [12, 50] on span at bounding box center [17, 46] width 16 height 10
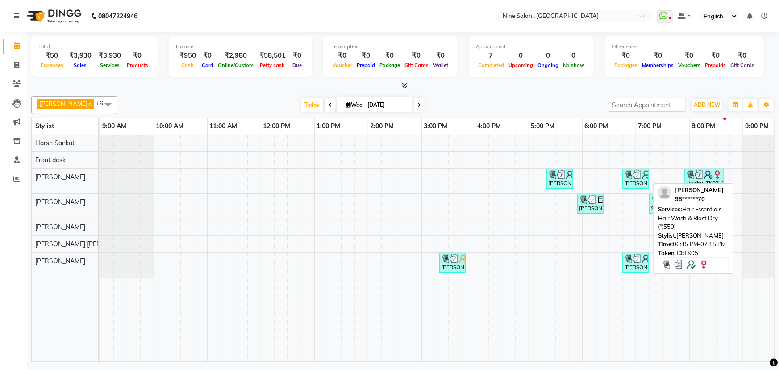
click at [628, 182] on div "[PERSON_NAME], TK05, 06:45 PM-07:15 PM, Hair Essentials - Hair Wash & Blast Dry…" at bounding box center [635, 178] width 25 height 17
select select "3"
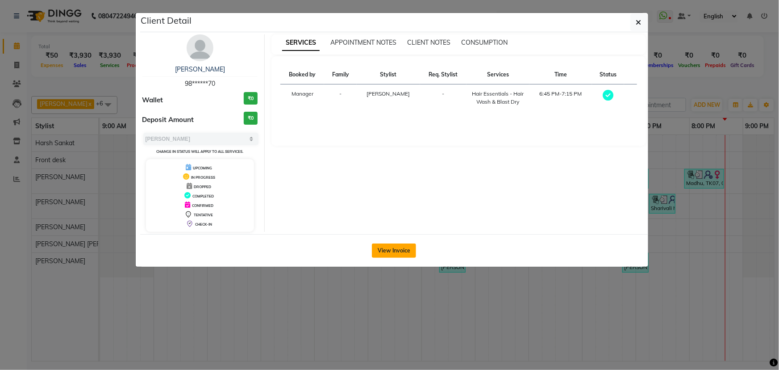
click at [399, 250] on button "View Invoice" at bounding box center [394, 250] width 44 height 14
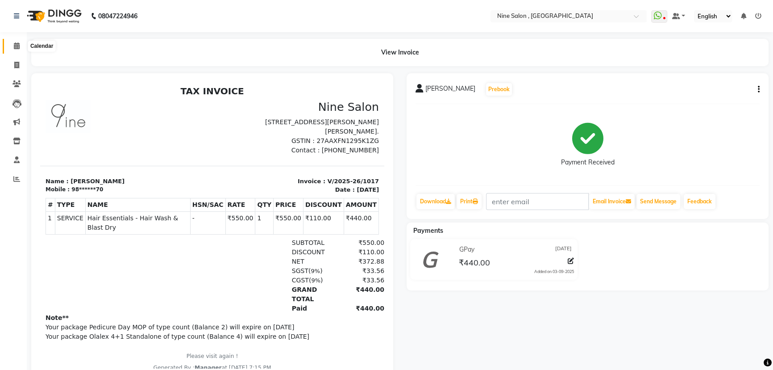
click at [9, 49] on span at bounding box center [17, 46] width 16 height 10
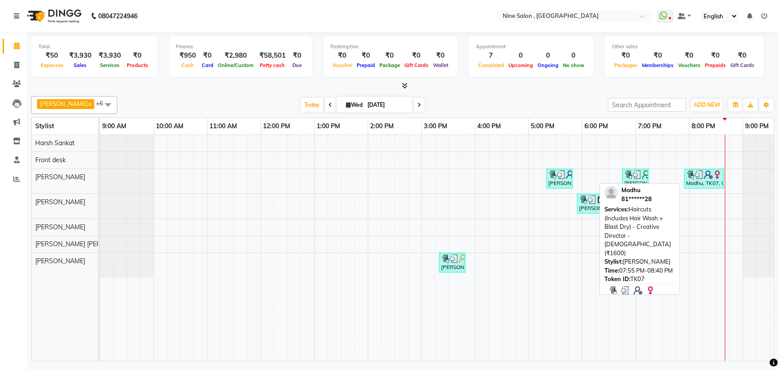
click at [712, 182] on div "Madhu, TK07, 07:55 PM-08:40 PM, Haircuts (Includes Hair Wash + Blast Dry) - Cre…" at bounding box center [704, 178] width 38 height 17
select select "3"
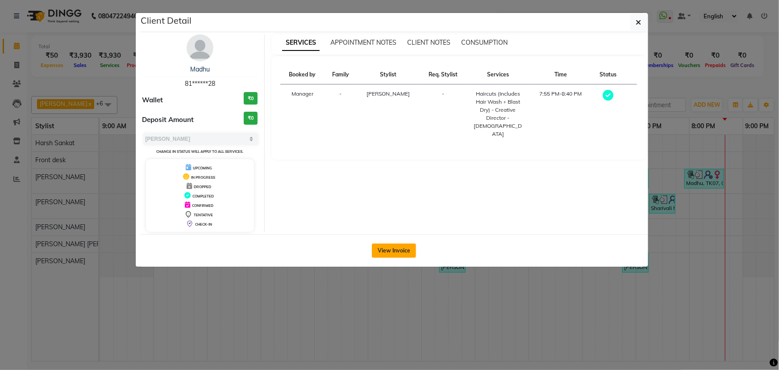
click at [393, 245] on button "View Invoice" at bounding box center [394, 250] width 44 height 14
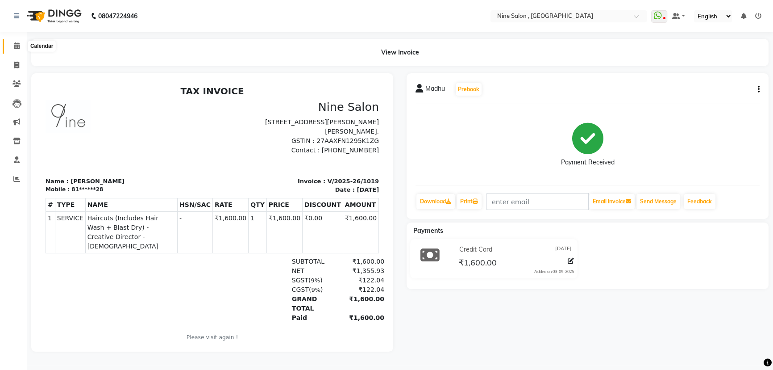
click at [20, 42] on span at bounding box center [17, 46] width 16 height 10
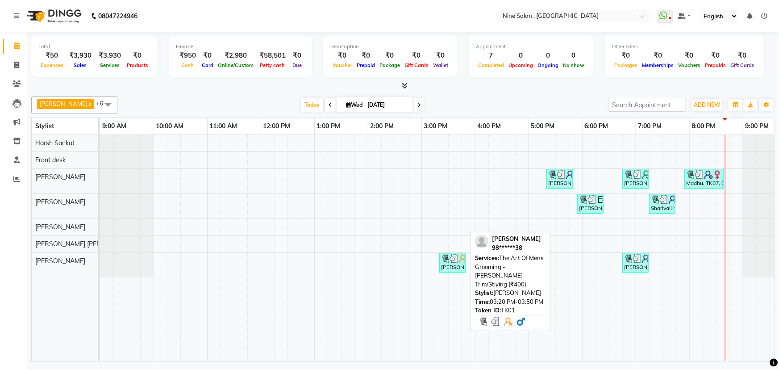
click at [444, 262] on div "[PERSON_NAME], TK01, 03:20 PM-03:50 PM, The Art Of Mens' Grooming - [PERSON_NAM…" at bounding box center [452, 262] width 25 height 17
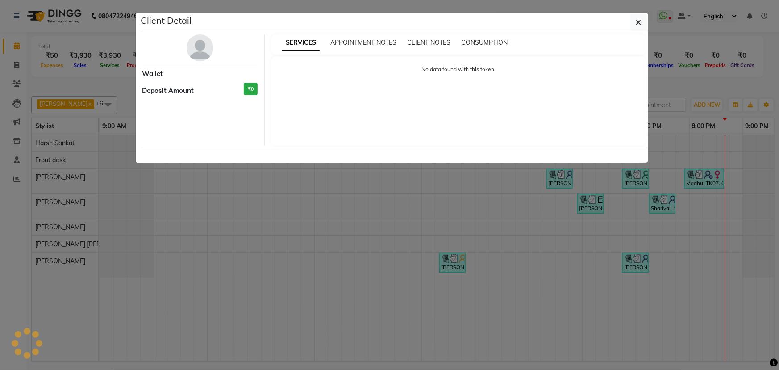
select select "3"
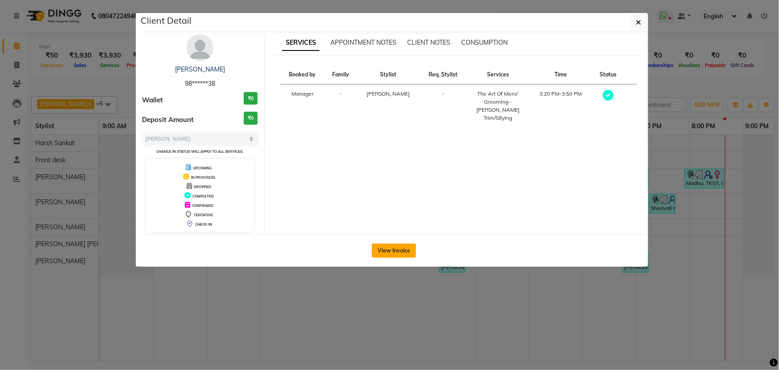
click at [395, 253] on button "View Invoice" at bounding box center [394, 250] width 44 height 14
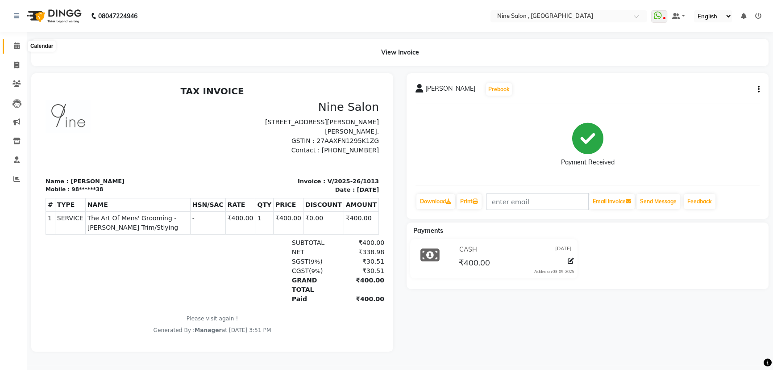
click at [20, 44] on span at bounding box center [17, 46] width 16 height 10
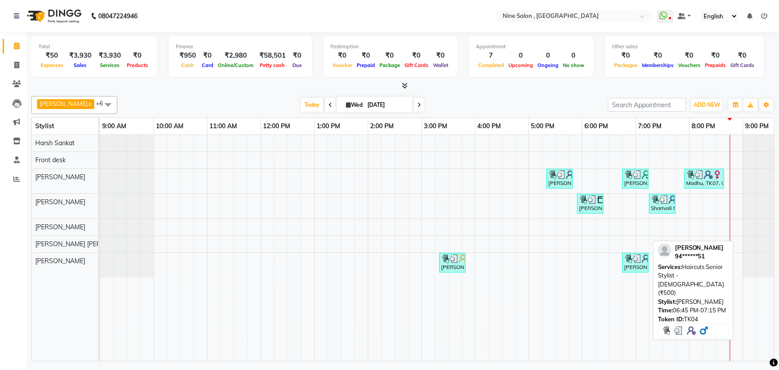
click at [634, 263] on div "[PERSON_NAME], TK04, 06:45 PM-07:15 PM, Haircuts Senior Stylist - [DEMOGRAPHIC_…" at bounding box center [635, 262] width 25 height 17
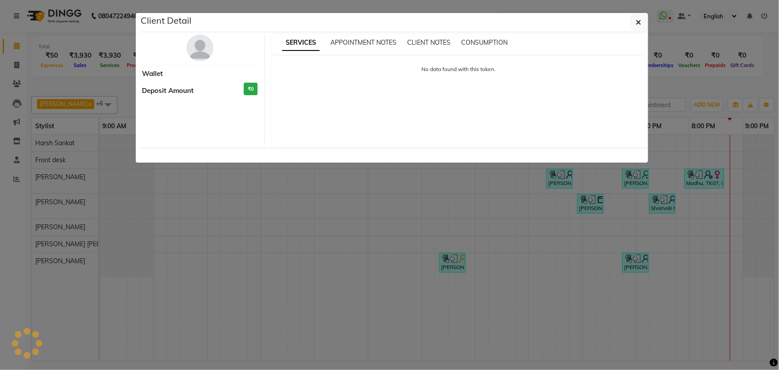
select select "3"
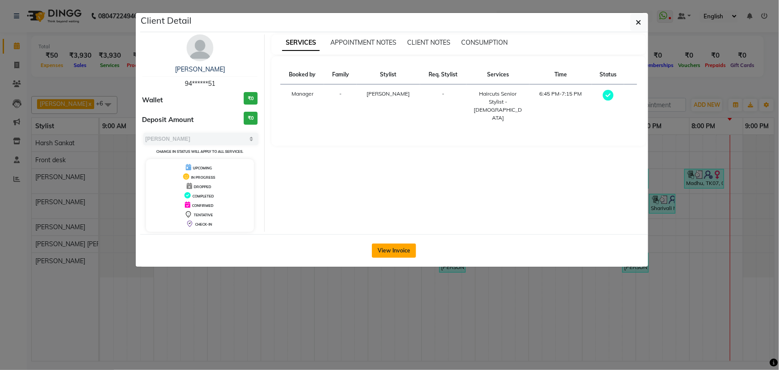
click at [387, 251] on button "View Invoice" at bounding box center [394, 250] width 44 height 14
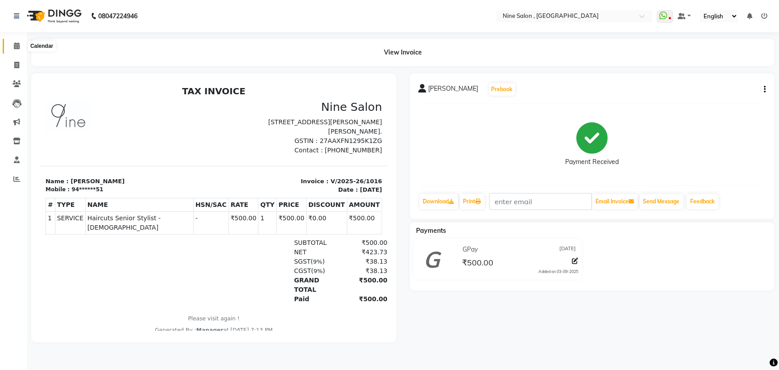
click at [18, 48] on icon at bounding box center [17, 45] width 6 height 7
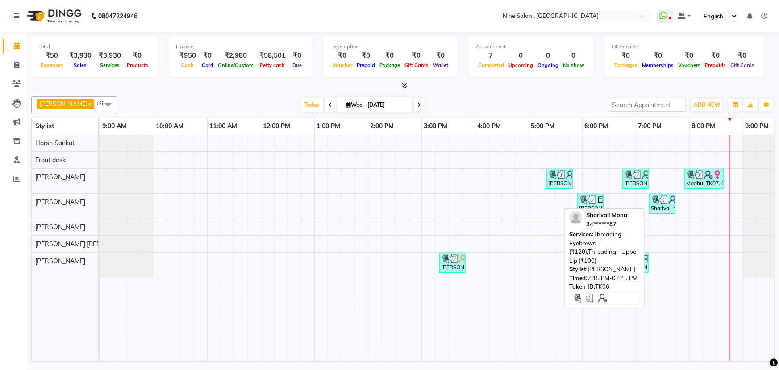
click at [658, 205] on div "Sharivali Moha, TK06, 07:15 PM-07:45 PM, Threading - Eyebrows (₹120),Threading …" at bounding box center [662, 203] width 25 height 17
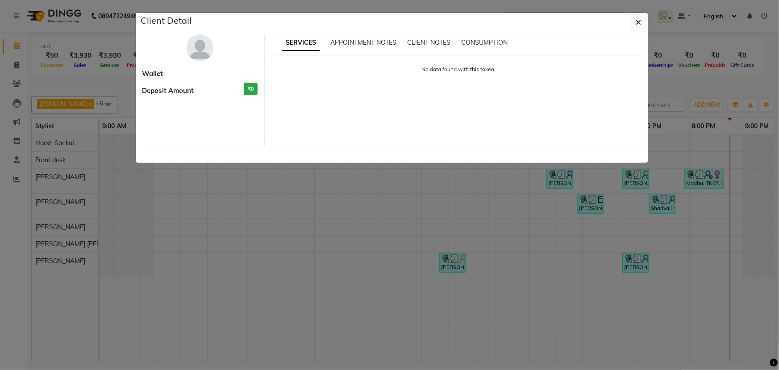
select select "3"
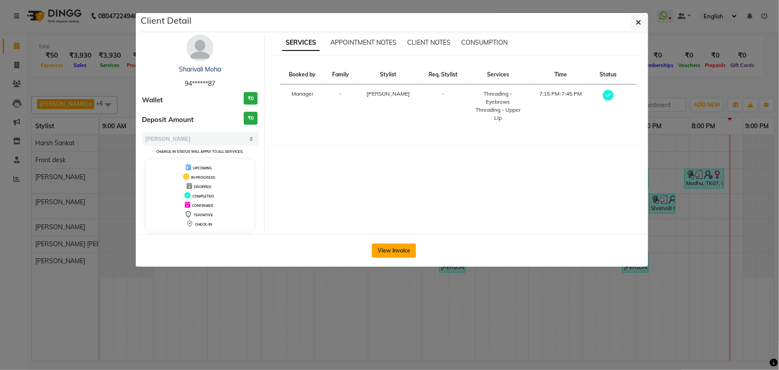
click at [412, 254] on button "View Invoice" at bounding box center [394, 250] width 44 height 14
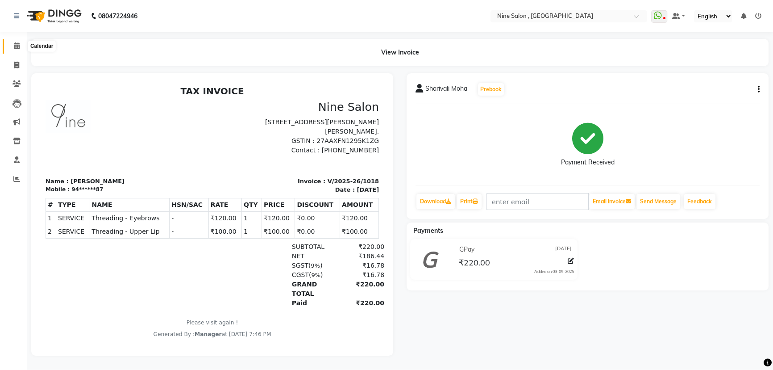
click at [21, 42] on span at bounding box center [17, 46] width 16 height 10
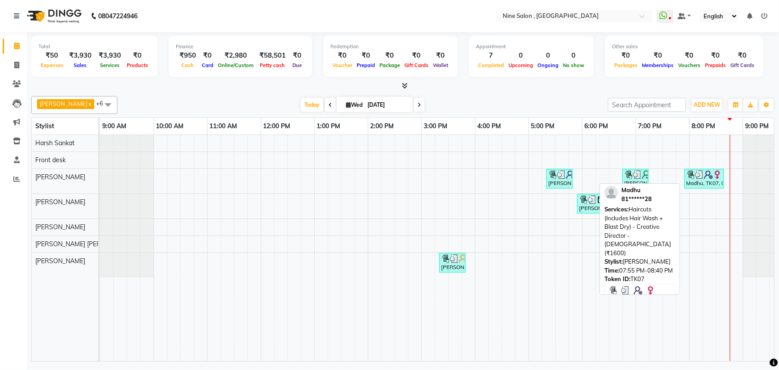
click at [698, 185] on div "Madhu, TK07, 07:55 PM-08:40 PM, Haircuts (Includes Hair Wash + Blast Dry) - Cre…" at bounding box center [704, 178] width 38 height 17
select select "3"
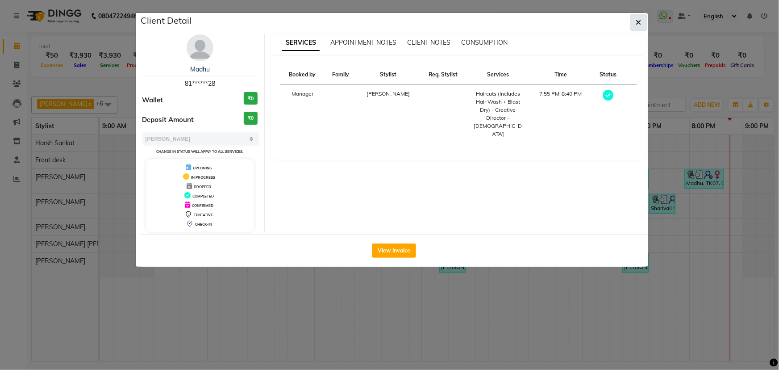
click at [632, 22] on button "button" at bounding box center [638, 22] width 17 height 17
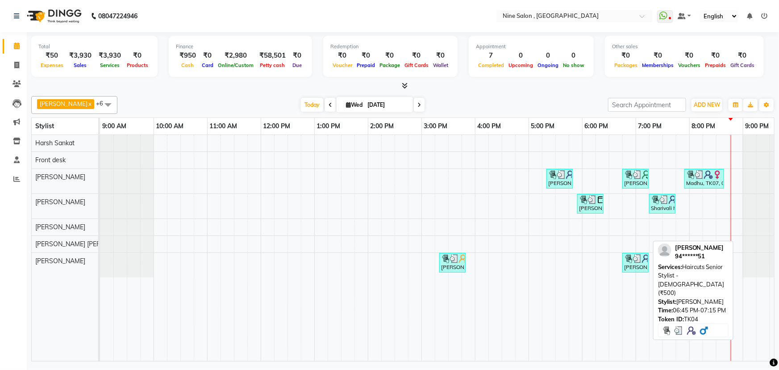
click at [631, 267] on div "[PERSON_NAME], TK04, 06:45 PM-07:15 PM, Haircuts Senior Stylist - [DEMOGRAPHIC_…" at bounding box center [635, 262] width 25 height 17
select select "3"
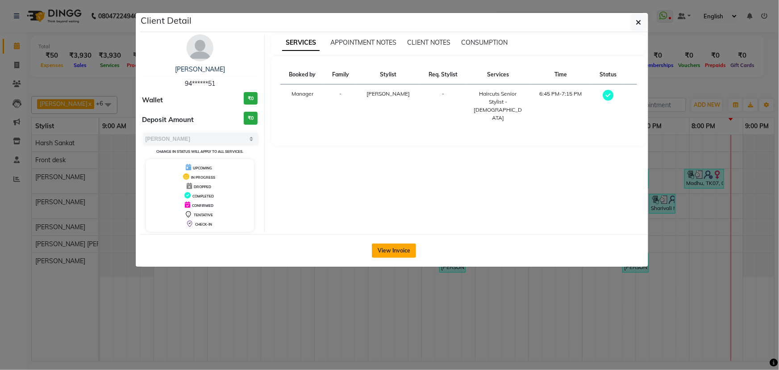
click at [381, 250] on button "View Invoice" at bounding box center [394, 250] width 44 height 14
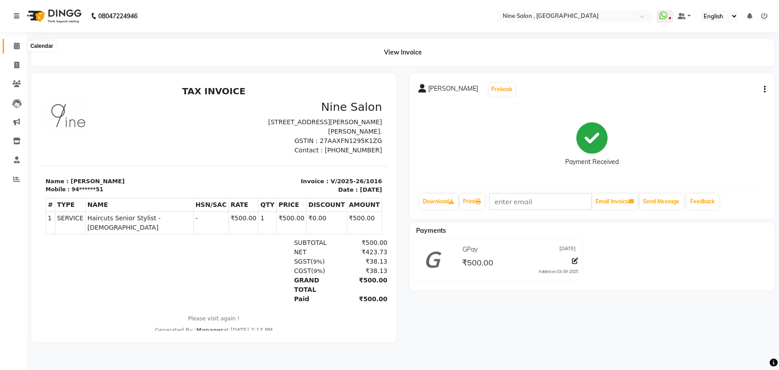
click at [13, 47] on span at bounding box center [17, 46] width 16 height 10
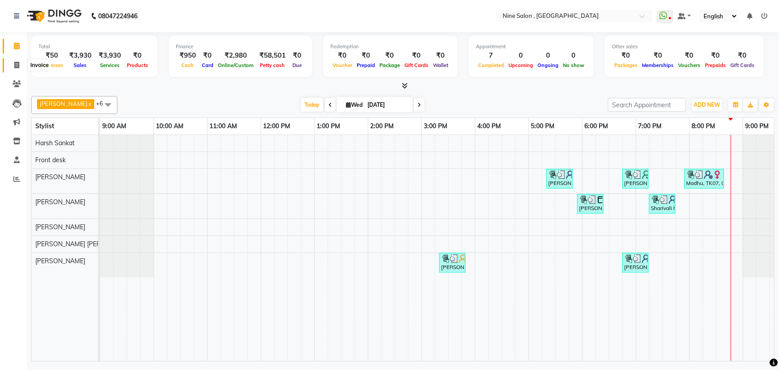
click at [14, 66] on icon at bounding box center [16, 65] width 5 height 7
select select "service"
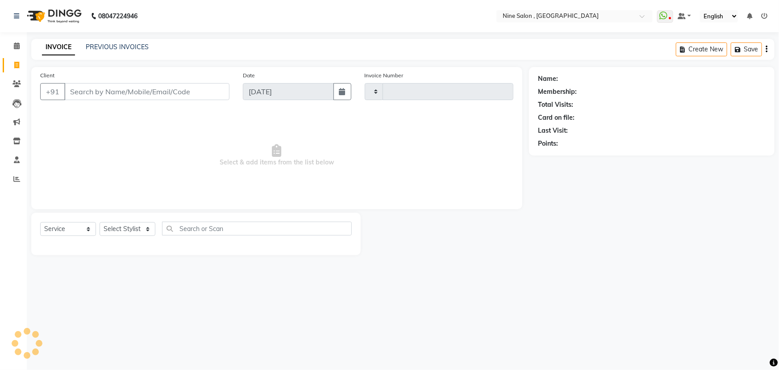
type input "1020"
select select "7341"
click at [21, 50] on span at bounding box center [17, 46] width 16 height 10
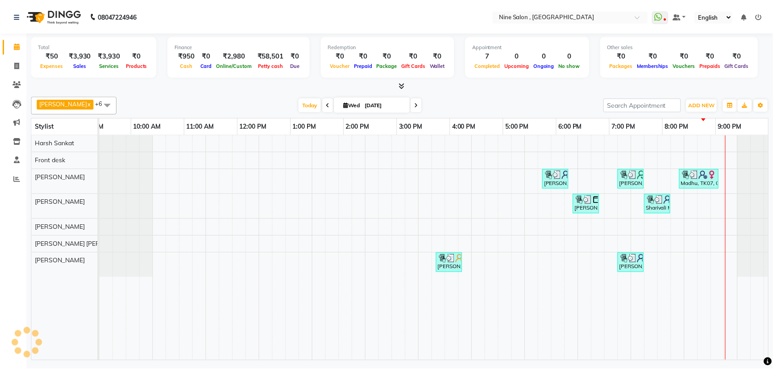
scroll to position [0, 22]
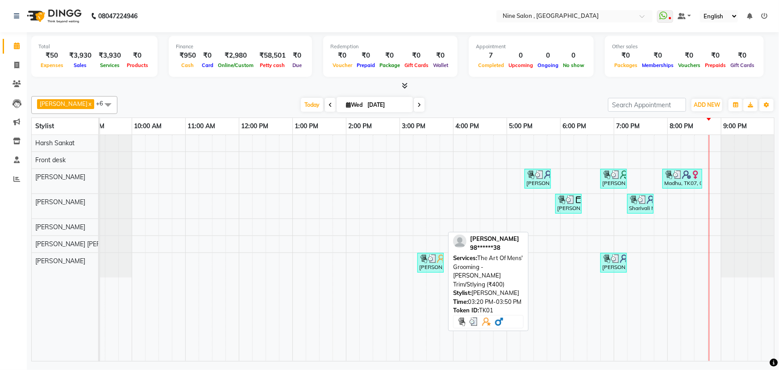
click at [428, 268] on div "[PERSON_NAME], TK01, 03:20 PM-03:50 PM, The Art Of Mens' Grooming - [PERSON_NAM…" at bounding box center [430, 262] width 25 height 17
select select "3"
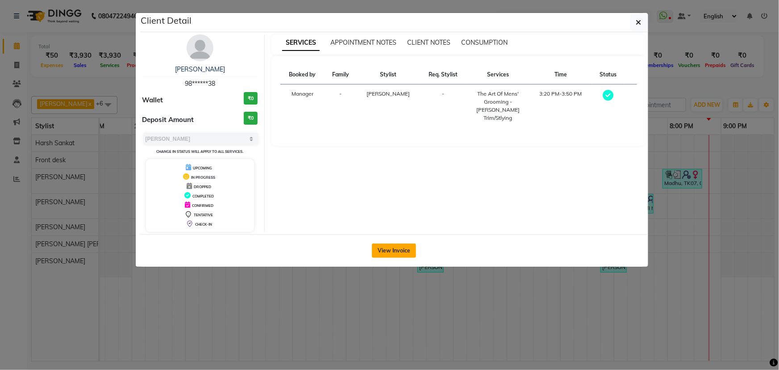
click at [410, 252] on button "View Invoice" at bounding box center [394, 250] width 44 height 14
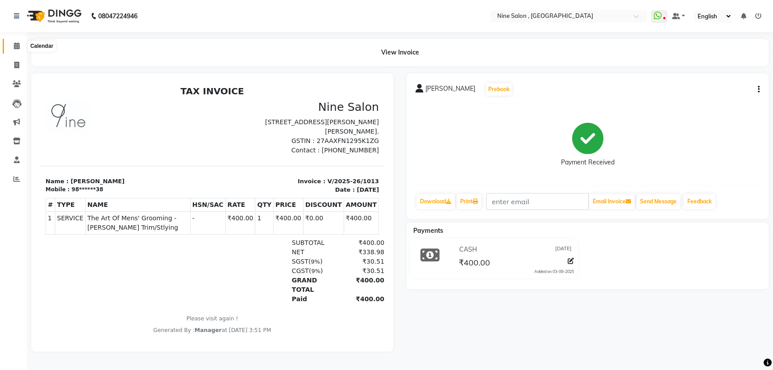
click at [15, 46] on icon at bounding box center [17, 45] width 6 height 7
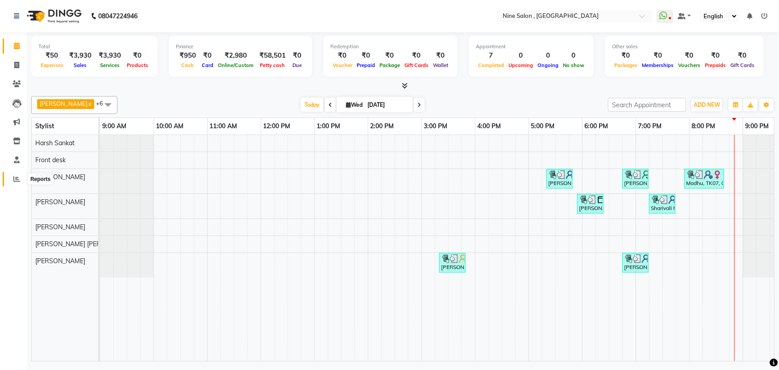
click at [17, 176] on icon at bounding box center [16, 178] width 7 height 7
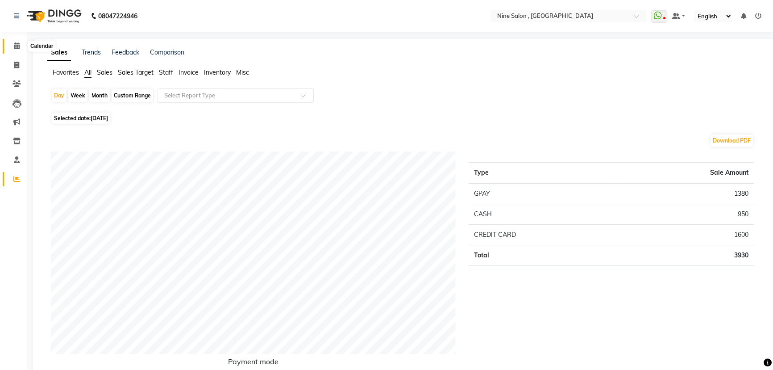
click at [20, 43] on span at bounding box center [17, 46] width 16 height 10
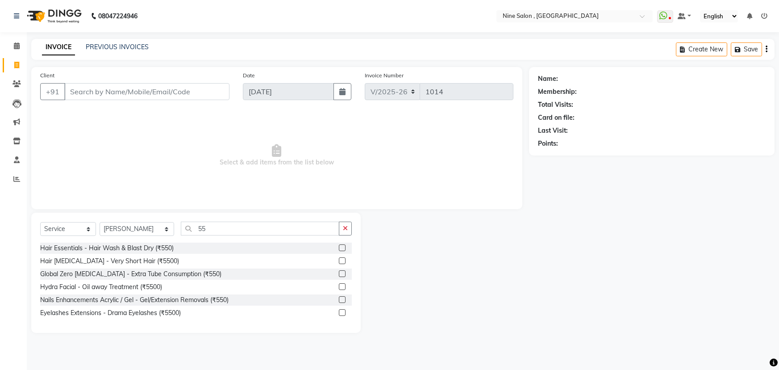
select select "7341"
select select "service"
select select "66158"
type input "55"
click at [341, 248] on label at bounding box center [342, 247] width 7 height 7
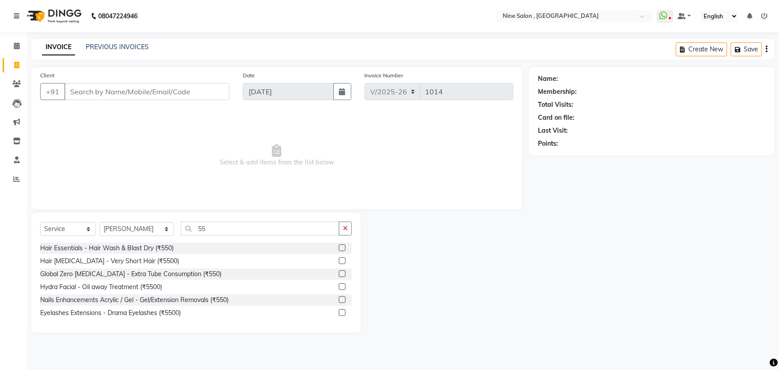
click at [341, 248] on input "checkbox" at bounding box center [342, 248] width 6 height 6
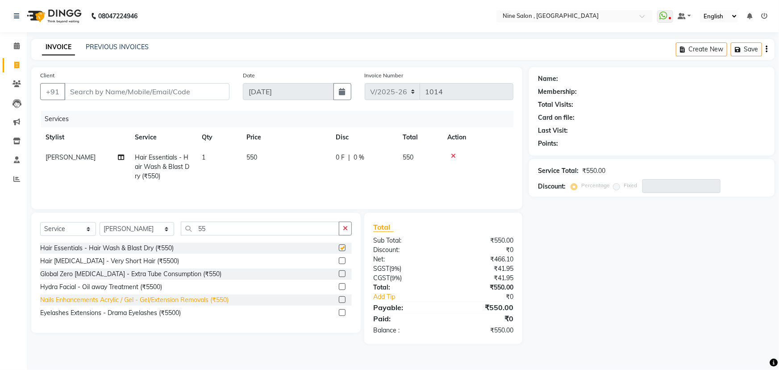
checkbox input "false"
click at [134, 89] on input "Client" at bounding box center [146, 91] width 165 height 17
type input "a"
type input "0"
type input "a"
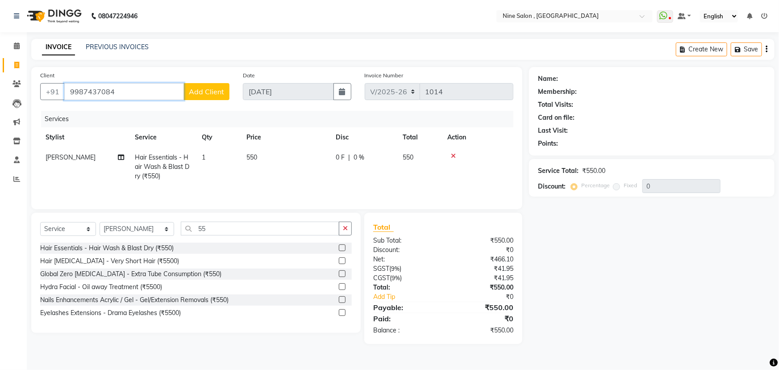
type input "9987437084"
click at [205, 90] on span "Add Client" at bounding box center [206, 91] width 35 height 9
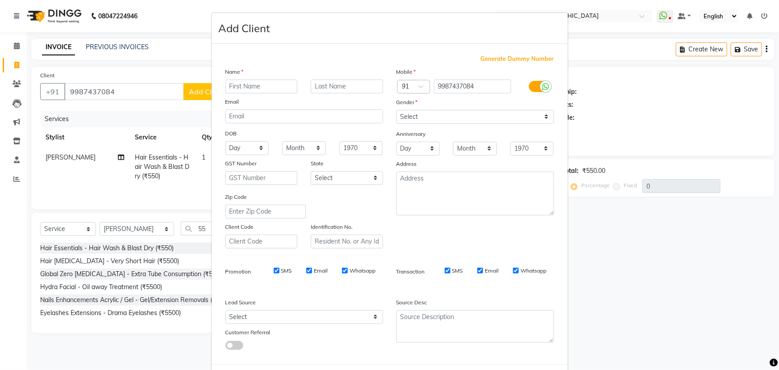
click at [259, 85] on input "text" at bounding box center [261, 86] width 72 height 14
type input "Aditi"
click at [357, 81] on input "text" at bounding box center [347, 86] width 72 height 14
click at [329, 86] on input "Chatuvedi" at bounding box center [347, 86] width 72 height 14
type input "Chaturvedi"
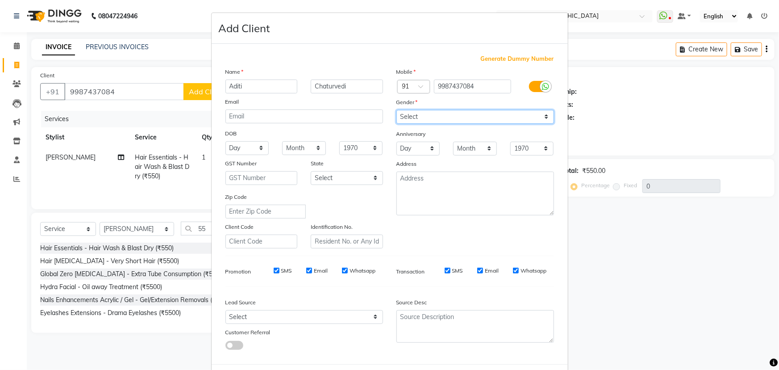
click at [543, 117] on select "Select [DEMOGRAPHIC_DATA] [DEMOGRAPHIC_DATA] Other Prefer Not To Say" at bounding box center [475, 117] width 158 height 14
select select "[DEMOGRAPHIC_DATA]"
click at [396, 110] on select "Select [DEMOGRAPHIC_DATA] [DEMOGRAPHIC_DATA] Other Prefer Not To Say" at bounding box center [475, 117] width 158 height 14
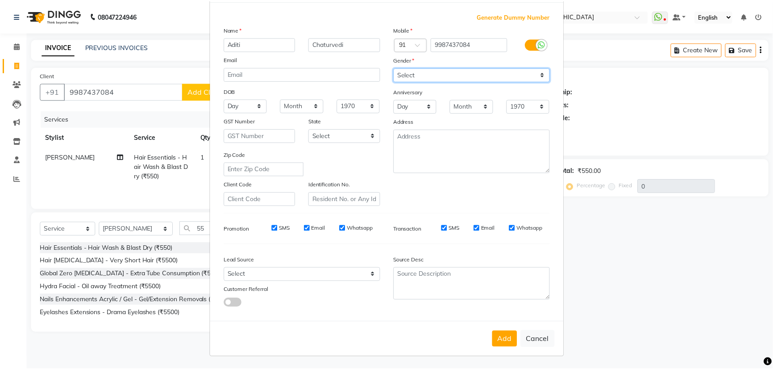
scroll to position [45, 0]
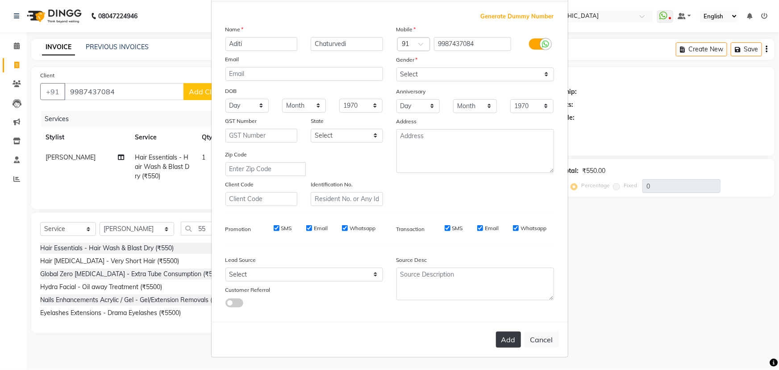
click at [510, 340] on button "Add" at bounding box center [508, 339] width 25 height 16
type input "99******84"
select select
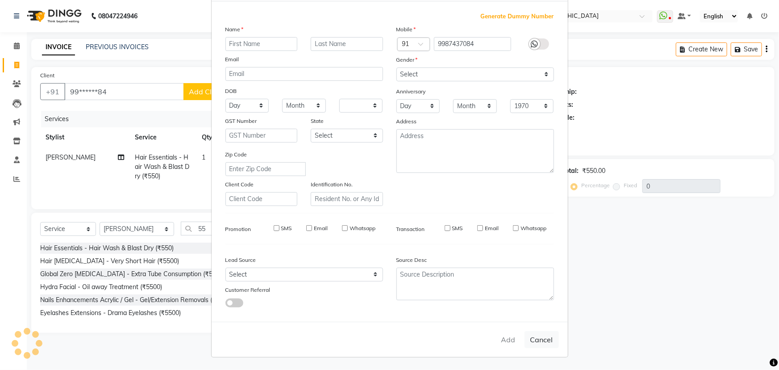
select select
checkbox input "false"
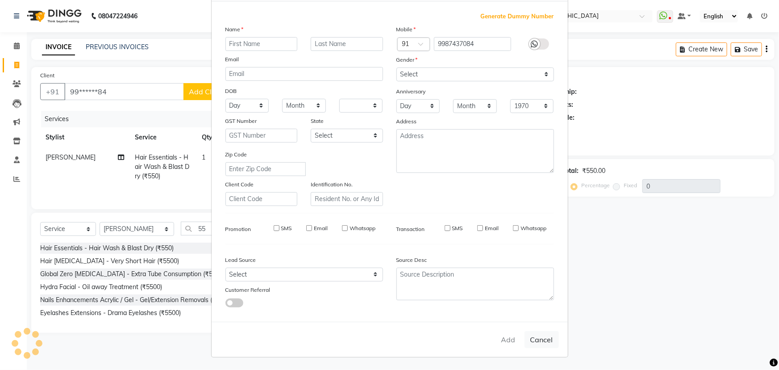
checkbox input "false"
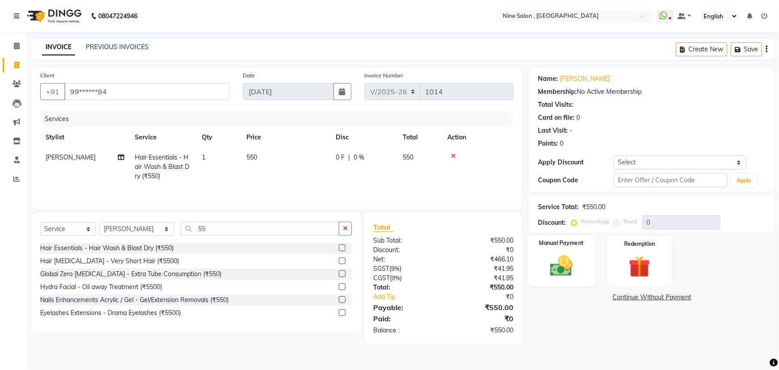
click at [565, 268] on img at bounding box center [561, 266] width 37 height 26
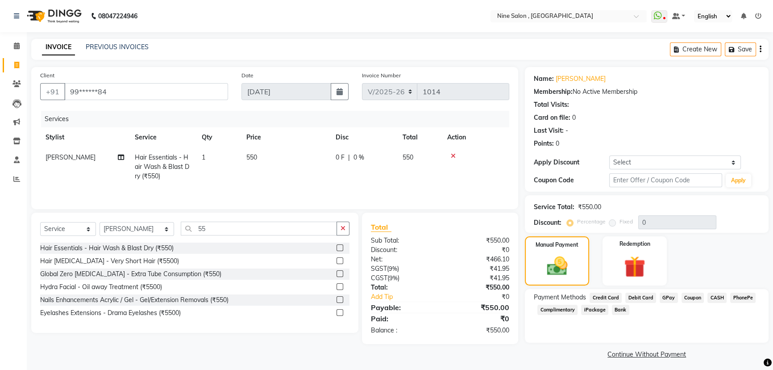
click at [714, 296] on span "CASH" at bounding box center [716, 297] width 19 height 10
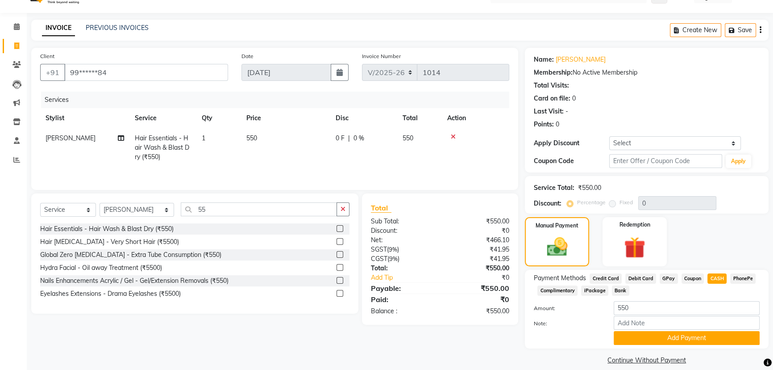
scroll to position [29, 0]
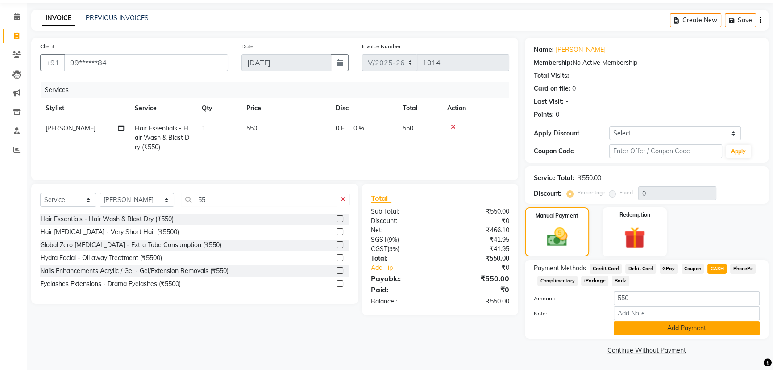
click at [693, 330] on button "Add Payment" at bounding box center [687, 328] width 146 height 14
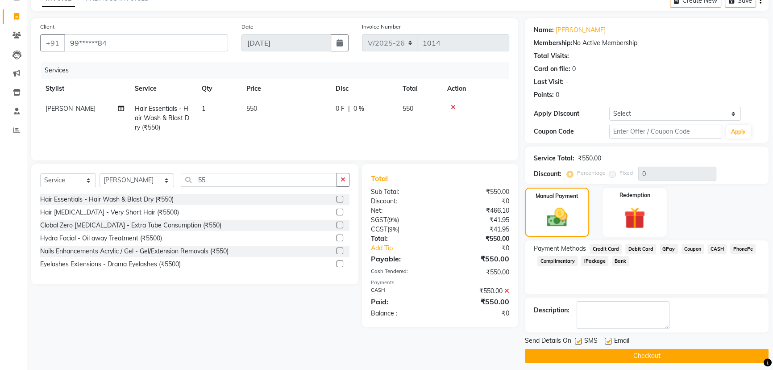
scroll to position [54, 0]
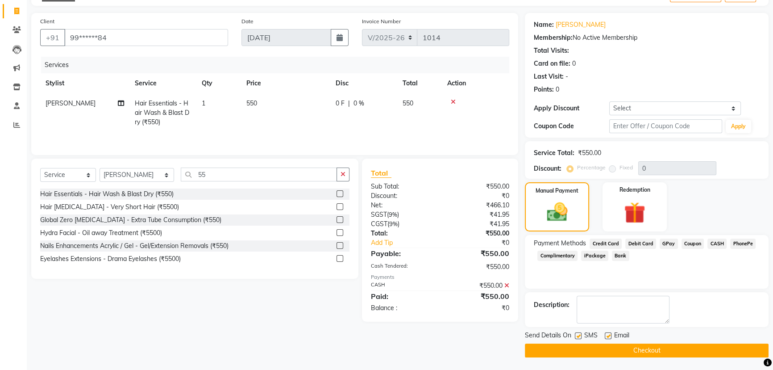
click at [662, 353] on button "Checkout" at bounding box center [647, 350] width 244 height 14
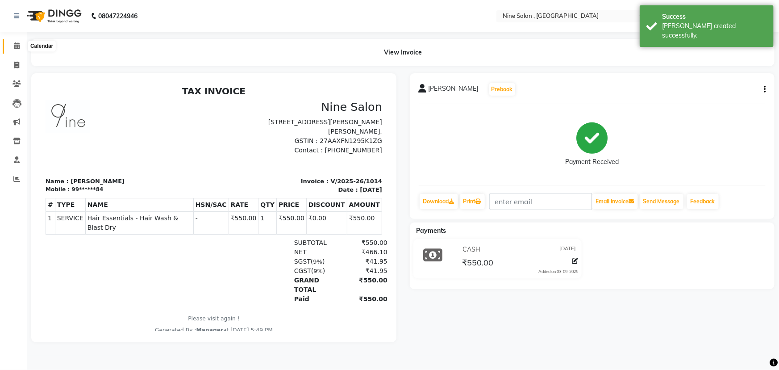
click at [14, 48] on icon at bounding box center [17, 45] width 6 height 7
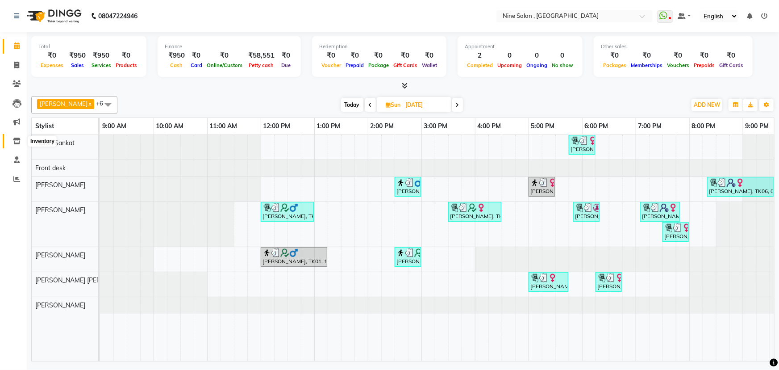
click at [19, 138] on icon at bounding box center [17, 140] width 8 height 7
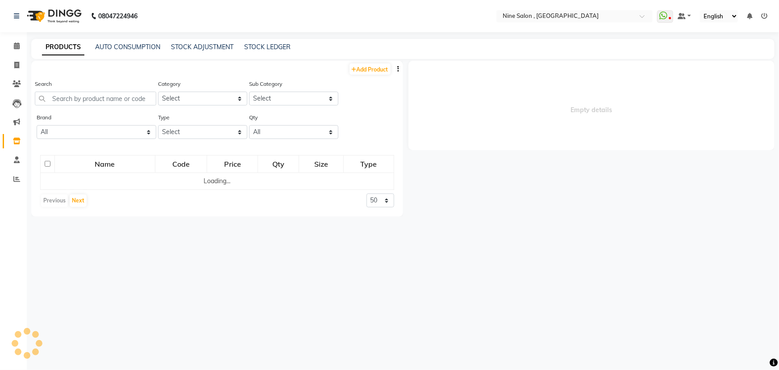
select select
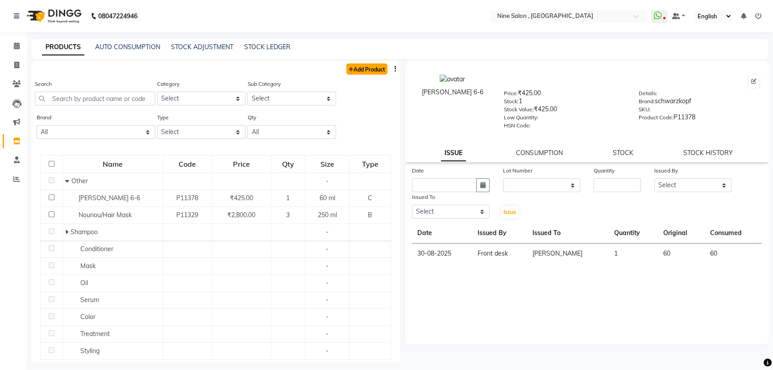
click at [369, 67] on link "Add Product" at bounding box center [366, 68] width 41 height 11
select select "true"
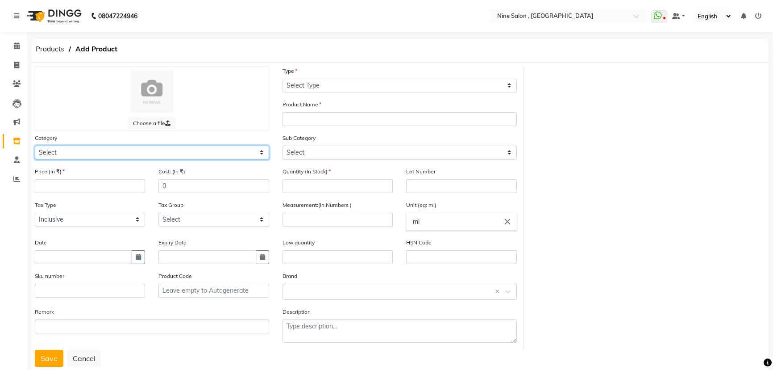
click at [54, 153] on select "Select Hair Skin Makeup Personal Care Appliances Beard Waxing Disposable Thread…" at bounding box center [152, 153] width 234 height 14
select select "1270401100"
click at [35, 146] on select "Select Hair Skin Makeup Personal Care Appliances Beard Waxing Disposable Thread…" at bounding box center [152, 153] width 234 height 14
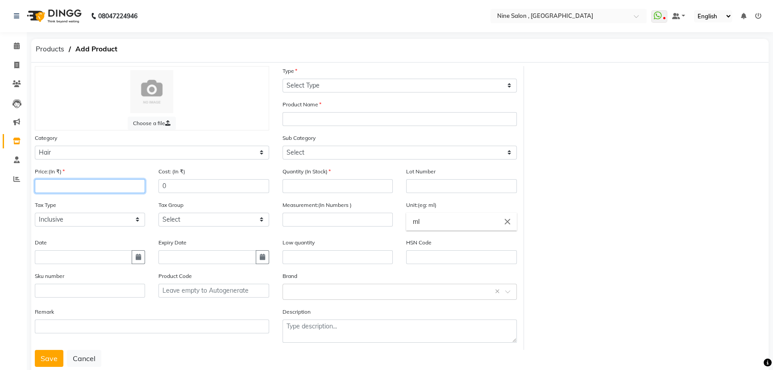
click at [91, 187] on input "number" at bounding box center [90, 186] width 110 height 14
type input "799"
click at [142, 260] on button "button" at bounding box center [138, 257] width 13 height 14
select select "9"
select select "2025"
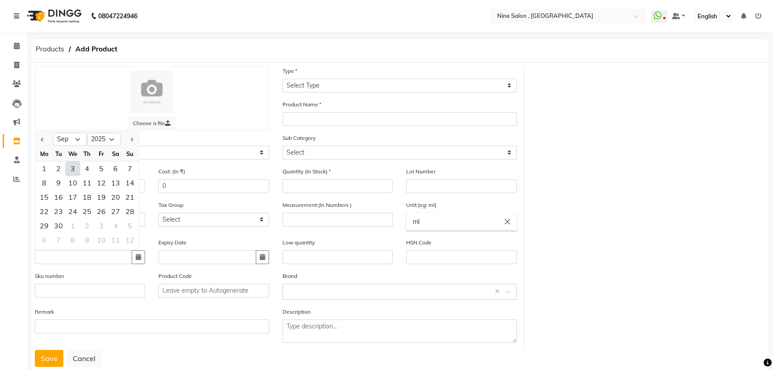
click at [70, 169] on div "3" at bounding box center [73, 168] width 14 height 14
type input "[DATE]"
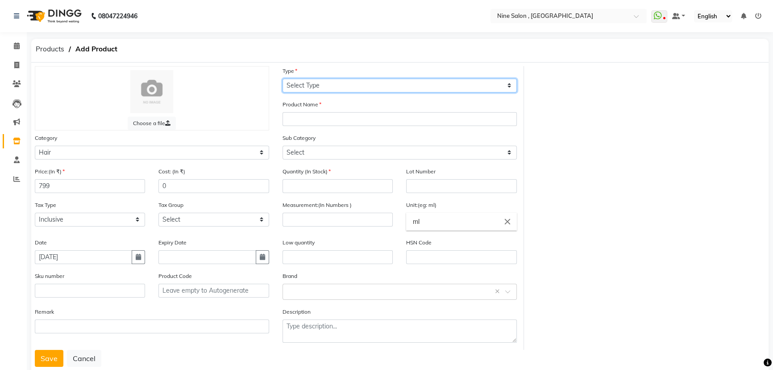
click at [341, 87] on select "Select Type Both Retail Consumable" at bounding box center [400, 86] width 234 height 14
select select "C"
click at [283, 79] on select "Select Type Both Retail Consumable" at bounding box center [400, 86] width 234 height 14
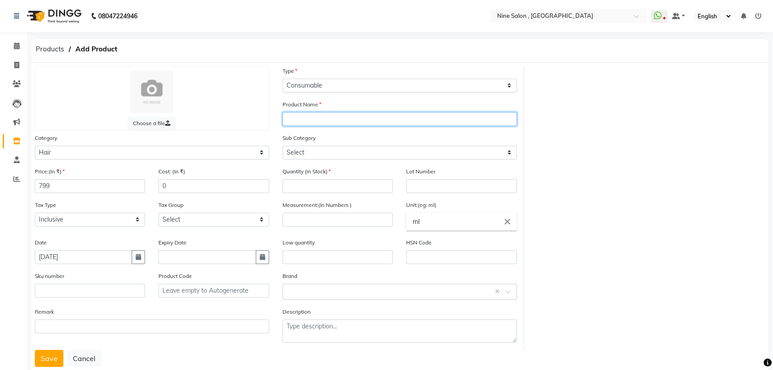
click at [324, 122] on input "text" at bounding box center [400, 119] width 234 height 14
type input "Igora Royal 6%/20 VOL"
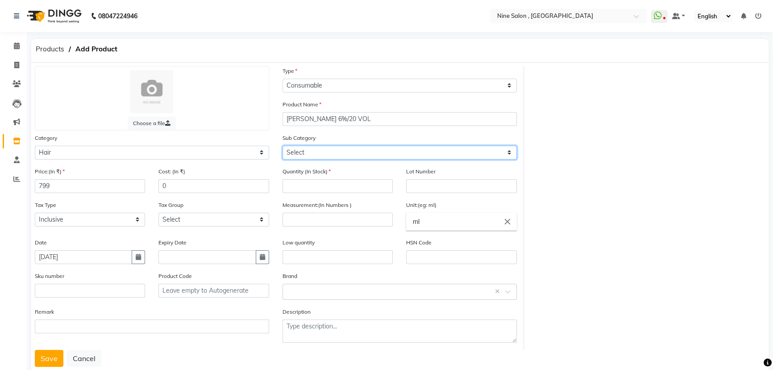
click at [287, 152] on select "Select Shampoo Conditioner Cream Mask Oil Serum Color Appliances Treatment Styl…" at bounding box center [400, 153] width 234 height 14
select select "1270401113"
click at [283, 146] on select "Select Shampoo Conditioner Cream Mask Oil Serum Color Appliances Treatment Styl…" at bounding box center [400, 153] width 234 height 14
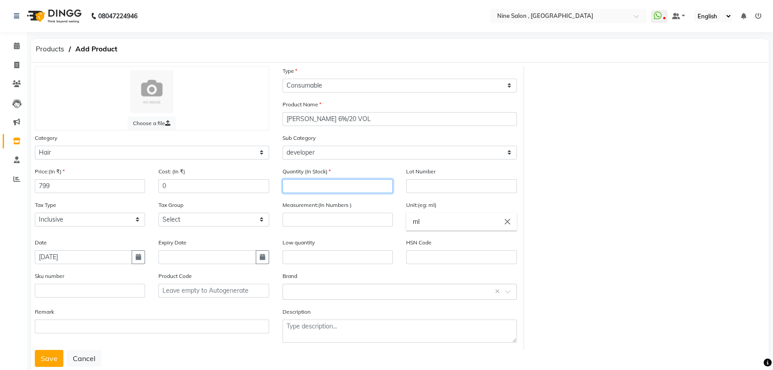
click at [314, 187] on input "number" at bounding box center [338, 186] width 110 height 14
type input "2"
click at [316, 225] on input "number" at bounding box center [338, 219] width 110 height 14
type input "1000"
click at [302, 290] on input "text" at bounding box center [390, 290] width 207 height 9
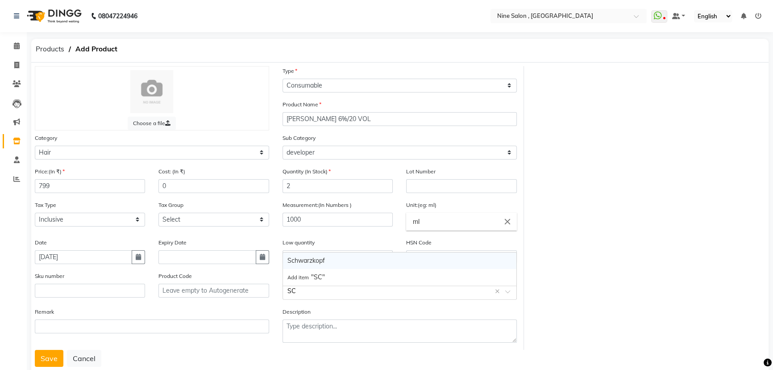
type input "SCH"
click at [312, 257] on div "Schwarzkopf" at bounding box center [399, 260] width 233 height 17
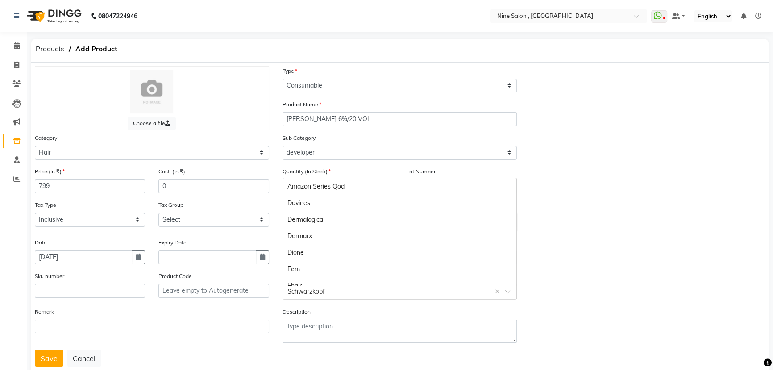
scroll to position [174, 0]
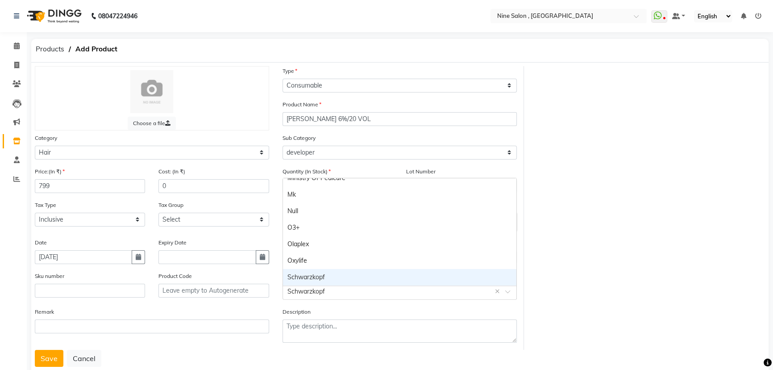
click at [335, 293] on input "text" at bounding box center [390, 290] width 207 height 9
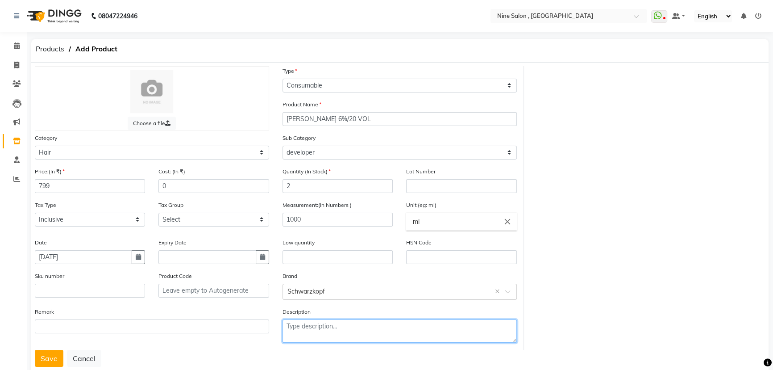
click at [308, 335] on textarea at bounding box center [400, 330] width 234 height 23
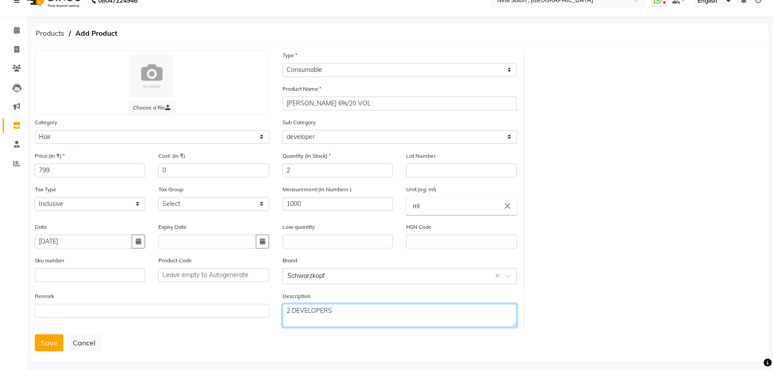
scroll to position [25, 0]
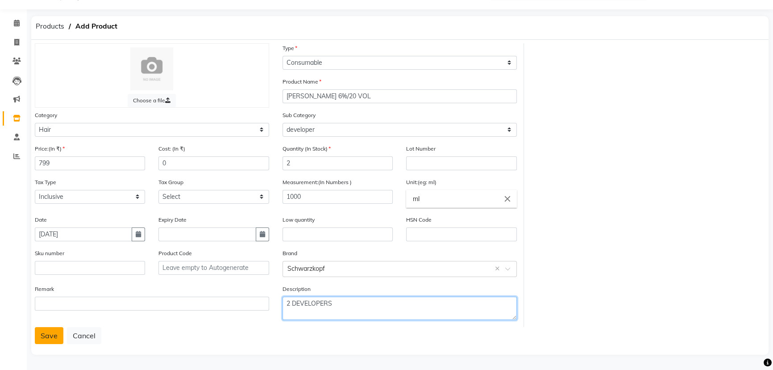
type textarea "2 DEVELOPERS"
click at [49, 338] on button "Save" at bounding box center [49, 335] width 29 height 17
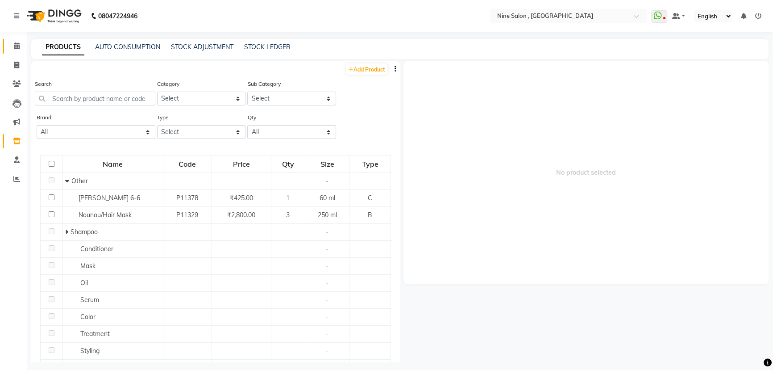
click at [14, 46] on icon at bounding box center [17, 45] width 6 height 7
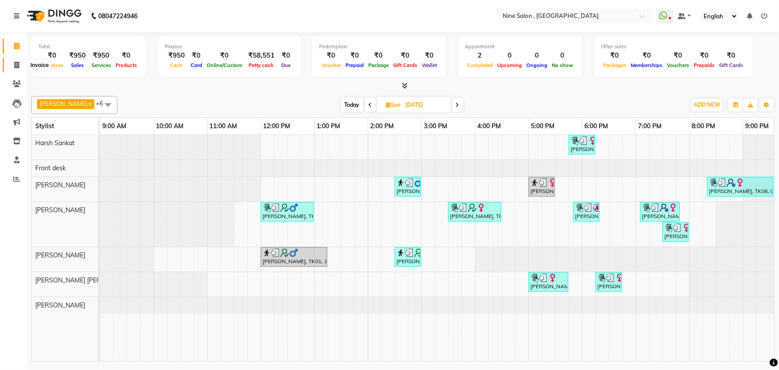
click at [13, 62] on span at bounding box center [17, 65] width 16 height 10
select select "7341"
select select "service"
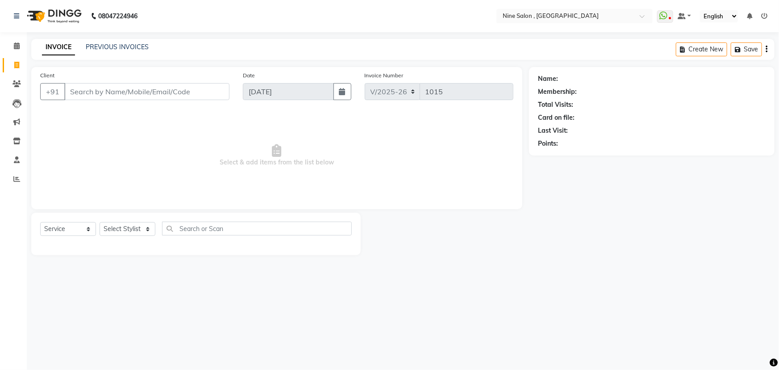
click at [109, 91] on input "Client" at bounding box center [146, 91] width 165 height 17
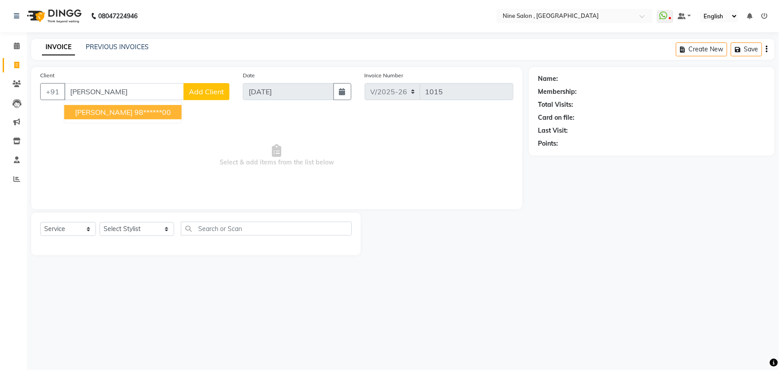
click at [155, 110] on ngb-highlight "98******00" at bounding box center [152, 112] width 37 height 9
type input "98******00"
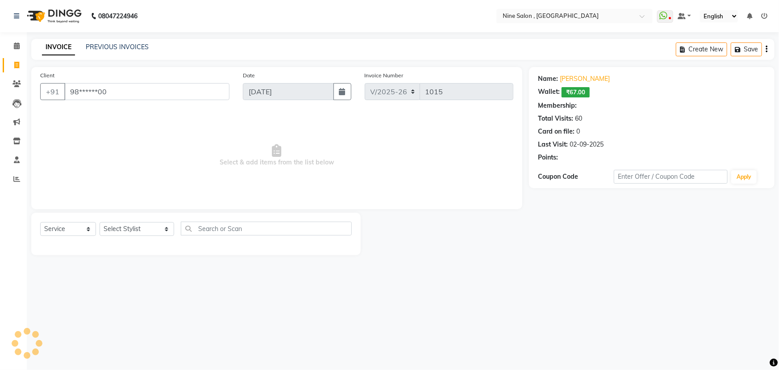
select select "1: Object"
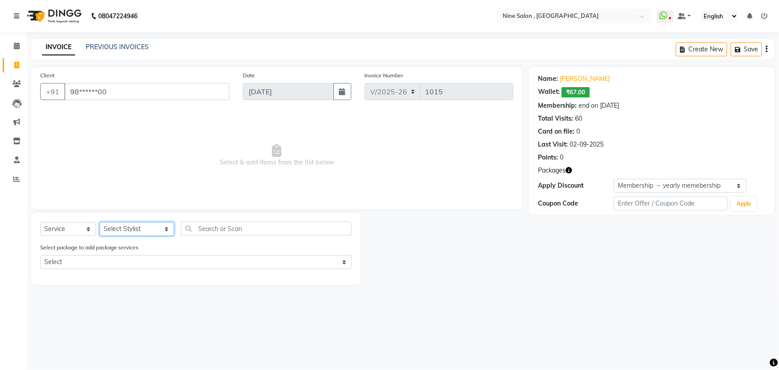
click at [150, 230] on select "Select Stylist [PERSON_NAME] Front desk Harsh Sankat [PERSON_NAME] [PERSON_NAME…" at bounding box center [137, 229] width 75 height 14
select select "69878"
click at [100, 222] on select "Select Stylist [PERSON_NAME] Front desk Harsh Sankat [PERSON_NAME] [PERSON_NAME…" at bounding box center [137, 229] width 75 height 14
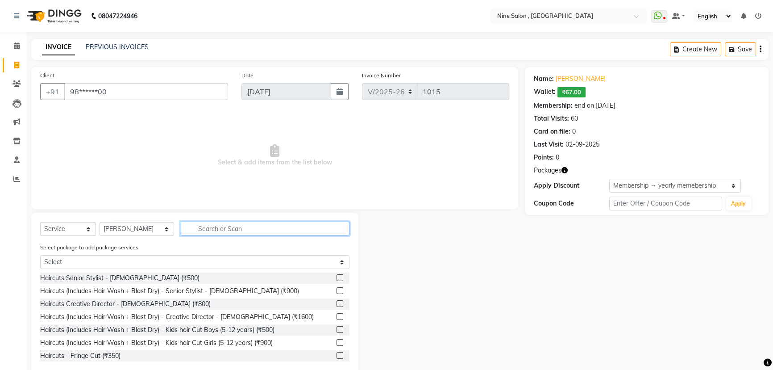
click at [230, 229] on input "text" at bounding box center [265, 228] width 169 height 14
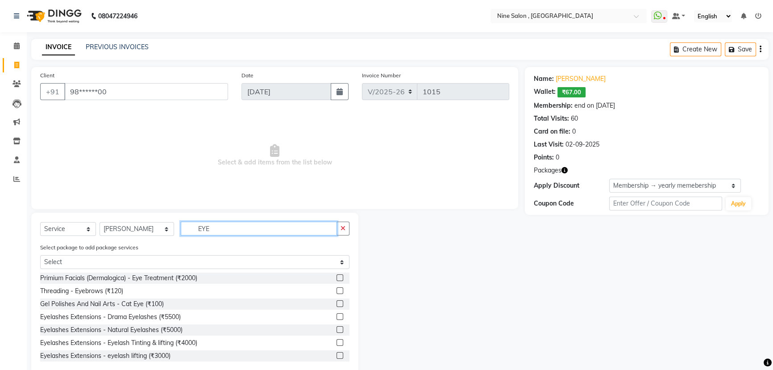
type input "EYE"
click at [337, 290] on label at bounding box center [340, 290] width 7 height 7
click at [337, 290] on input "checkbox" at bounding box center [340, 291] width 6 height 6
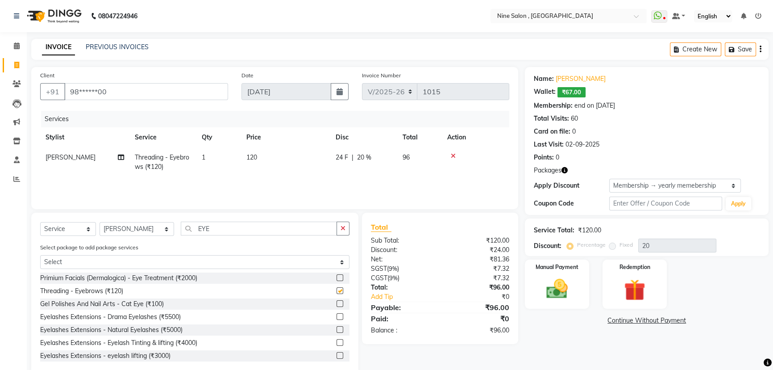
checkbox input "false"
click at [250, 225] on input "EYE" at bounding box center [259, 228] width 156 height 14
type input "E"
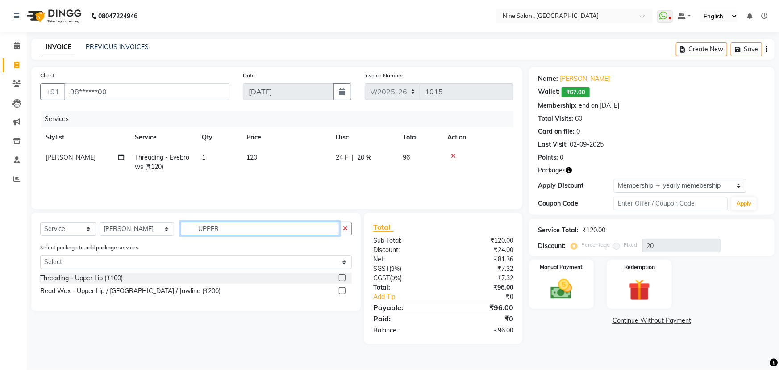
type input "UPPER"
click at [342, 279] on label at bounding box center [342, 277] width 7 height 7
click at [342, 279] on input "checkbox" at bounding box center [342, 278] width 6 height 6
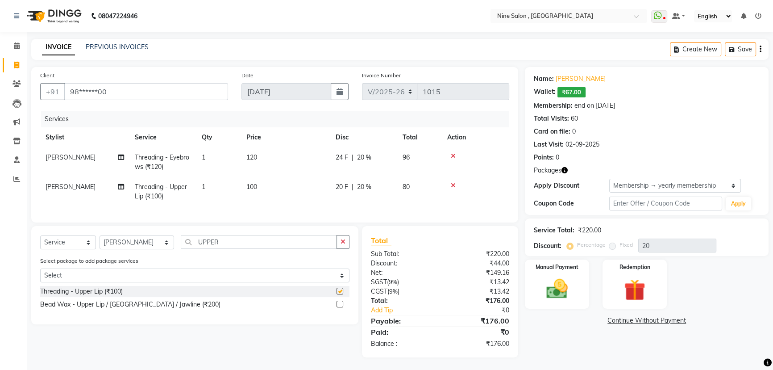
checkbox input "false"
click at [734, 186] on select "Select Membership → yearly memebership Coupon → Voltas House Employess Coupon →…" at bounding box center [675, 186] width 132 height 14
select select "0:"
click at [609, 179] on select "Select Membership → yearly memebership Coupon → Voltas House Employess Coupon →…" at bounding box center [675, 186] width 132 height 14
type input "0"
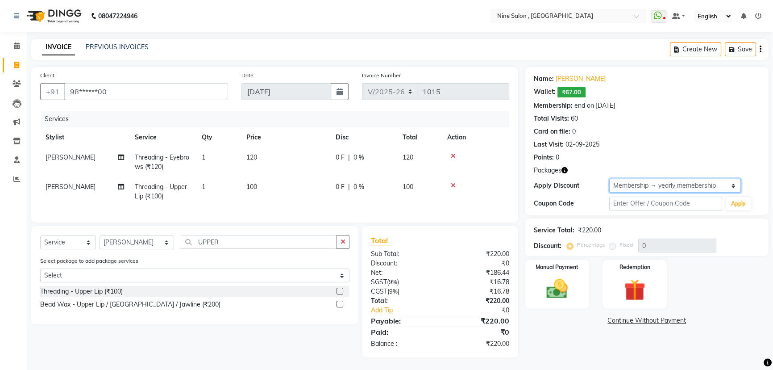
scroll to position [7, 0]
click at [557, 283] on img at bounding box center [557, 287] width 36 height 25
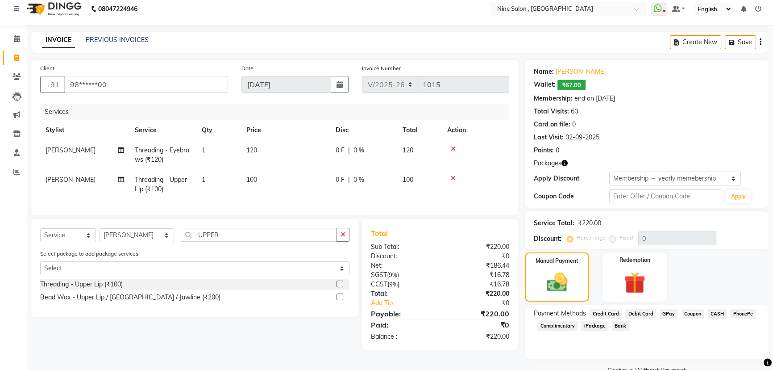
click at [666, 312] on span "GPay" at bounding box center [669, 313] width 18 height 10
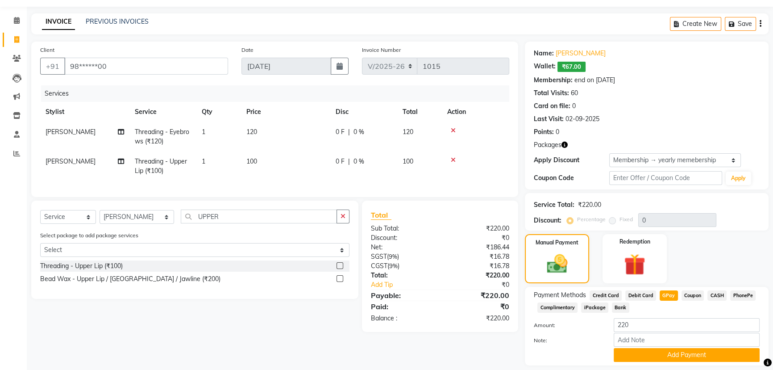
scroll to position [52, 0]
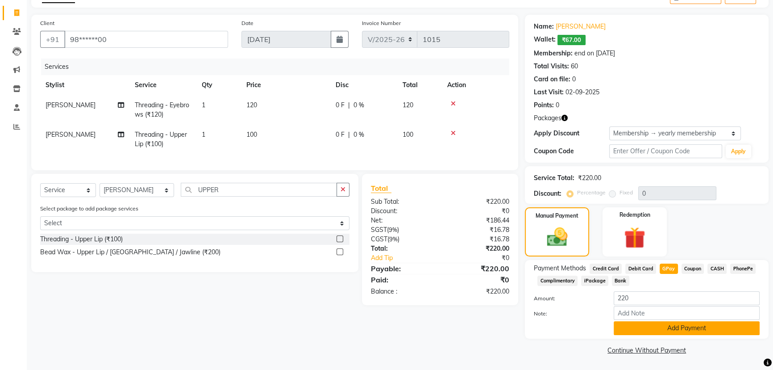
click at [680, 329] on button "Add Payment" at bounding box center [687, 328] width 146 height 14
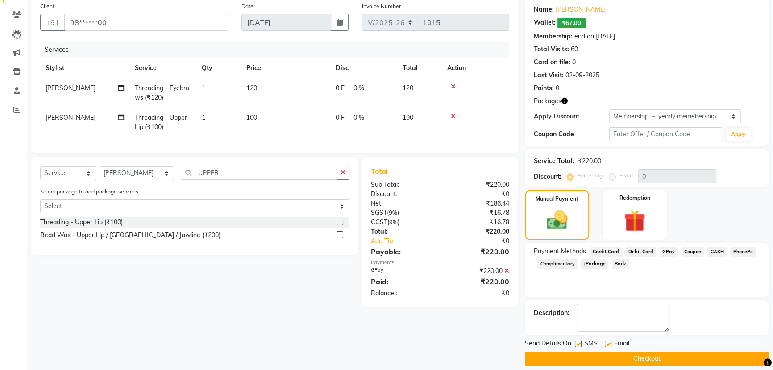
scroll to position [77, 0]
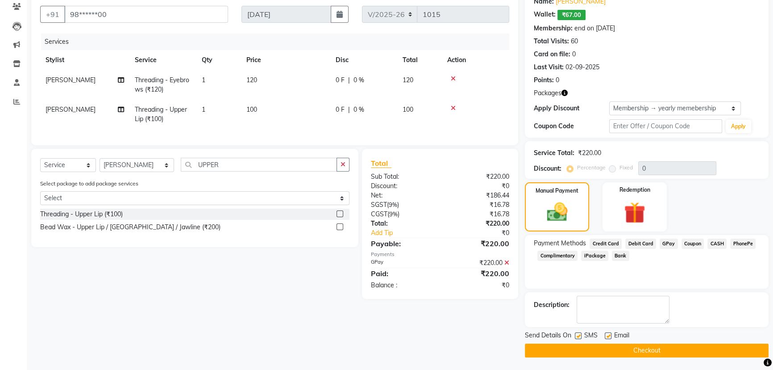
click at [694, 345] on button "Checkout" at bounding box center [647, 350] width 244 height 14
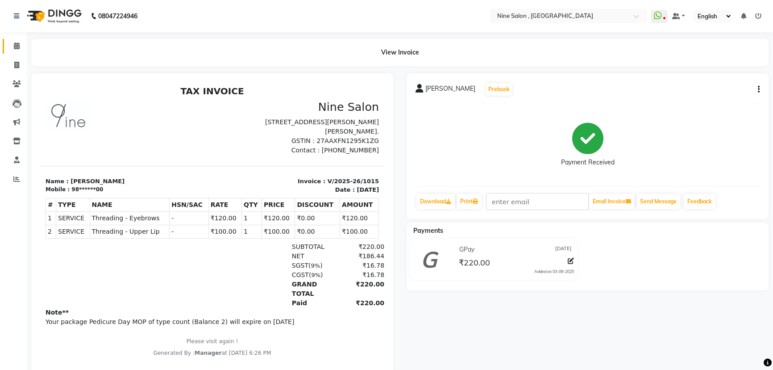
drag, startPoint x: 18, startPoint y: 52, endPoint x: 19, endPoint y: 30, distance: 21.9
click at [18, 52] on link "Calendar" at bounding box center [13, 46] width 21 height 15
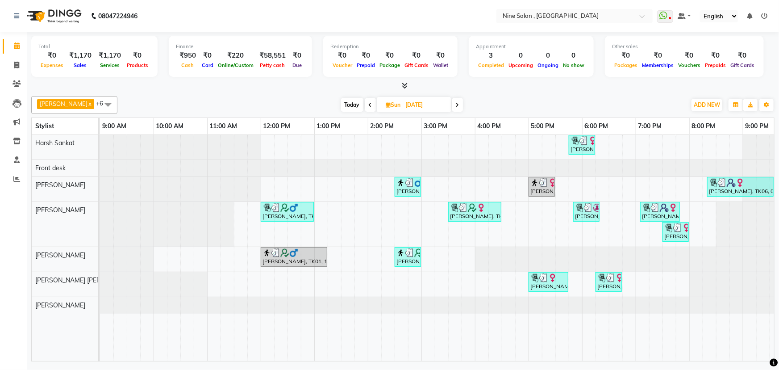
click at [369, 106] on icon at bounding box center [371, 104] width 4 height 5
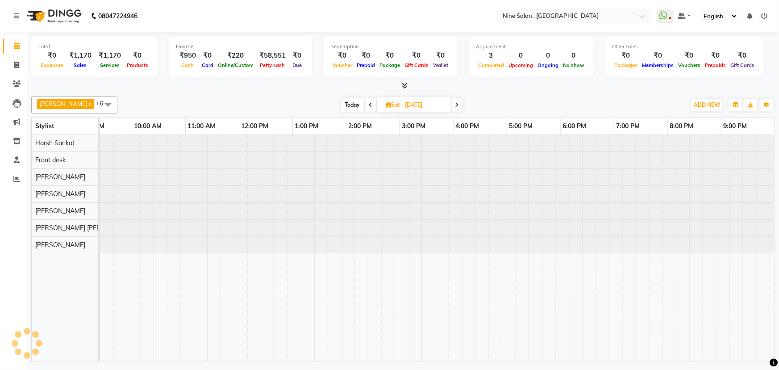
scroll to position [0, 22]
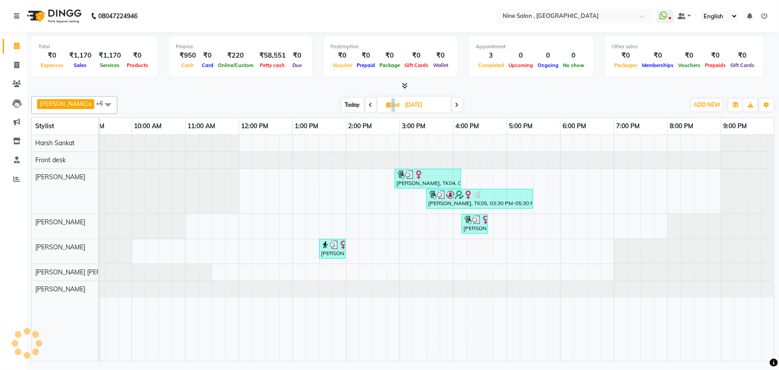
click at [369, 106] on icon at bounding box center [371, 104] width 4 height 5
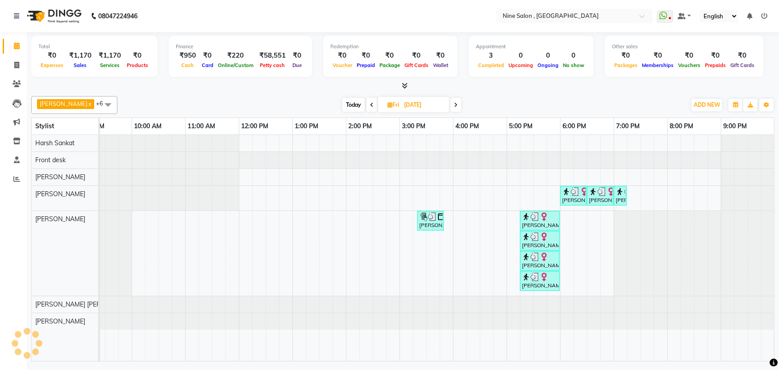
click at [370, 106] on icon at bounding box center [372, 104] width 4 height 5
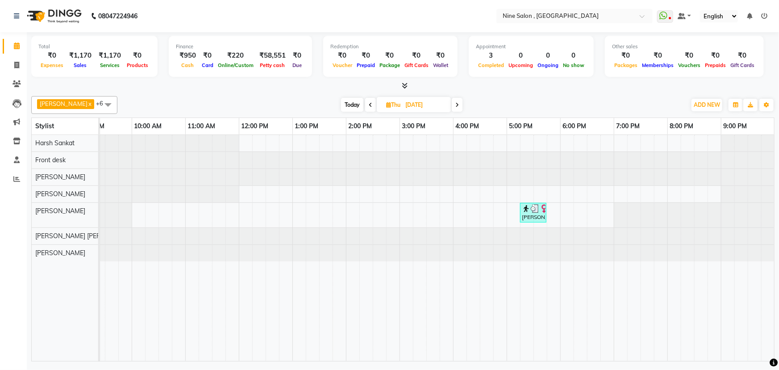
click at [369, 106] on icon at bounding box center [371, 104] width 4 height 5
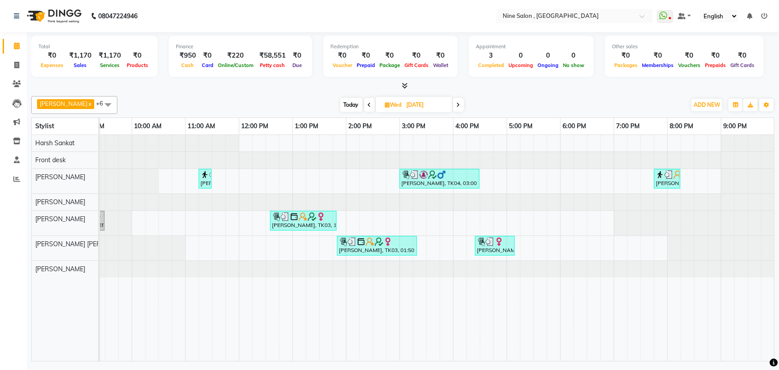
click at [368, 106] on icon at bounding box center [370, 104] width 4 height 5
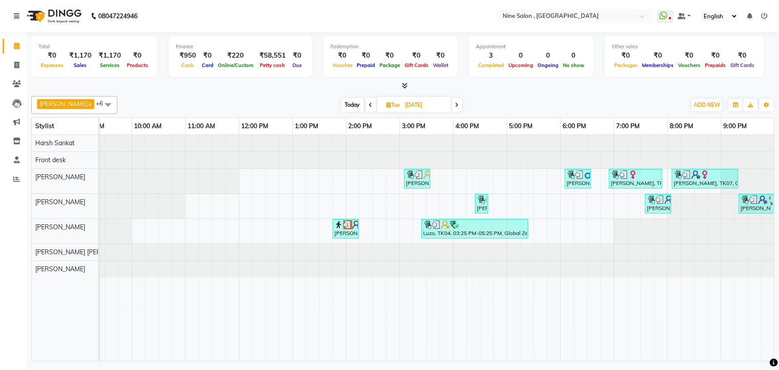
click at [369, 106] on icon at bounding box center [371, 104] width 4 height 5
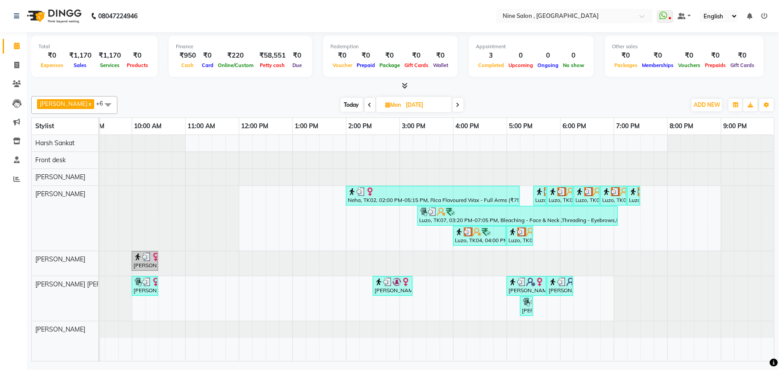
click at [456, 104] on icon at bounding box center [458, 104] width 4 height 5
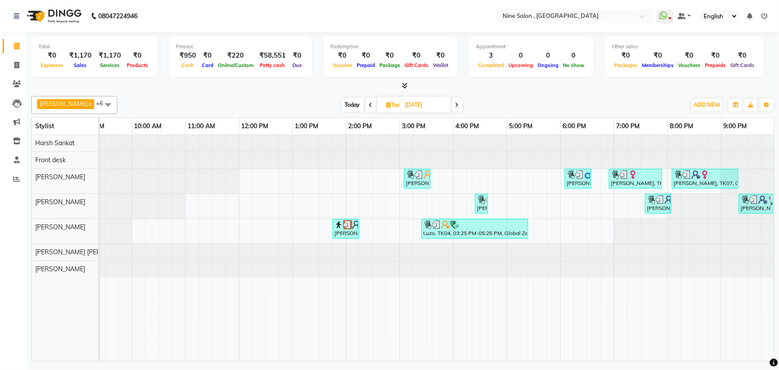
click at [455, 104] on icon at bounding box center [457, 104] width 4 height 5
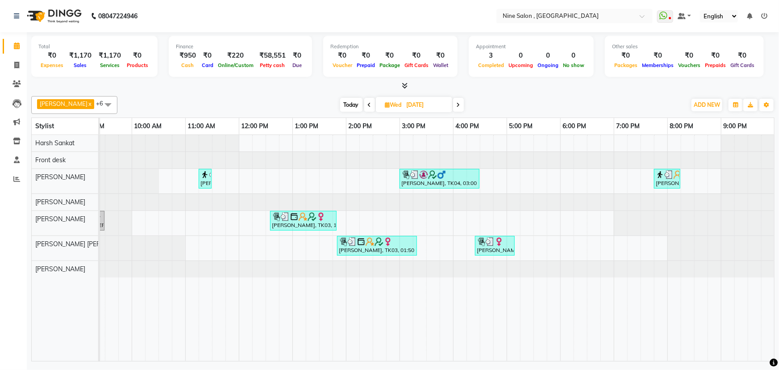
click at [457, 104] on icon at bounding box center [459, 104] width 4 height 5
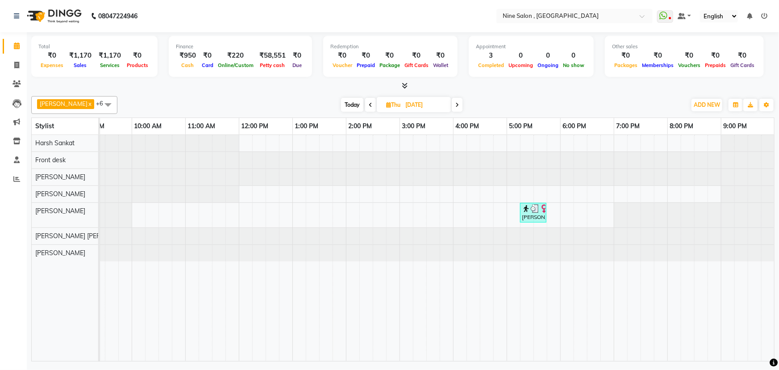
click at [455, 104] on icon at bounding box center [457, 104] width 4 height 5
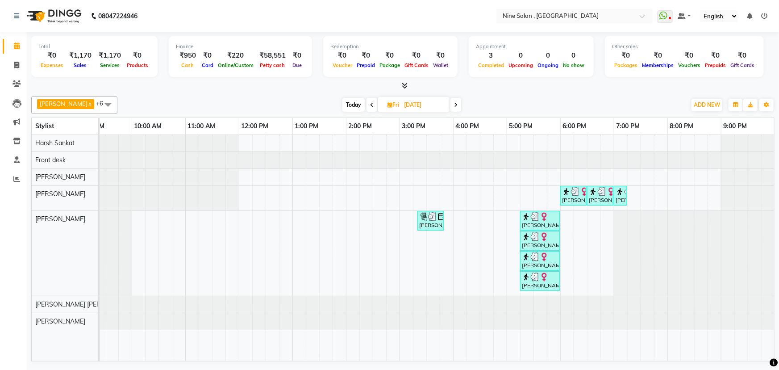
click at [452, 104] on span at bounding box center [455, 105] width 11 height 14
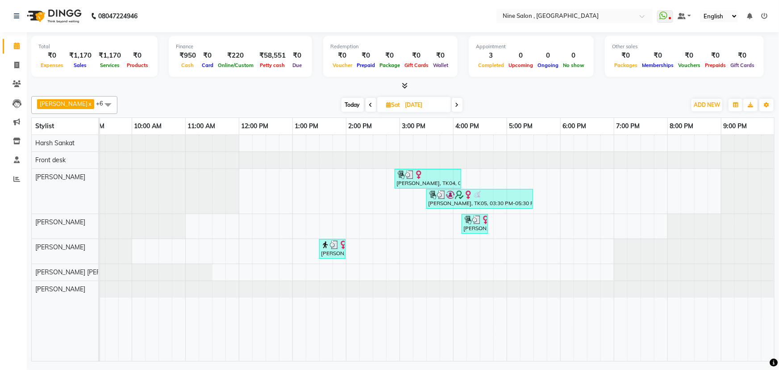
click at [455, 104] on icon at bounding box center [457, 104] width 4 height 5
type input "29-06-2025"
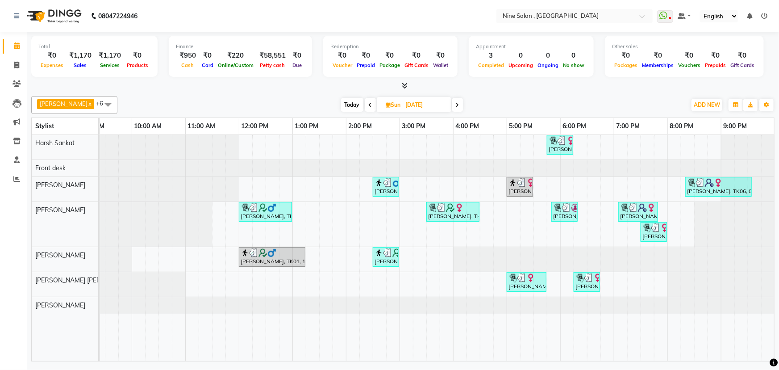
click at [392, 109] on span "Sun 29-06-2025" at bounding box center [414, 104] width 75 height 15
click at [392, 107] on span "Sun" at bounding box center [393, 104] width 19 height 7
select select "6"
select select "2025"
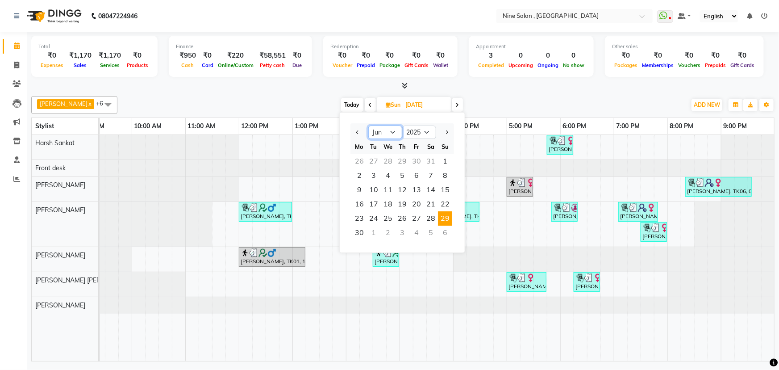
click at [394, 132] on select "Jan Feb Mar Apr May Jun Jul Aug Sep Oct Nov Dec" at bounding box center [385, 131] width 34 height 13
select select "8"
click at [368, 125] on select "Jan Feb Mar Apr May Jun Jul Aug Sep Oct Nov Dec" at bounding box center [385, 131] width 34 height 13
click at [449, 201] on span "24" at bounding box center [445, 204] width 14 height 14
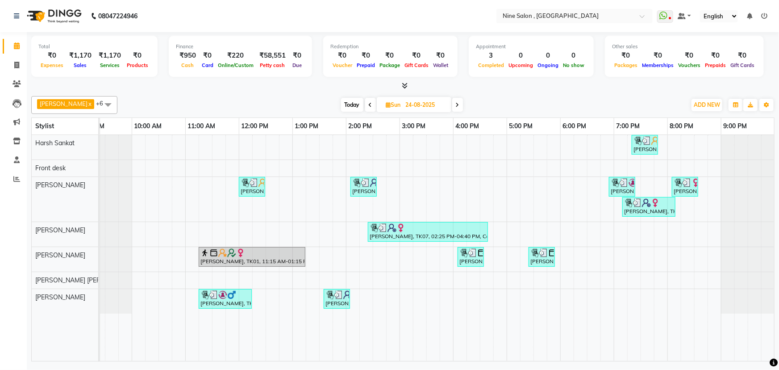
click at [452, 101] on span at bounding box center [457, 105] width 11 height 14
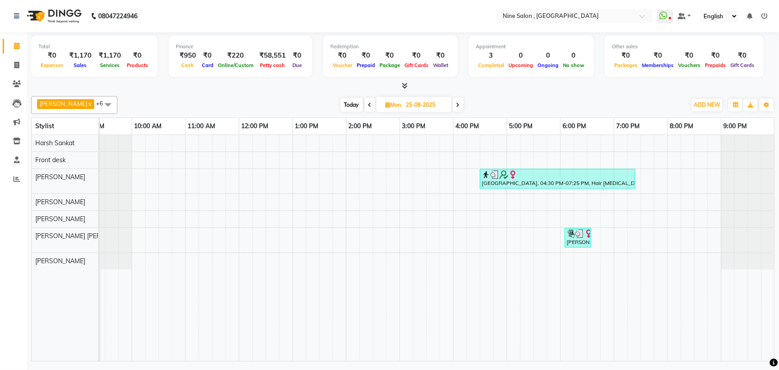
click at [453, 101] on span at bounding box center [458, 105] width 11 height 14
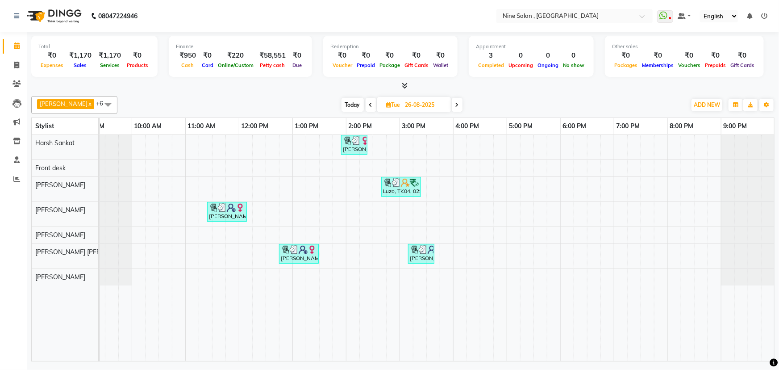
click at [455, 102] on icon at bounding box center [457, 104] width 4 height 5
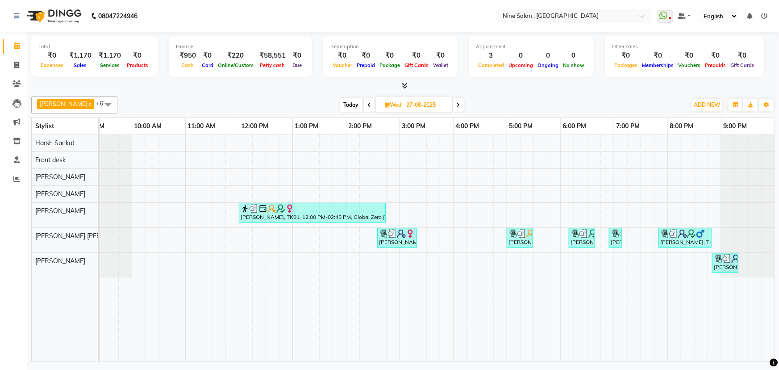
click at [457, 102] on icon at bounding box center [459, 104] width 4 height 5
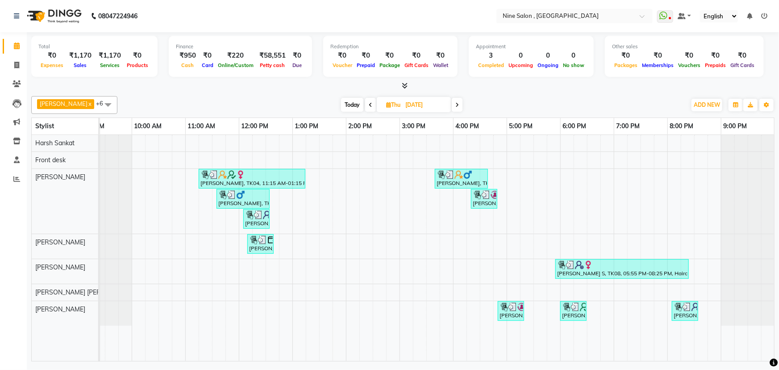
click at [455, 102] on icon at bounding box center [457, 104] width 4 height 5
type input "[DATE]"
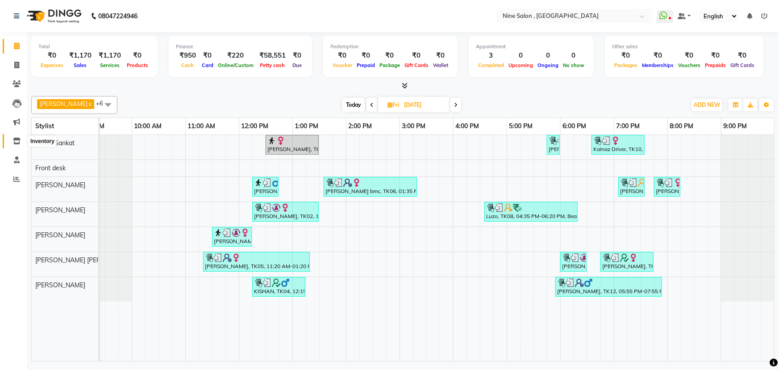
click at [17, 141] on icon at bounding box center [17, 140] width 8 height 7
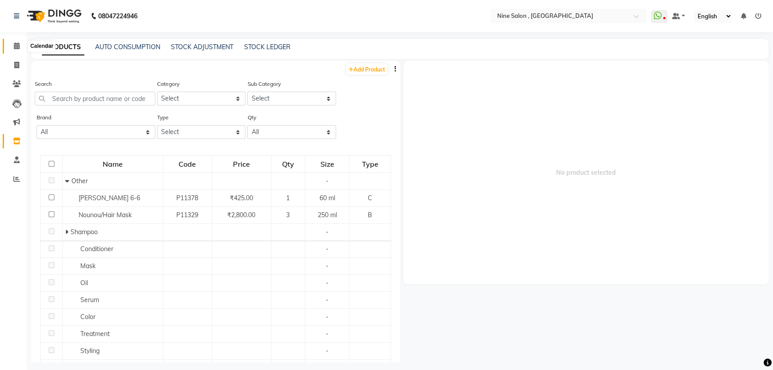
click at [18, 49] on icon at bounding box center [17, 45] width 6 height 7
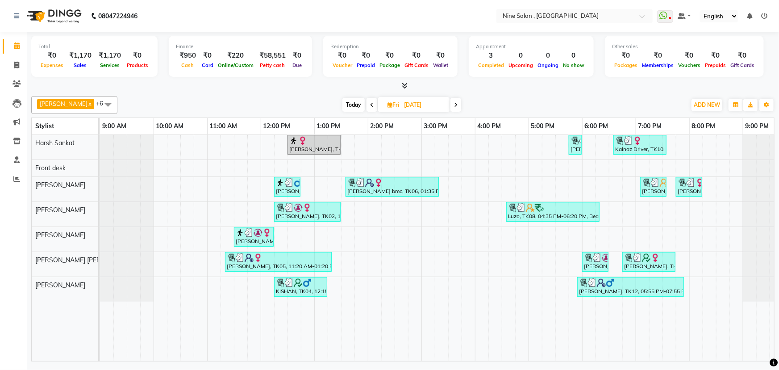
click at [370, 105] on icon at bounding box center [372, 104] width 4 height 5
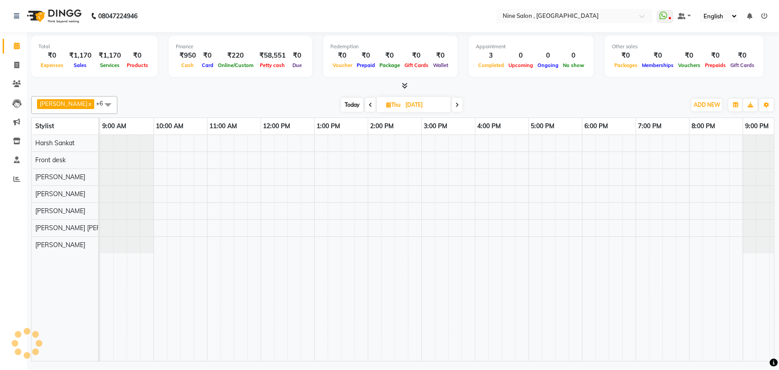
scroll to position [0, 22]
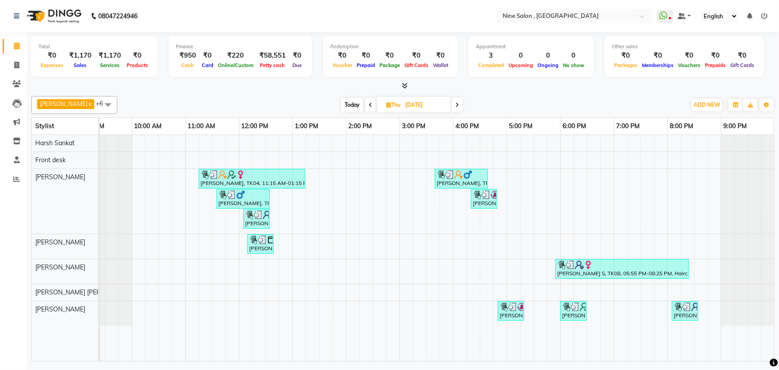
click at [455, 102] on icon at bounding box center [457, 104] width 4 height 5
type input "[DATE]"
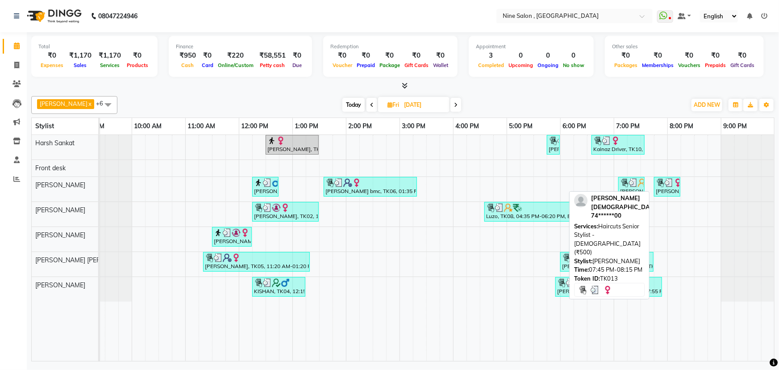
click at [670, 183] on img at bounding box center [669, 182] width 9 height 9
select select "3"
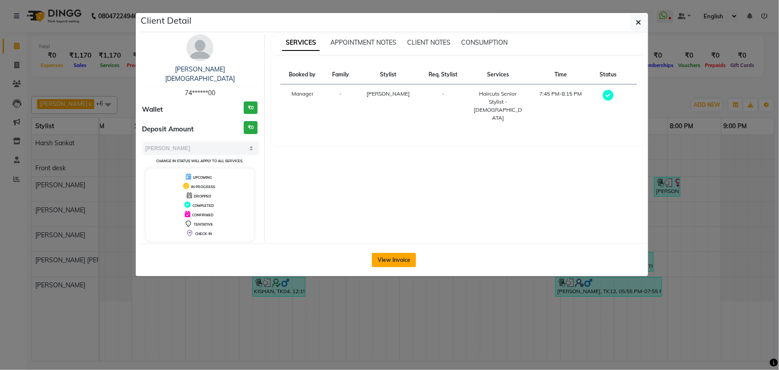
click at [375, 253] on button "View Invoice" at bounding box center [394, 260] width 44 height 14
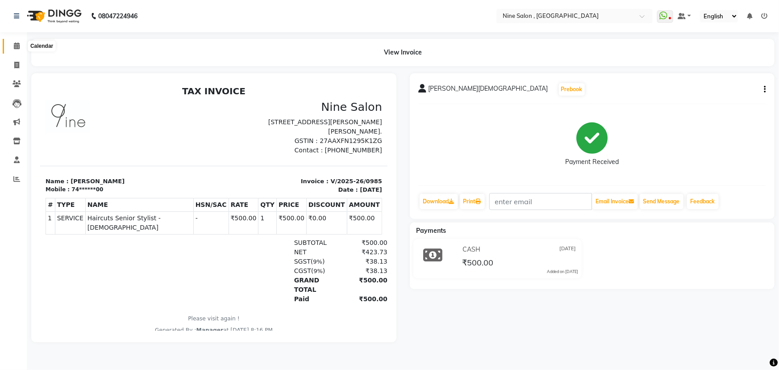
drag, startPoint x: 16, startPoint y: 45, endPoint x: 37, endPoint y: 42, distance: 21.5
click at [16, 45] on icon at bounding box center [17, 45] width 6 height 7
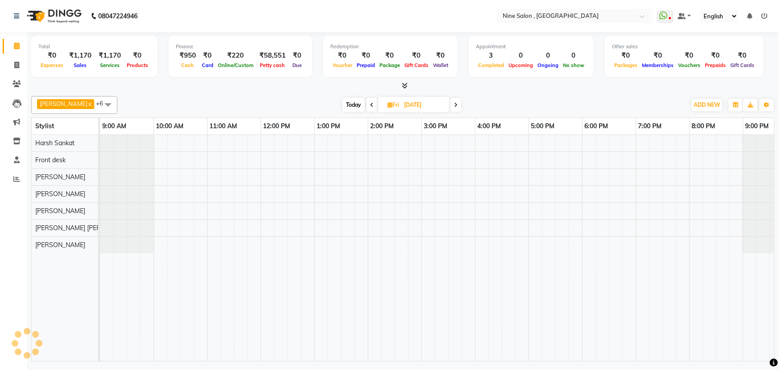
scroll to position [0, 22]
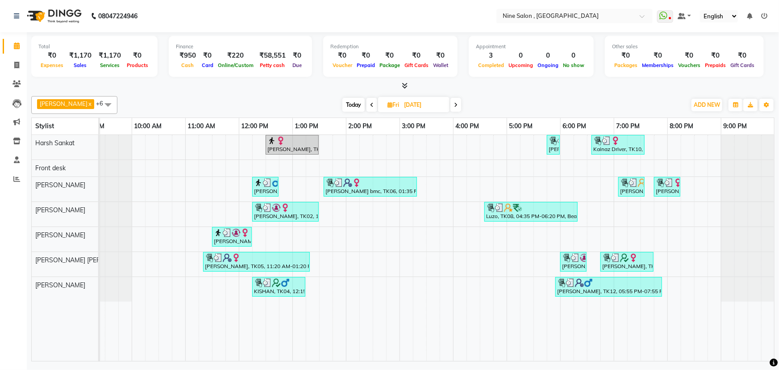
drag, startPoint x: 665, startPoint y: 152, endPoint x: 656, endPoint y: 108, distance: 45.6
click at [656, 108] on div "Today Fri 29-08-2025" at bounding box center [402, 104] width 560 height 13
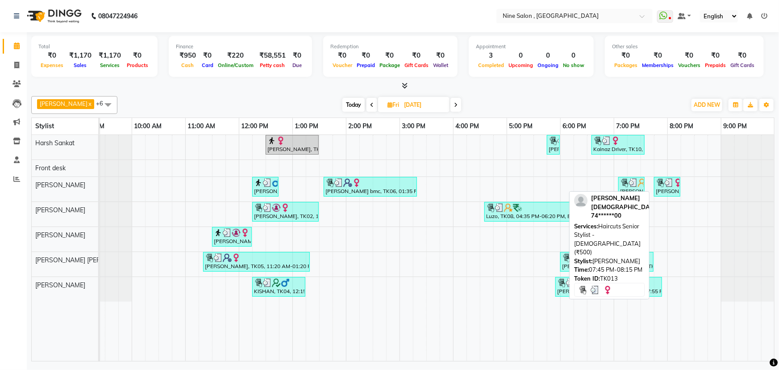
click at [661, 187] on div "Kanisha Jain, TK13, 07:45 PM-08:15 PM, Haircuts Senior Stylist - Male (₹500)" at bounding box center [667, 186] width 25 height 17
select select "3"
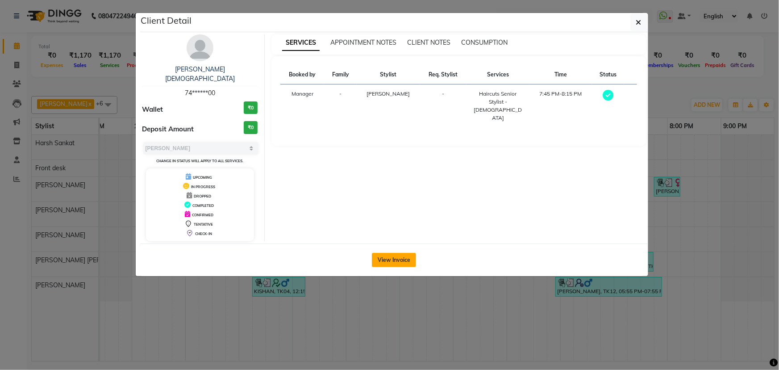
click at [397, 253] on button "View Invoice" at bounding box center [394, 260] width 44 height 14
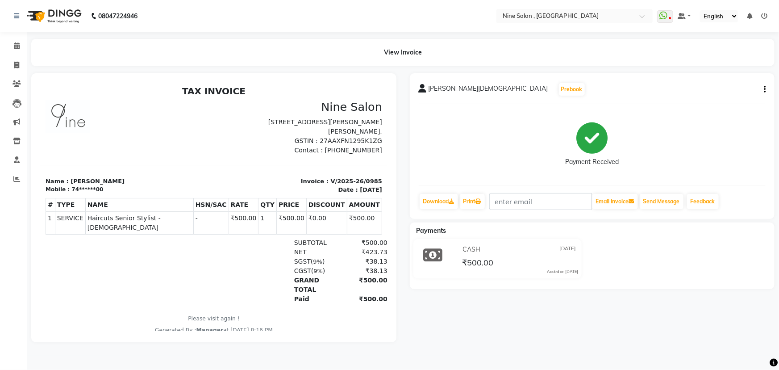
click at [766, 90] on div "Kanisha Jain Prebook Payment Received Download Print Email Invoice Send Message…" at bounding box center [592, 146] width 365 height 146
click at [764, 90] on icon "button" at bounding box center [765, 89] width 2 height 0
click at [744, 90] on div "Split Service Amount" at bounding box center [720, 88] width 61 height 11
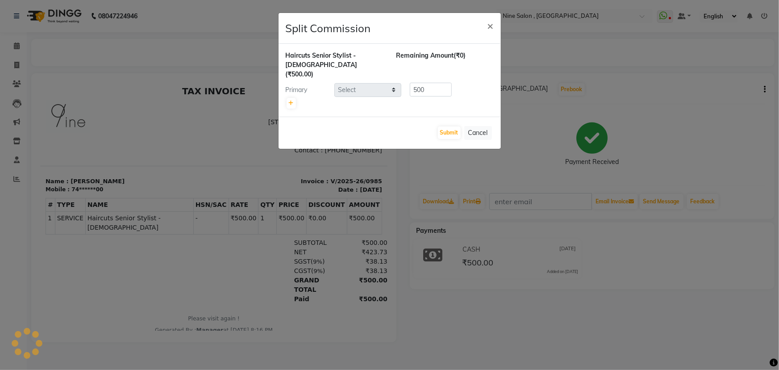
select select "66158"
click at [435, 84] on input "500" at bounding box center [431, 90] width 42 height 14
type input "5"
click at [451, 126] on button "Submit" at bounding box center [449, 132] width 23 height 12
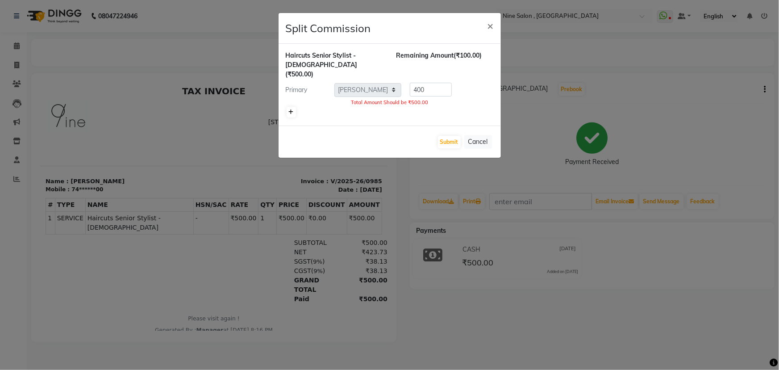
click at [291, 109] on icon at bounding box center [291, 111] width 5 height 5
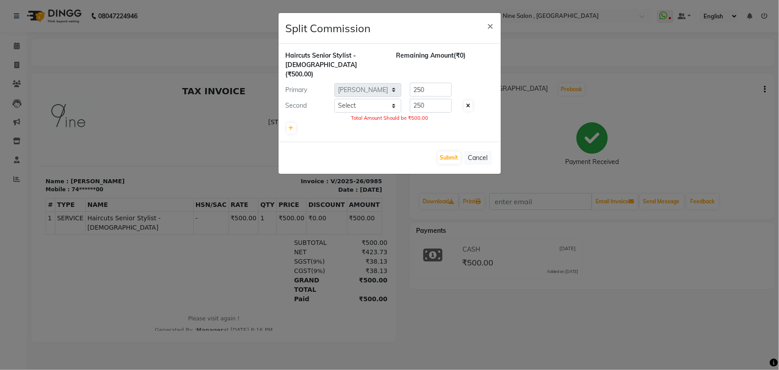
click at [470, 103] on icon at bounding box center [468, 105] width 4 height 5
type input "500"
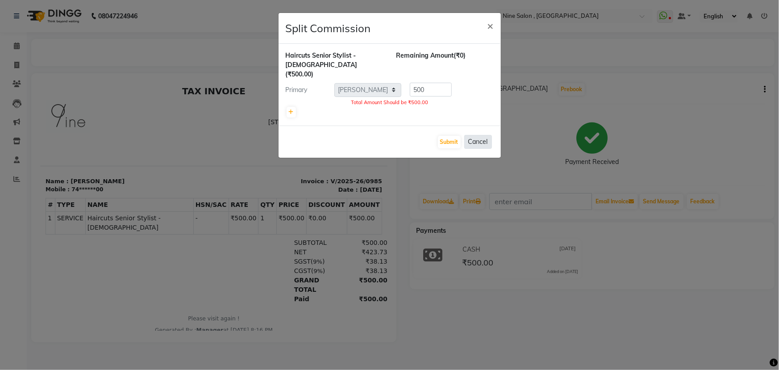
click at [475, 135] on button "Cancel" at bounding box center [478, 142] width 28 height 14
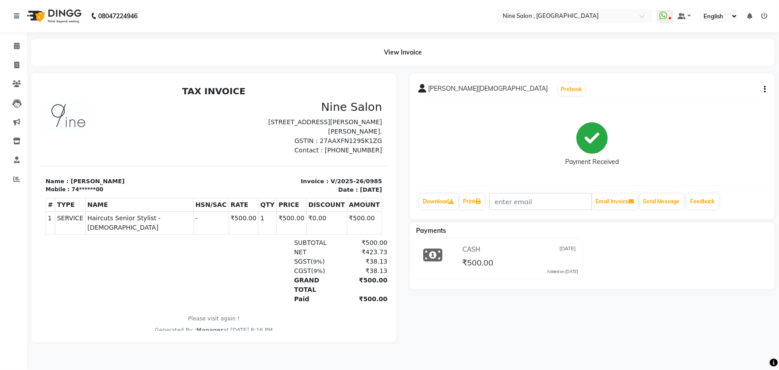
click at [765, 19] on icon at bounding box center [764, 16] width 6 height 6
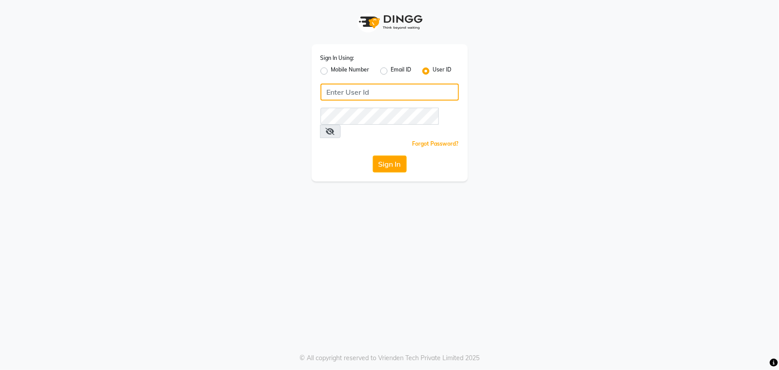
drag, startPoint x: 422, startPoint y: 96, endPoint x: 699, endPoint y: 7, distance: 291.3
click at [421, 96] on input "Username" at bounding box center [389, 91] width 138 height 17
type input "N"
type input "nine"
click at [388, 155] on button "Sign In" at bounding box center [390, 163] width 34 height 17
